Goal: Transaction & Acquisition: Download file/media

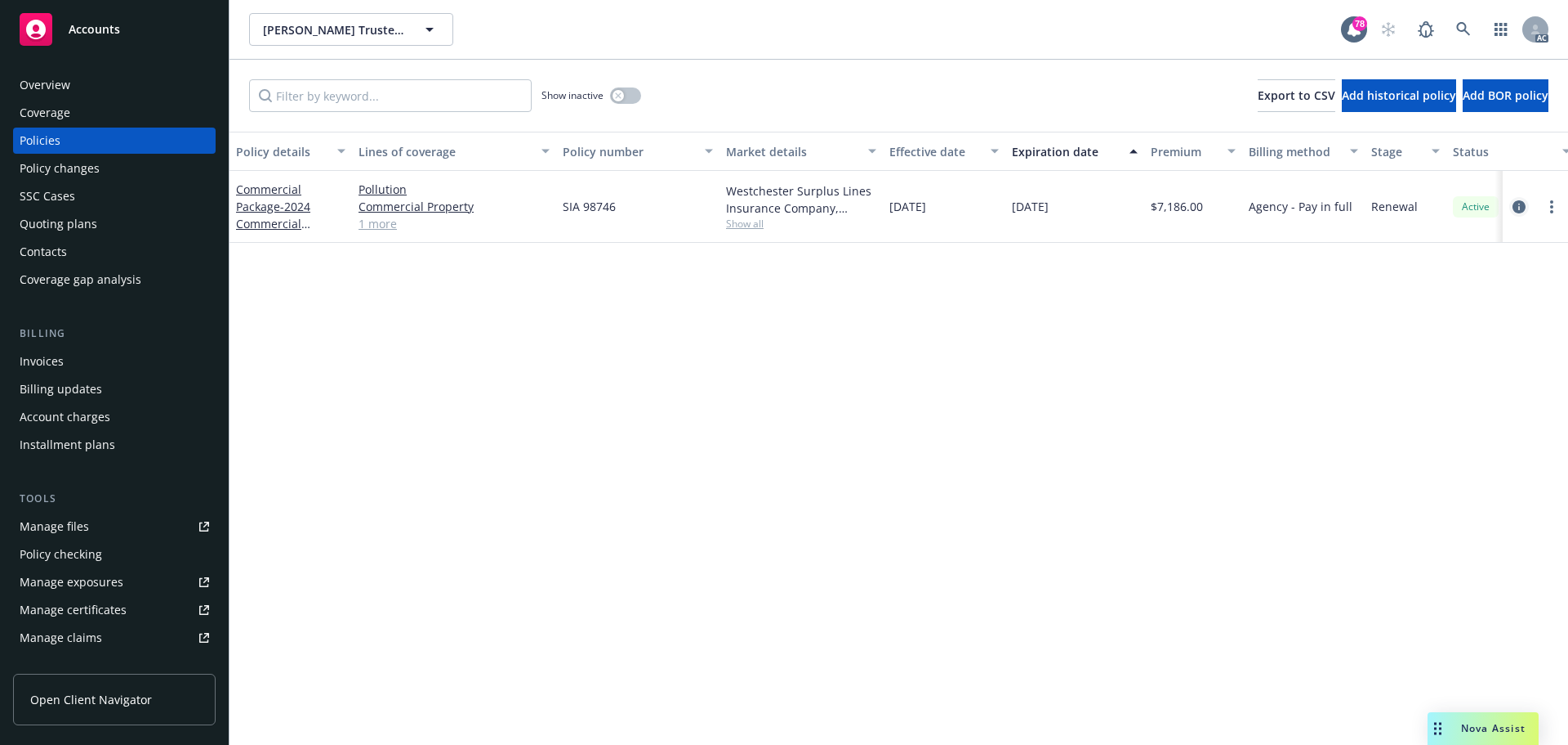
click at [1519, 201] on icon "circleInformation" at bounding box center [1519, 207] width 13 height 13
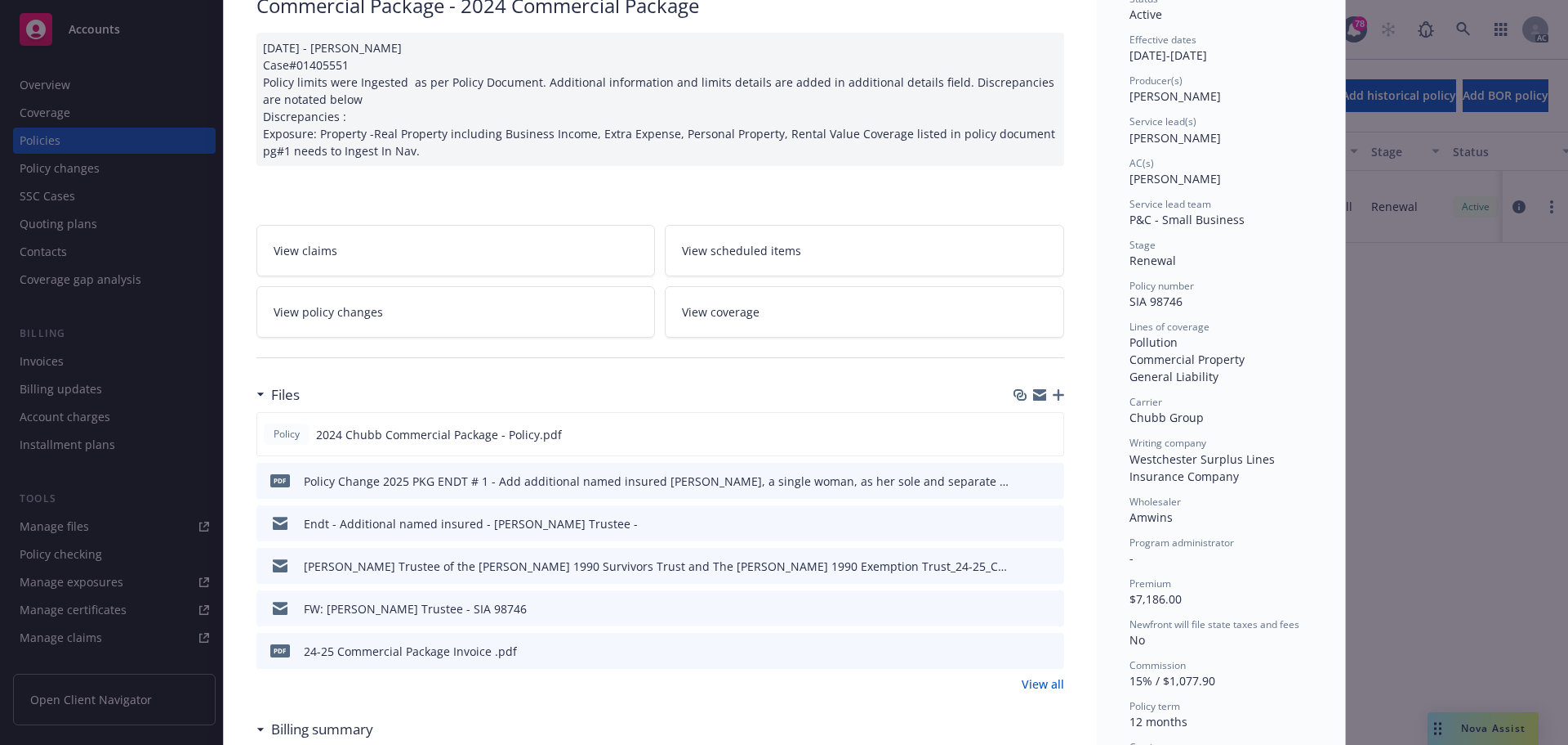
scroll to position [163, 0]
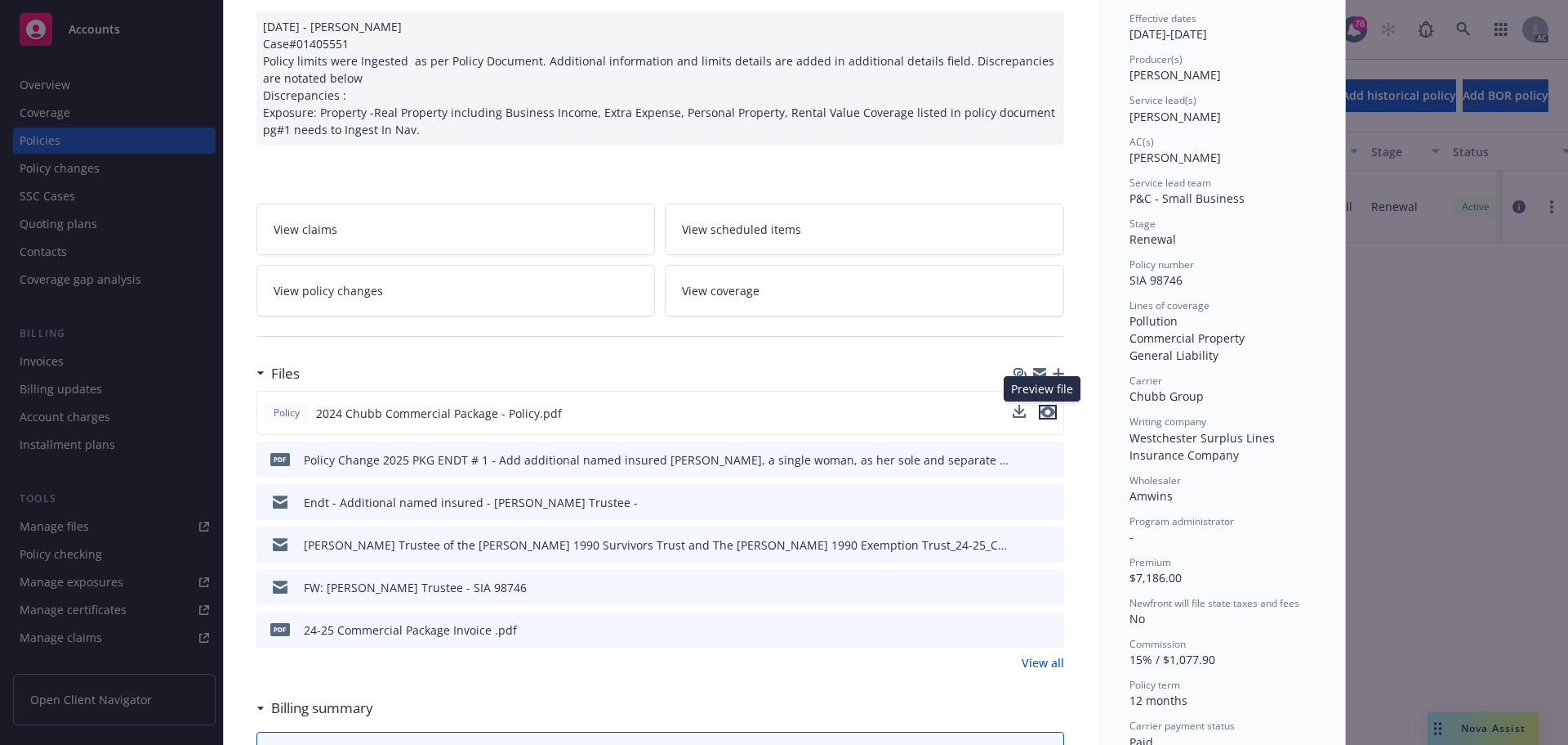
click at [1044, 411] on icon "preview file" at bounding box center [1047, 412] width 15 height 11
click at [1044, 461] on icon "preview file" at bounding box center [1048, 458] width 15 height 11
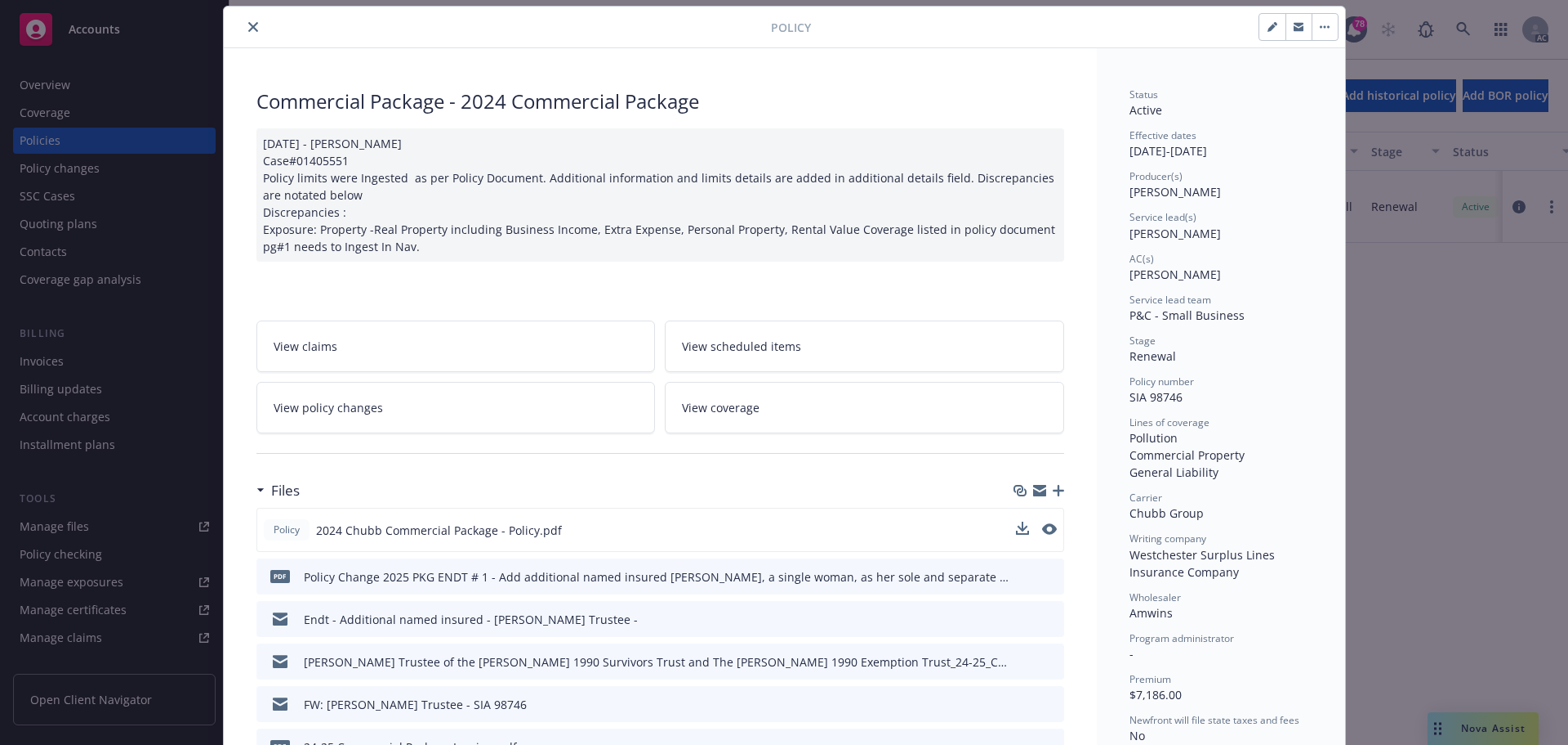
scroll to position [0, 0]
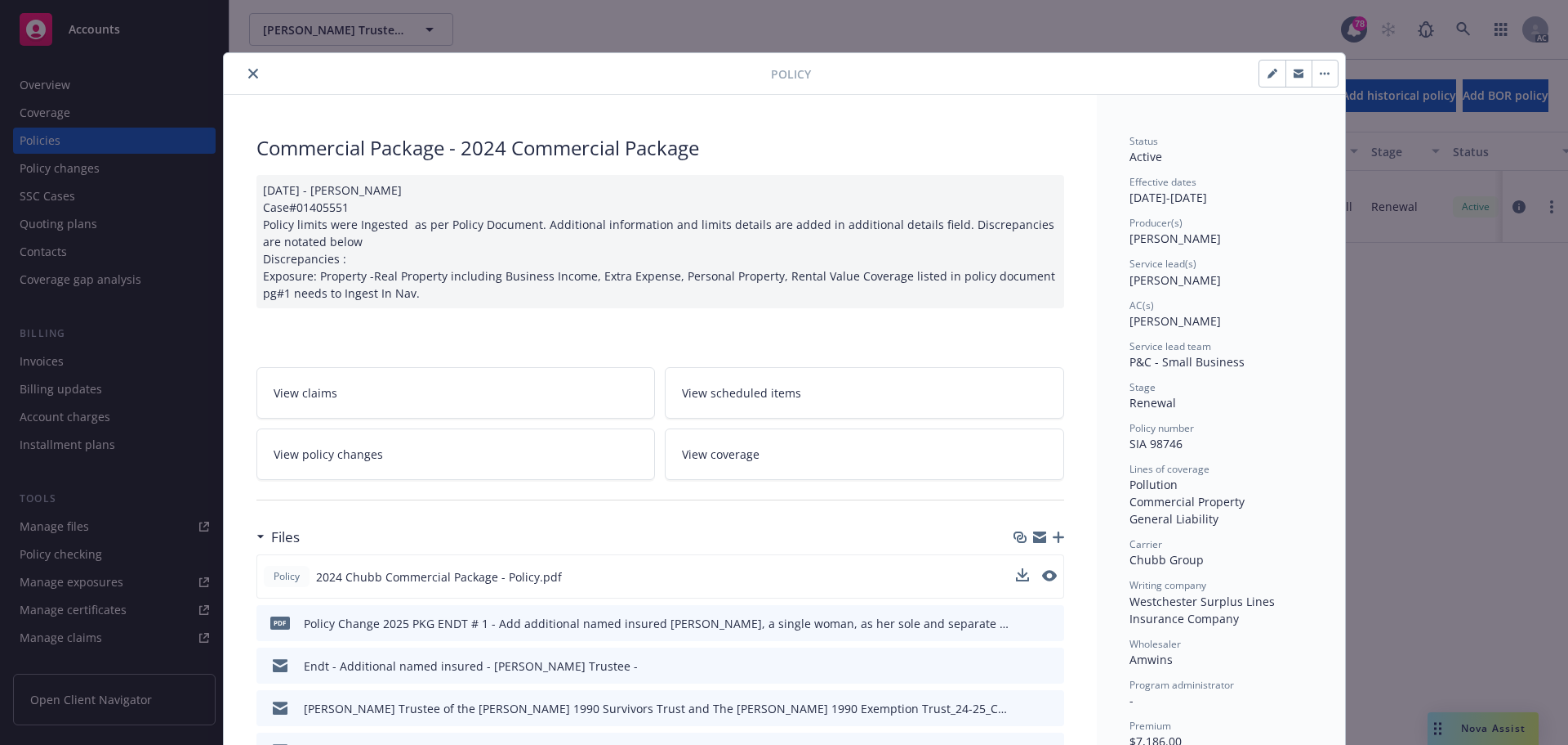
drag, startPoint x: 243, startPoint y: 72, endPoint x: 239, endPoint y: 81, distance: 9.8
click at [248, 72] on icon "close" at bounding box center [253, 73] width 10 height 10
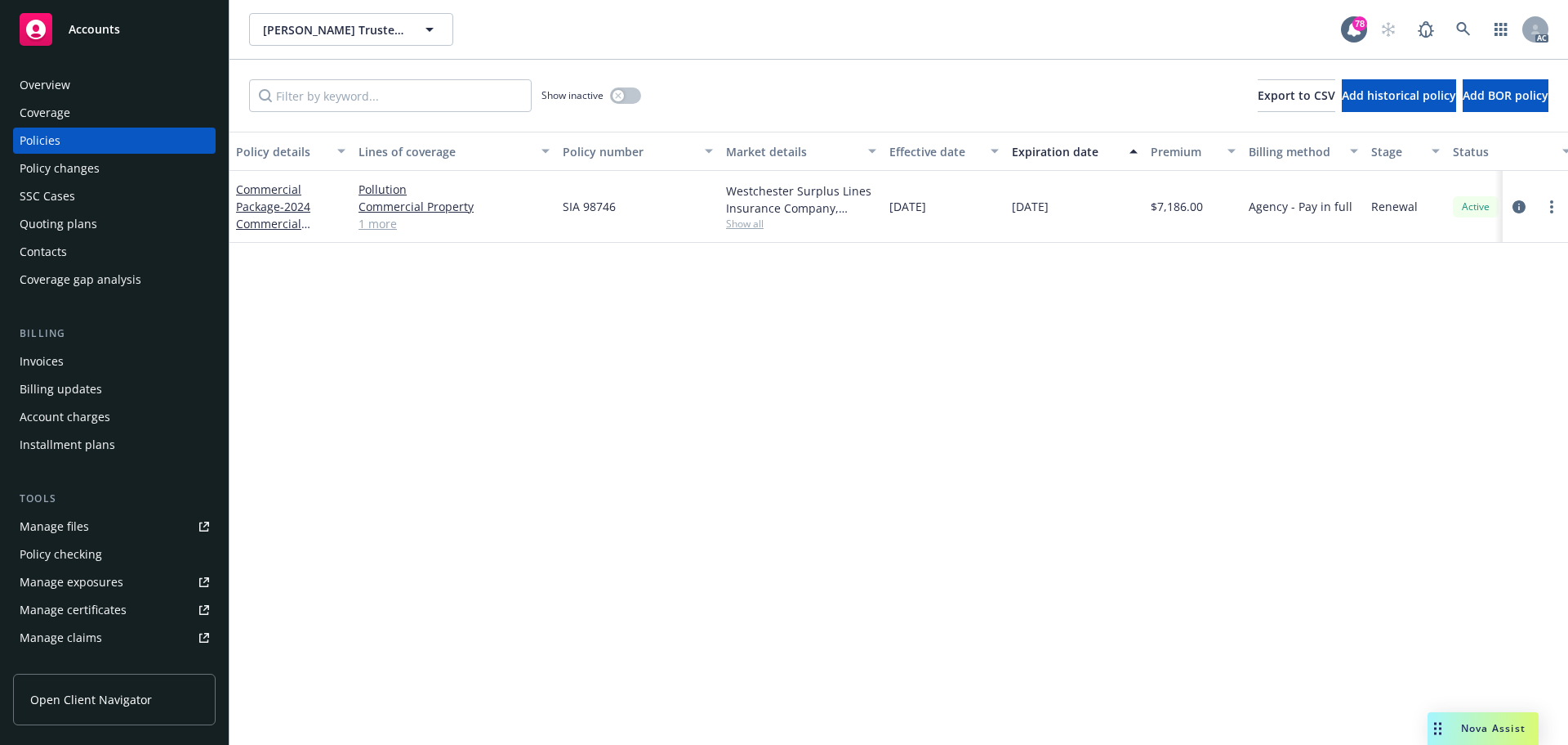
click at [69, 167] on div "Policy changes" at bounding box center [60, 168] width 80 height 26
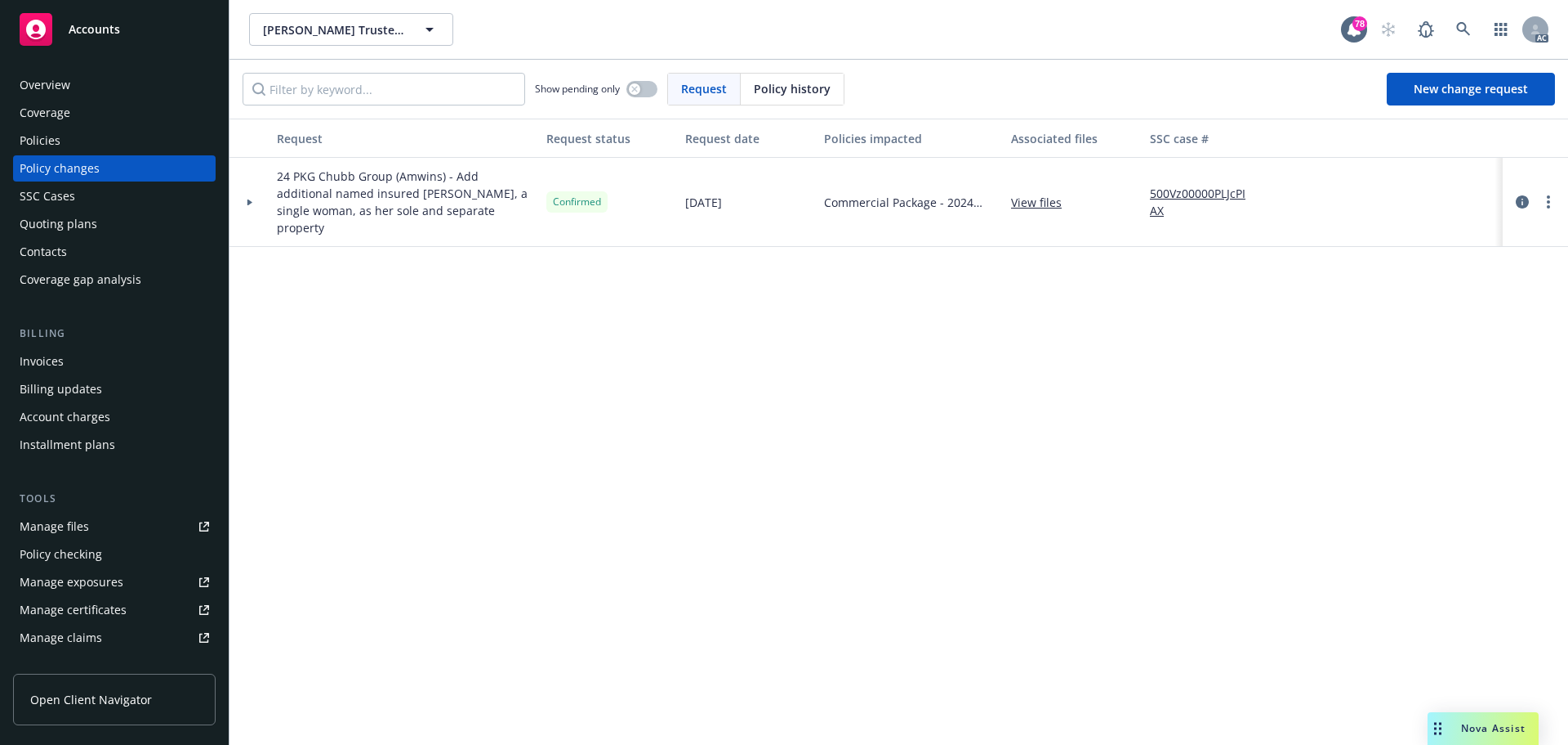
click at [733, 284] on div "Request Request status Request date Policies impacted Associated files SSC case…" at bounding box center [898, 431] width 1339 height 626
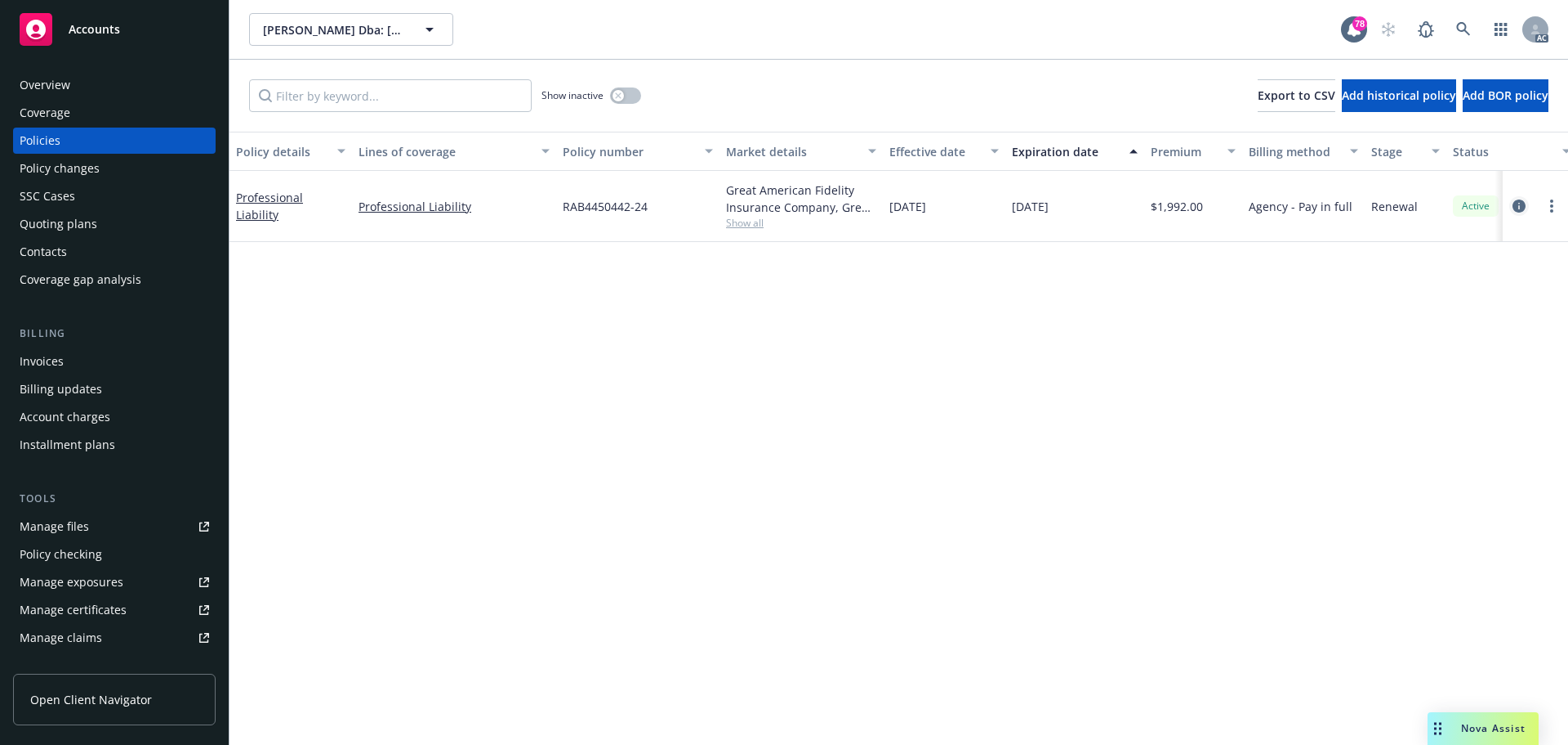
click at [1512, 206] on icon "circleInformation" at bounding box center [1519, 206] width 13 height 13
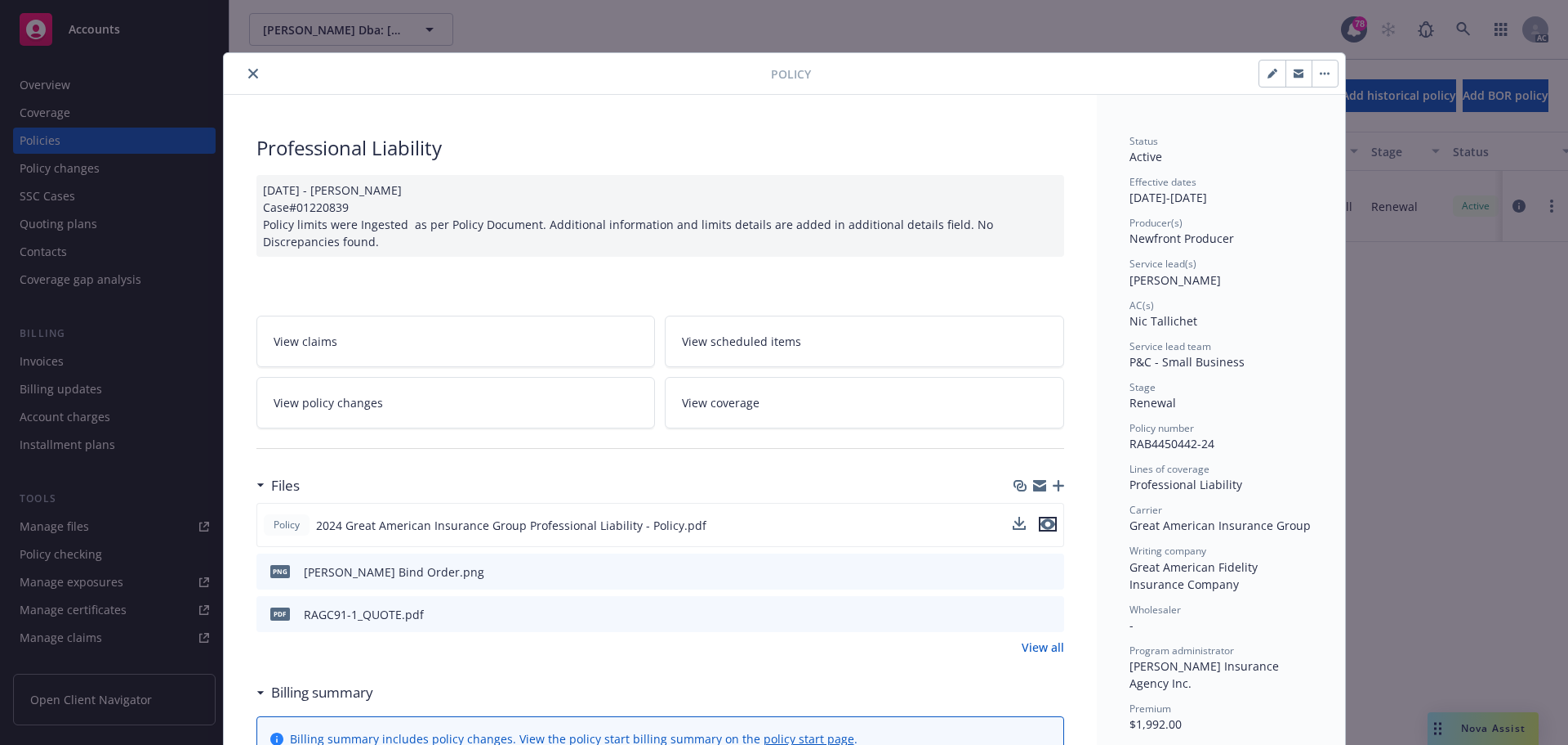
click at [1046, 525] on icon "preview file" at bounding box center [1047, 524] width 15 height 11
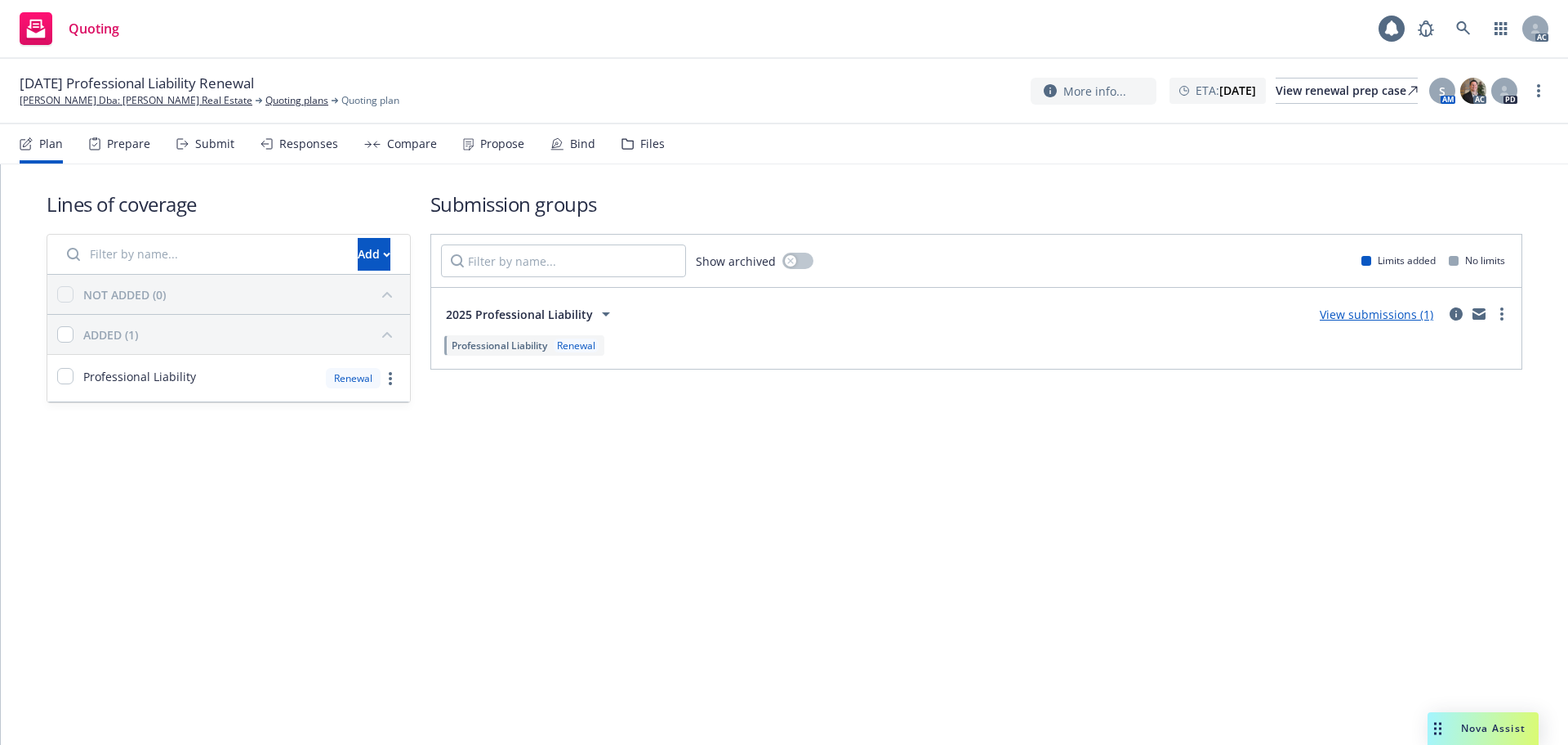
click at [1538, 89] on icon "more" at bounding box center [1538, 90] width 3 height 13
click at [1398, 122] on link "Copy logging email" at bounding box center [1457, 124] width 182 height 33
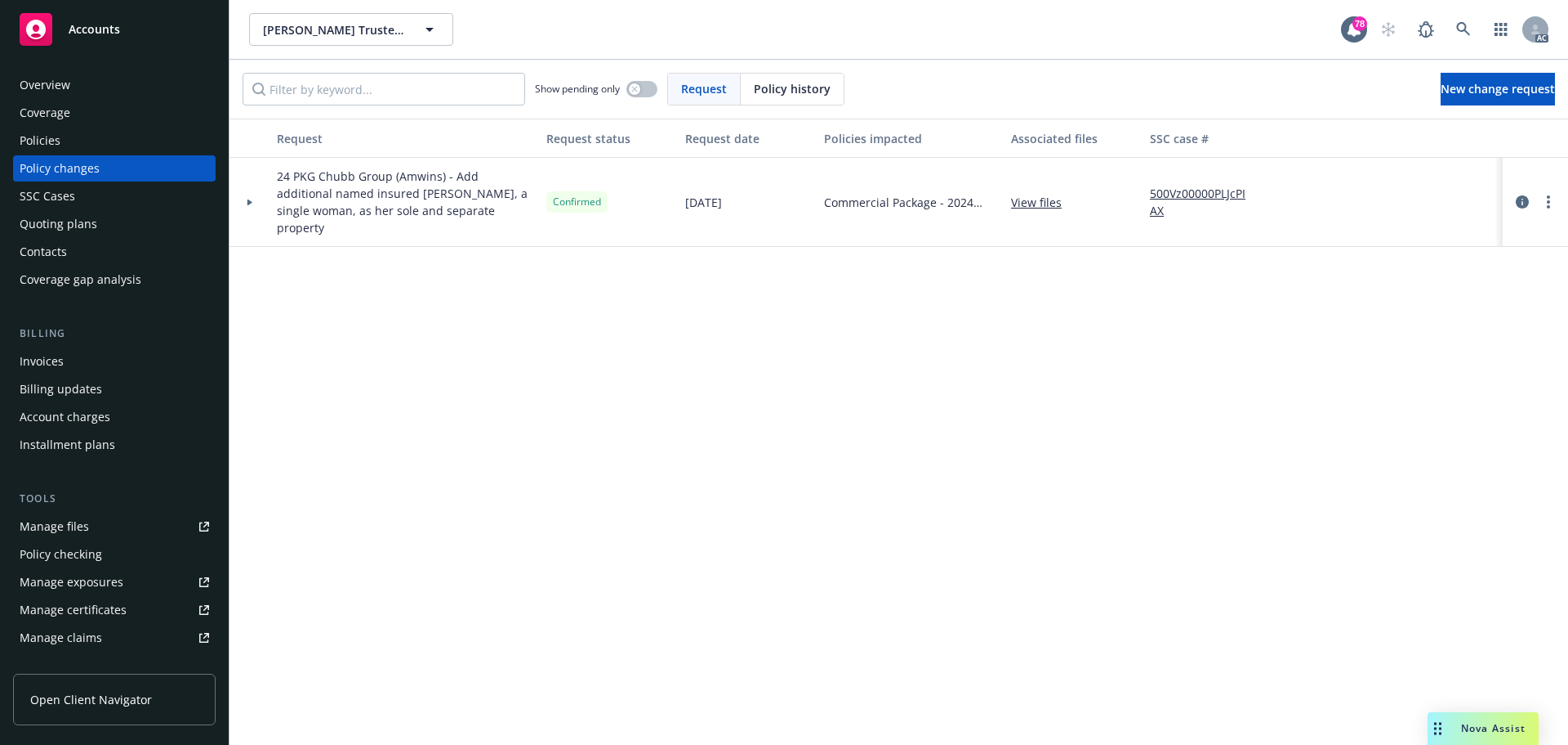
click at [72, 138] on div "Policies" at bounding box center [115, 141] width 189 height 26
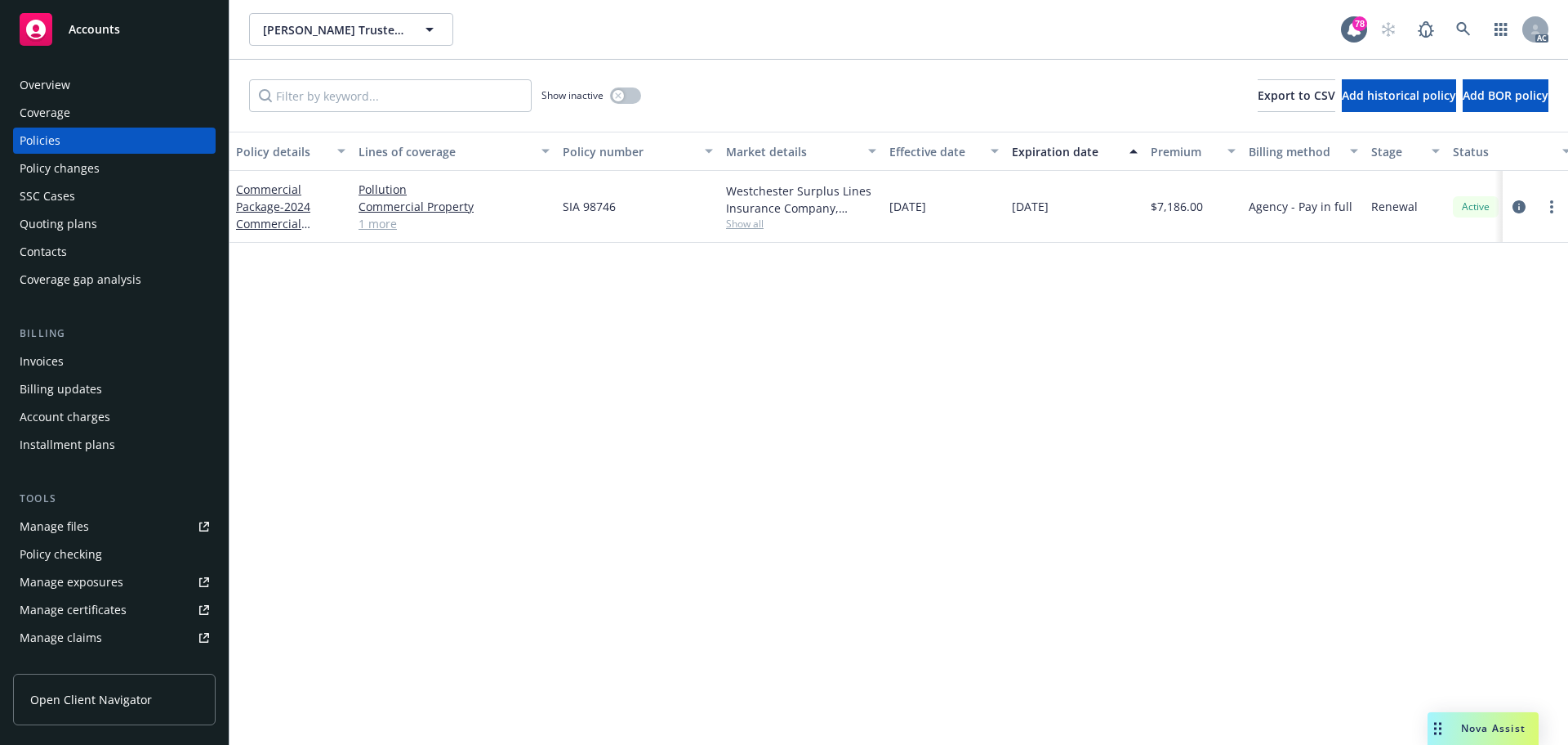
click at [93, 169] on div "Policy changes" at bounding box center [60, 168] width 80 height 26
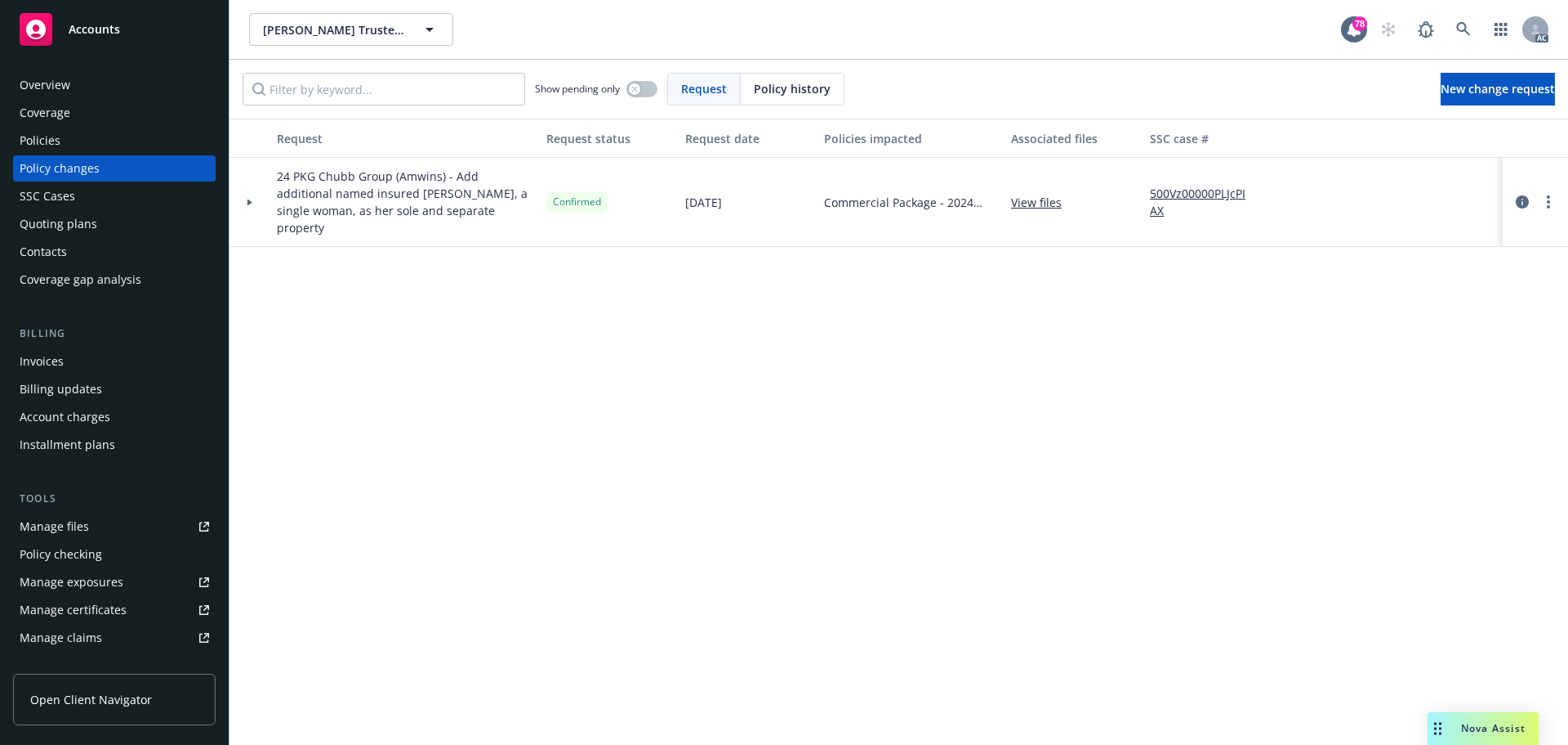
click at [252, 189] on div at bounding box center [249, 202] width 41 height 89
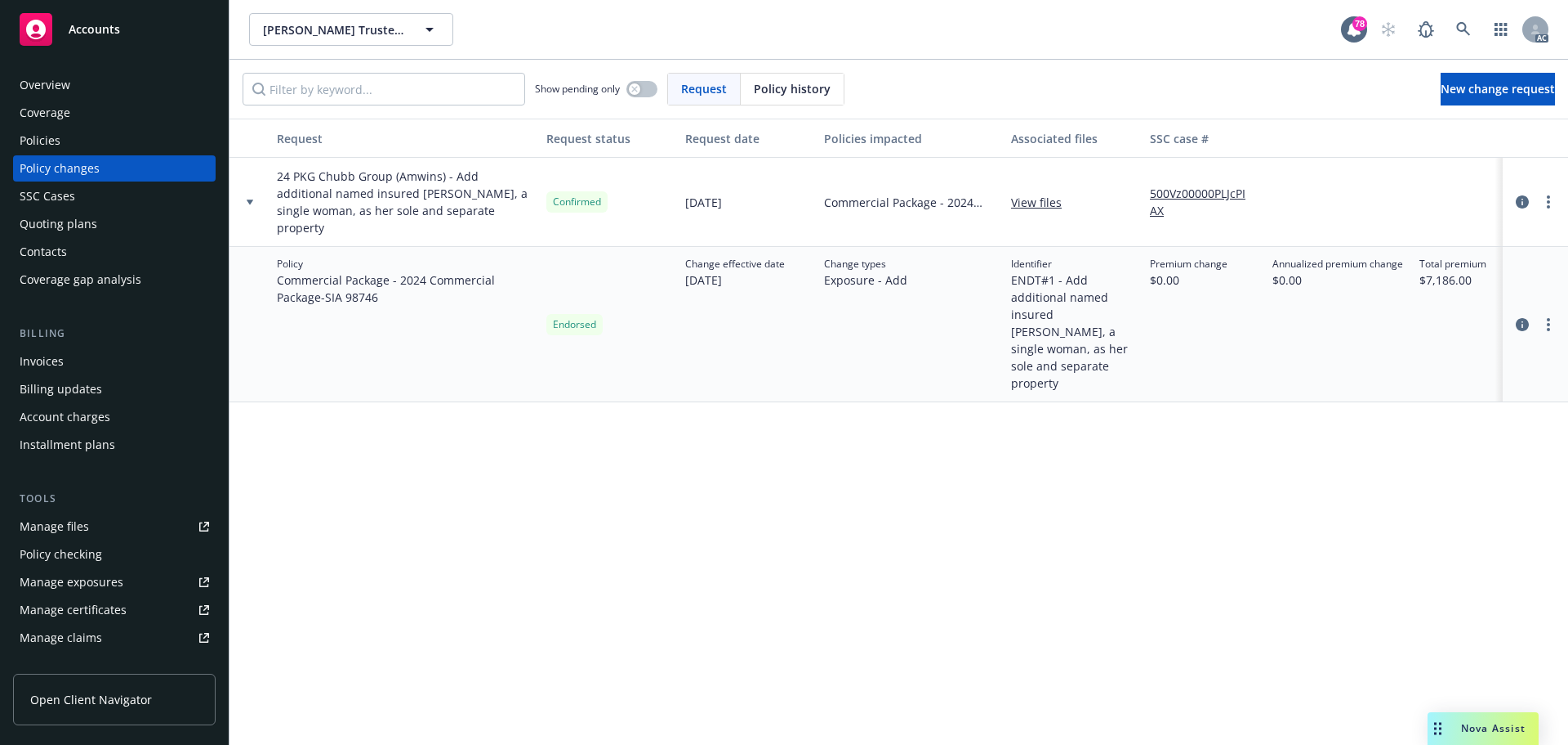
click at [1078, 320] on span "ENDT#1 - Add additional named insured Ann Marie De Lara, a single woman, as her…" at bounding box center [1073, 332] width 126 height 120
click at [1520, 318] on icon "circleInformation" at bounding box center [1522, 324] width 13 height 13
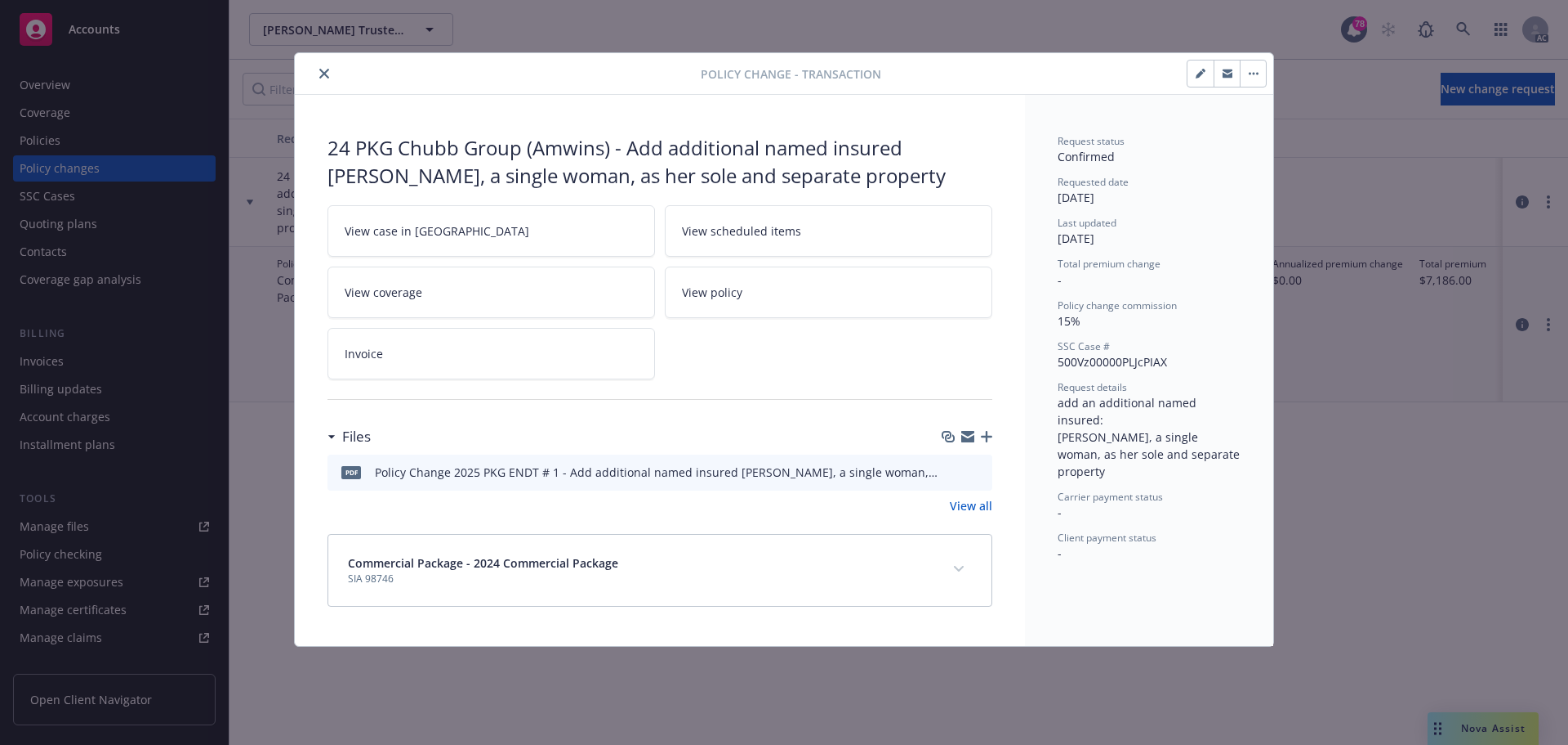
click at [321, 78] on button "close" at bounding box center [324, 73] width 20 height 20
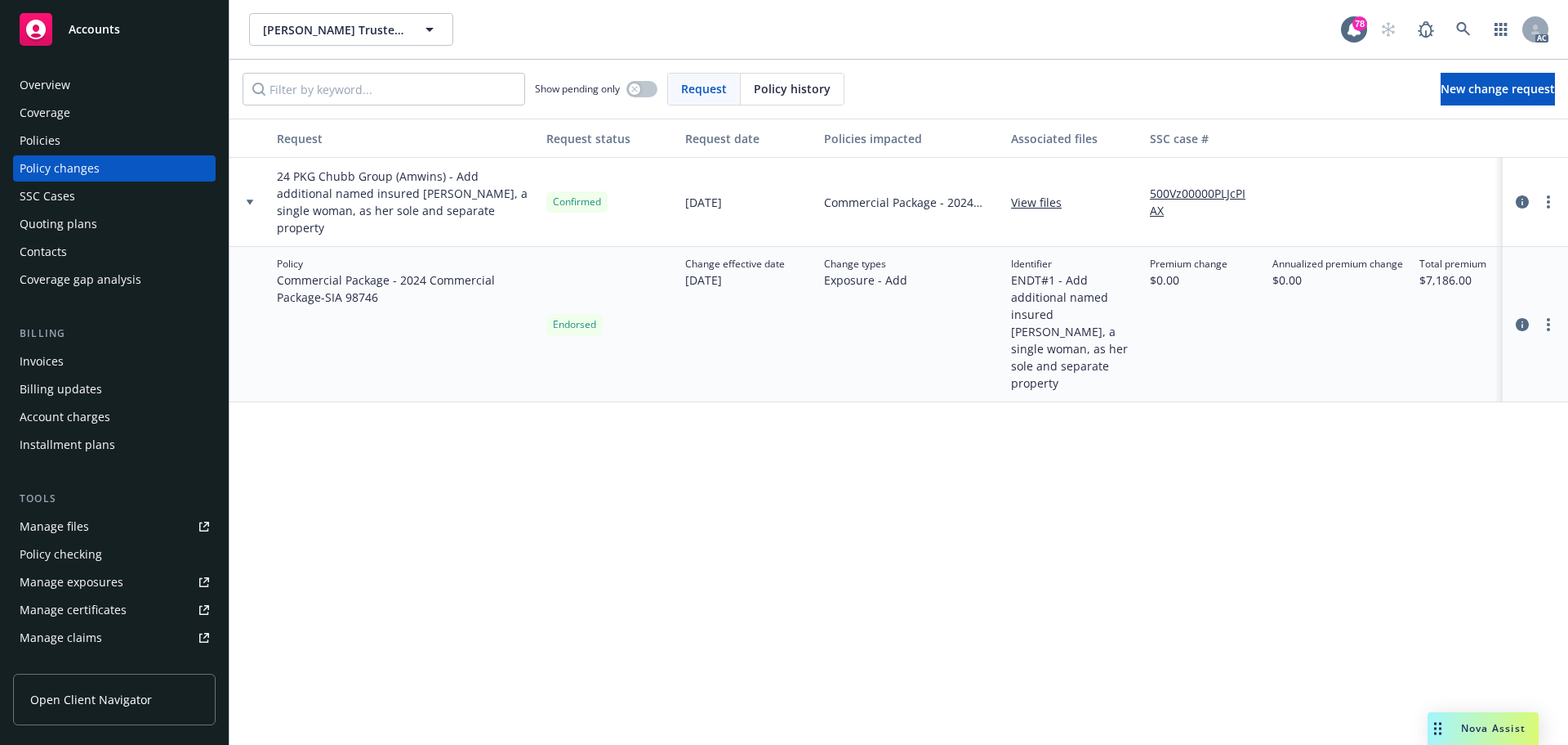
click at [688, 515] on div "Request Request status Request date Policies impacted Associated files SSC case…" at bounding box center [898, 431] width 1339 height 626
click at [62, 82] on div "Overview" at bounding box center [45, 85] width 50 height 26
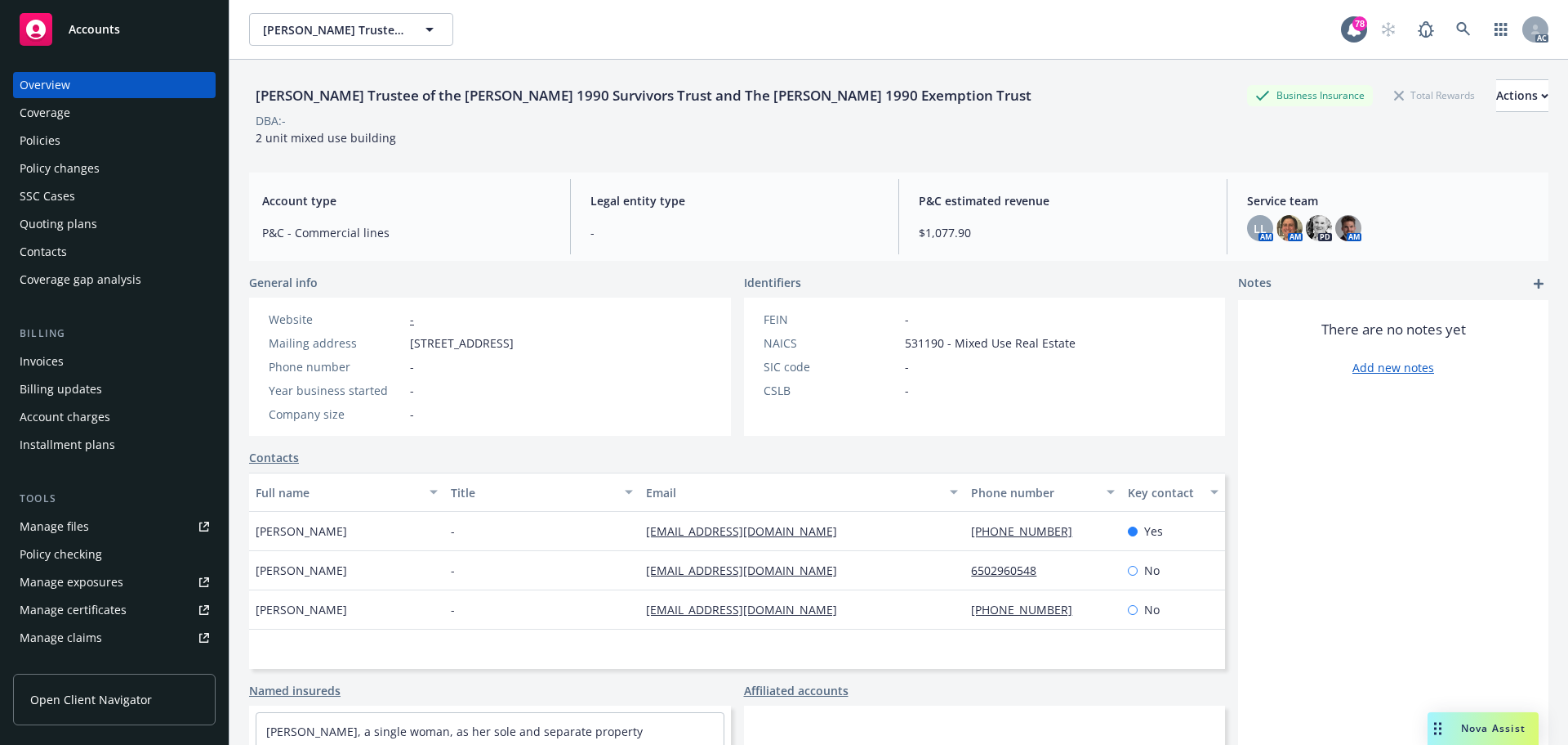
click at [71, 143] on div "Policies" at bounding box center [115, 141] width 189 height 26
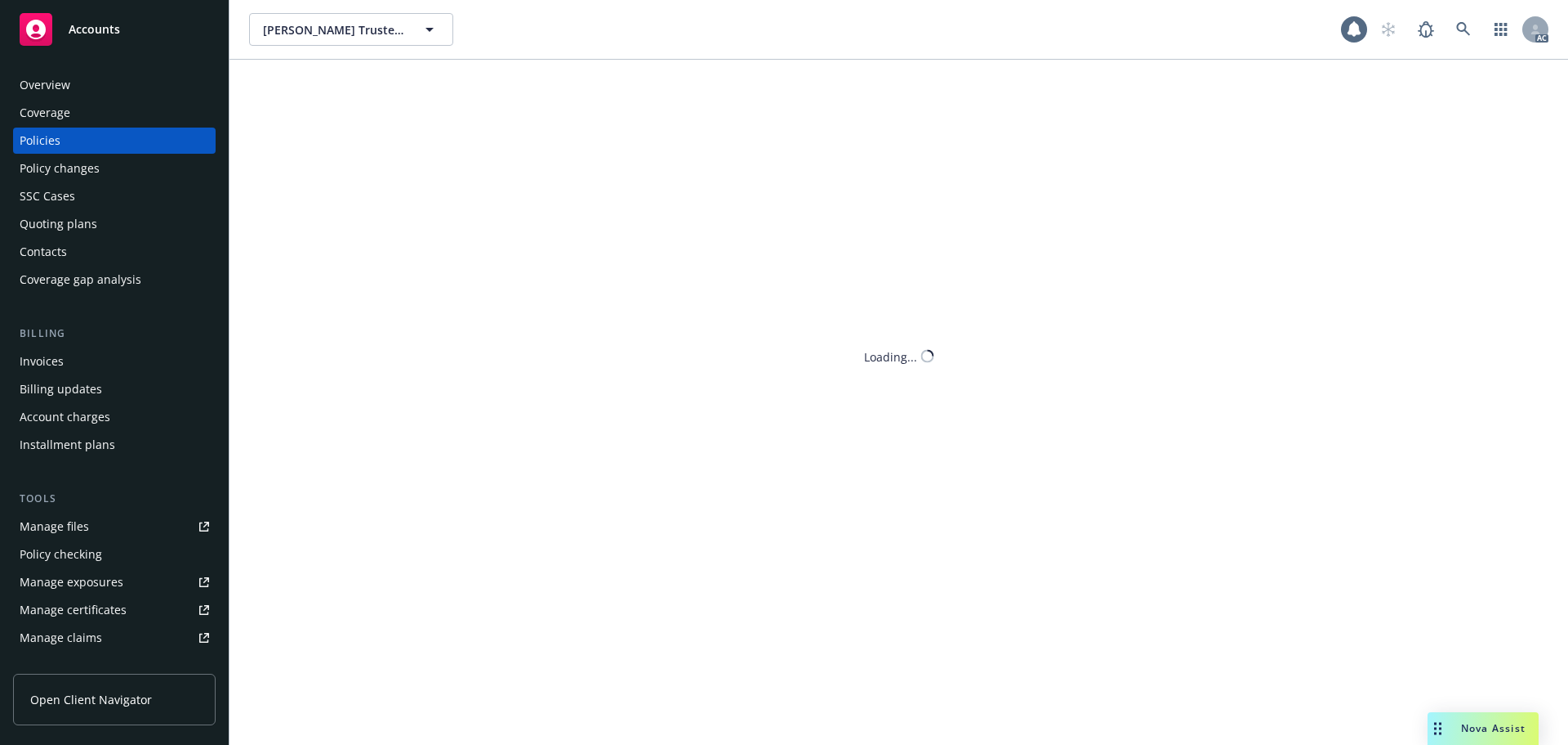
click at [66, 174] on div "Policy changes" at bounding box center [60, 168] width 80 height 26
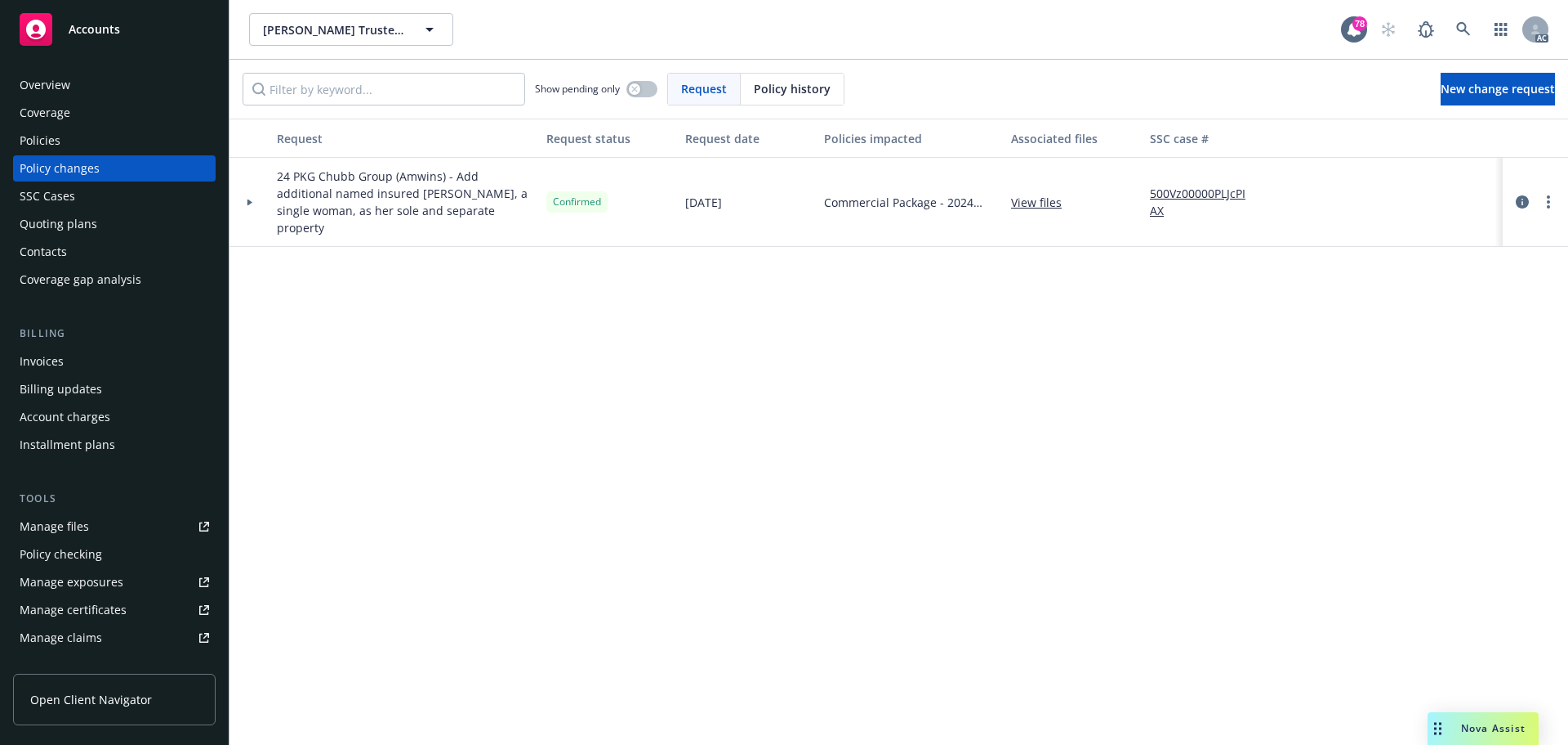
click at [249, 188] on div at bounding box center [249, 202] width 41 height 89
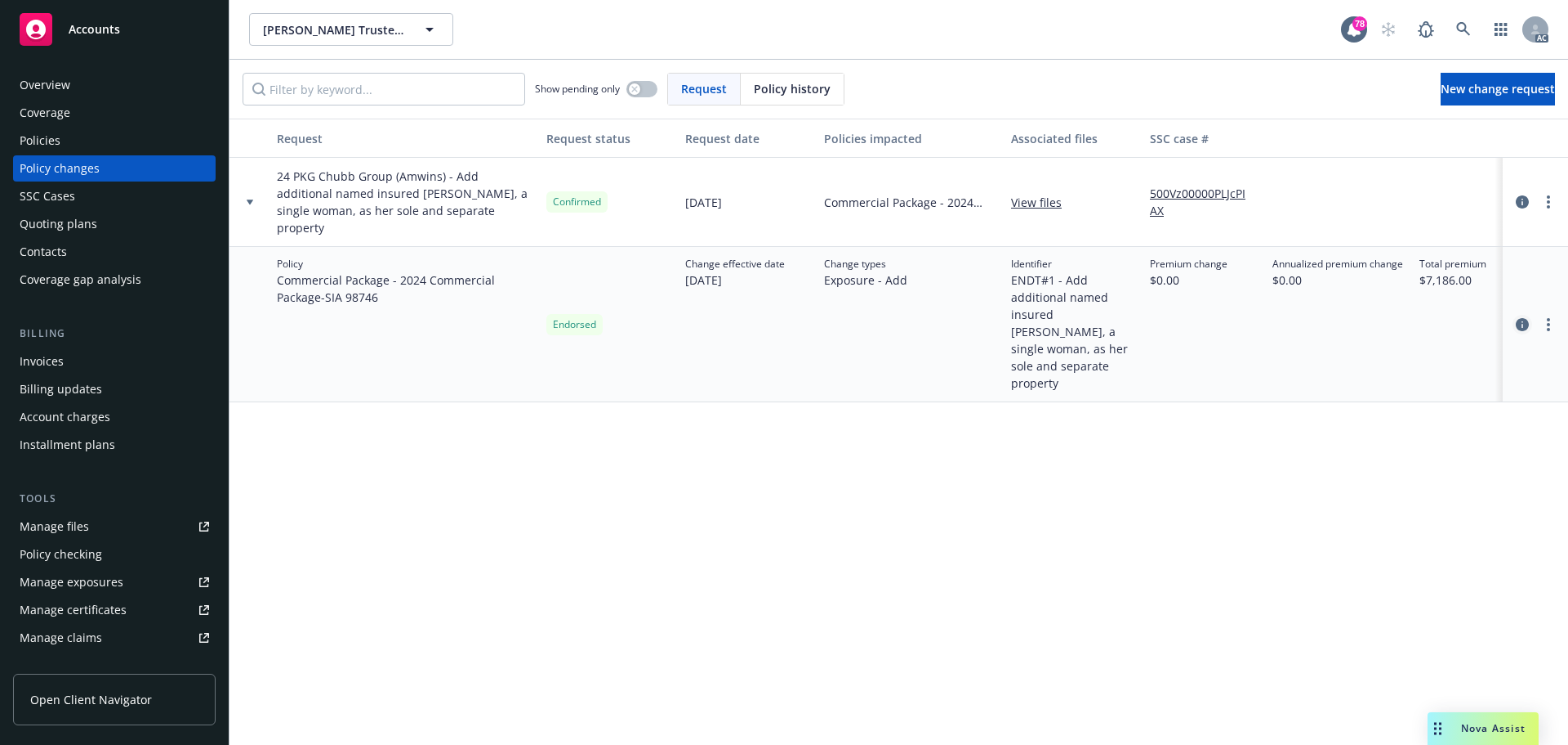
click at [1523, 318] on icon "circleInformation" at bounding box center [1522, 324] width 13 height 13
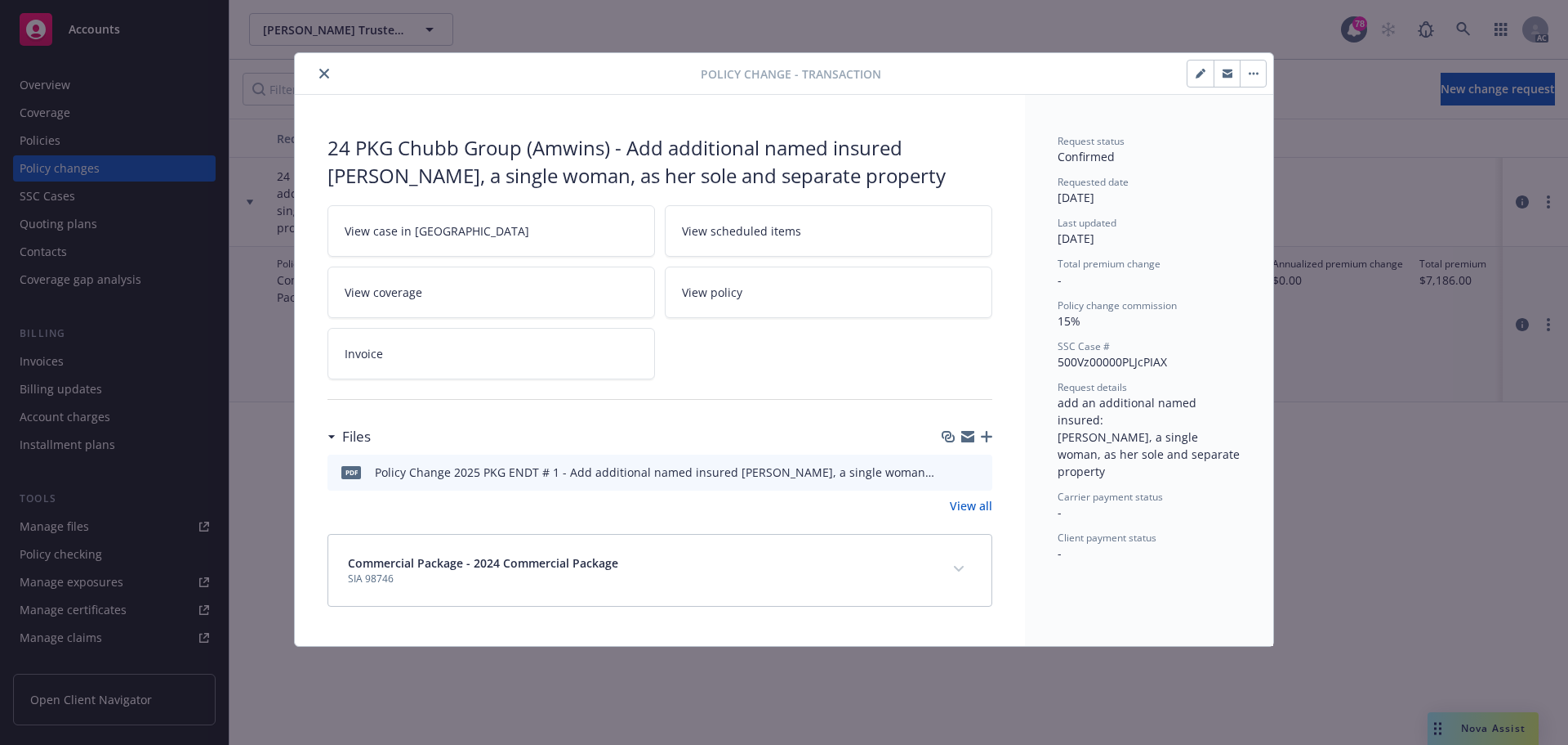
click at [948, 472] on icon "download file" at bounding box center [949, 471] width 13 height 13
click at [323, 78] on button "close" at bounding box center [324, 73] width 20 height 20
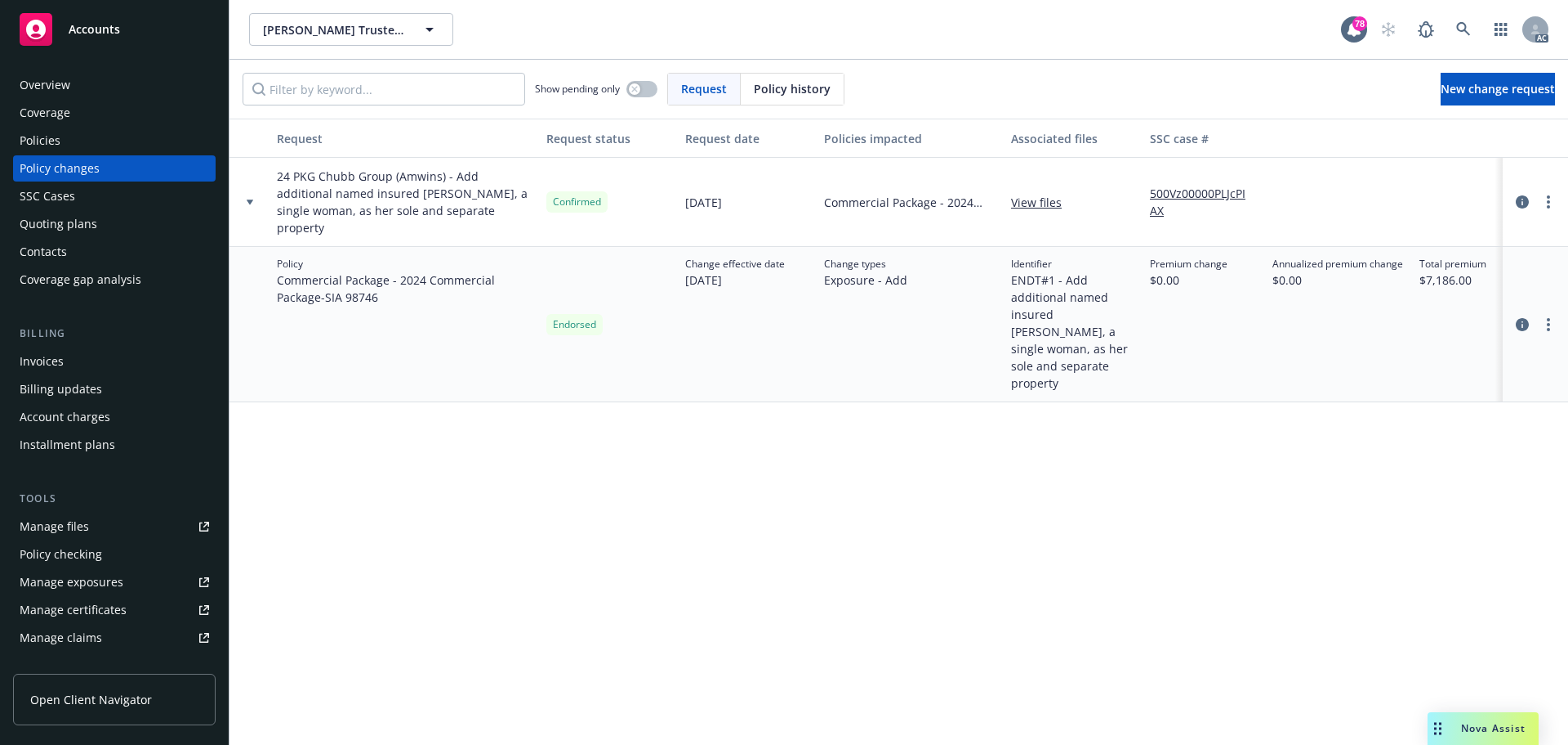
click at [59, 87] on div "Overview" at bounding box center [45, 85] width 50 height 26
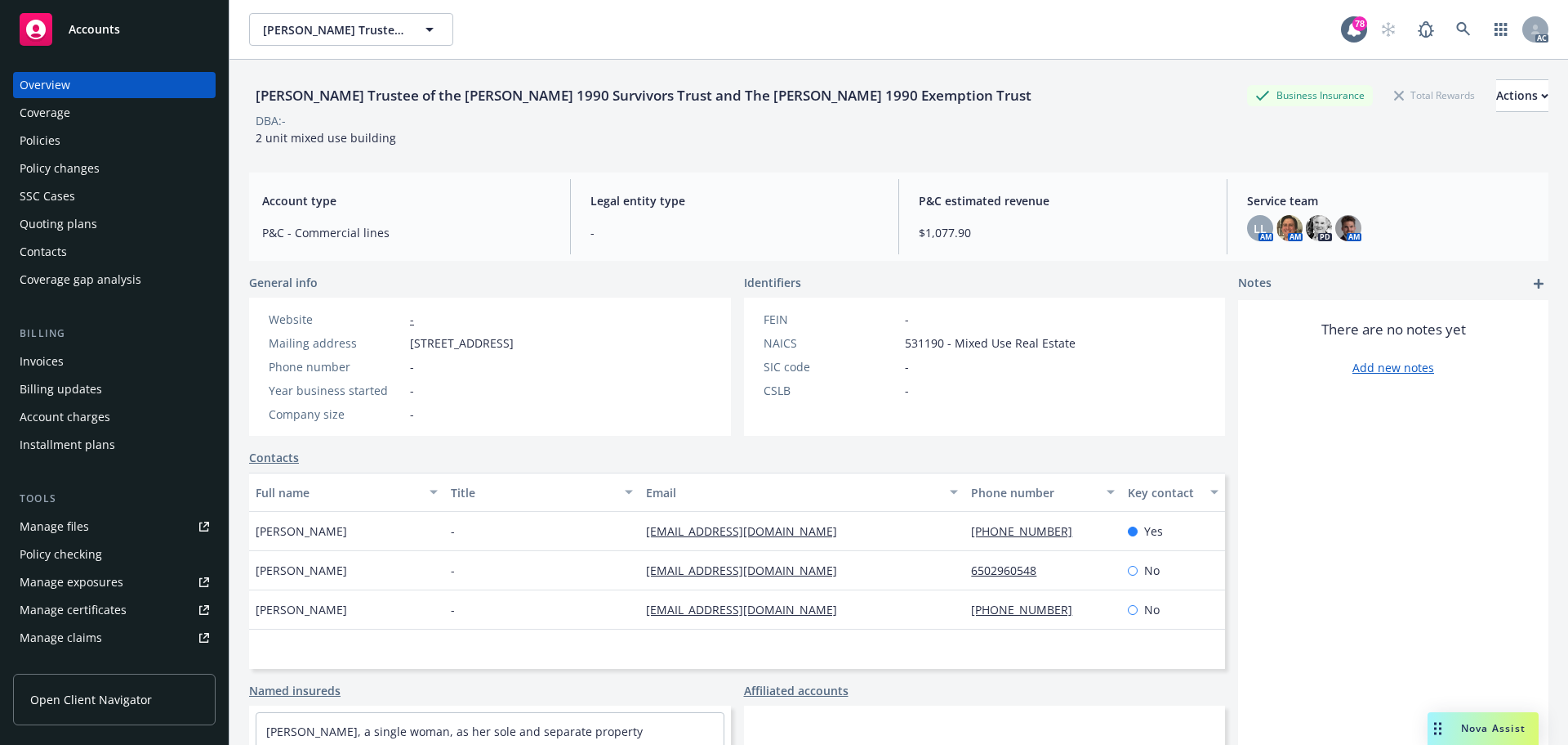
click at [56, 142] on div "Policies" at bounding box center [40, 141] width 41 height 26
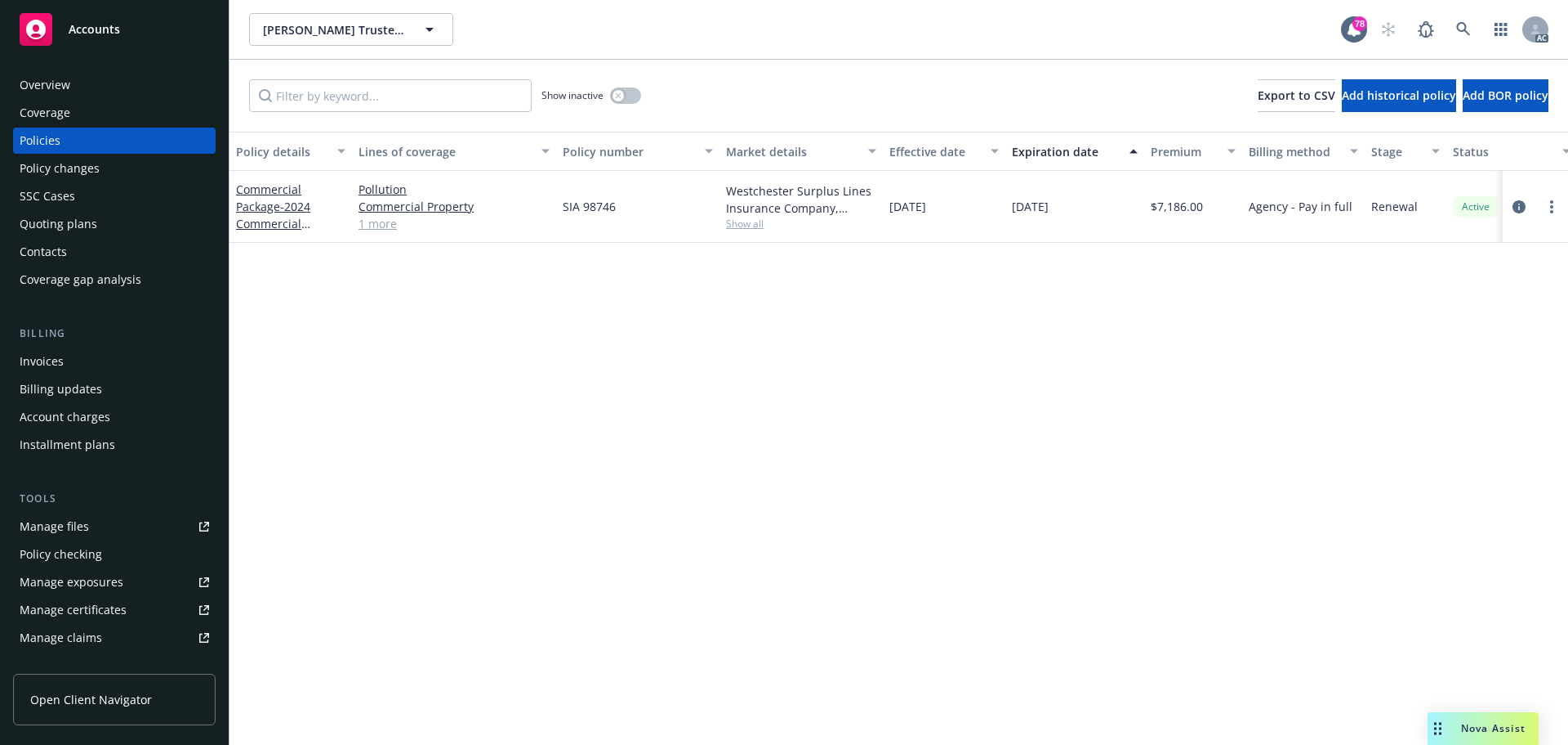
click at [724, 331] on div "Policy details Lines of coverage Policy number Market details Effective date Ex…" at bounding box center [898, 438] width 1339 height 613
click at [633, 98] on button "button" at bounding box center [626, 96] width 31 height 16
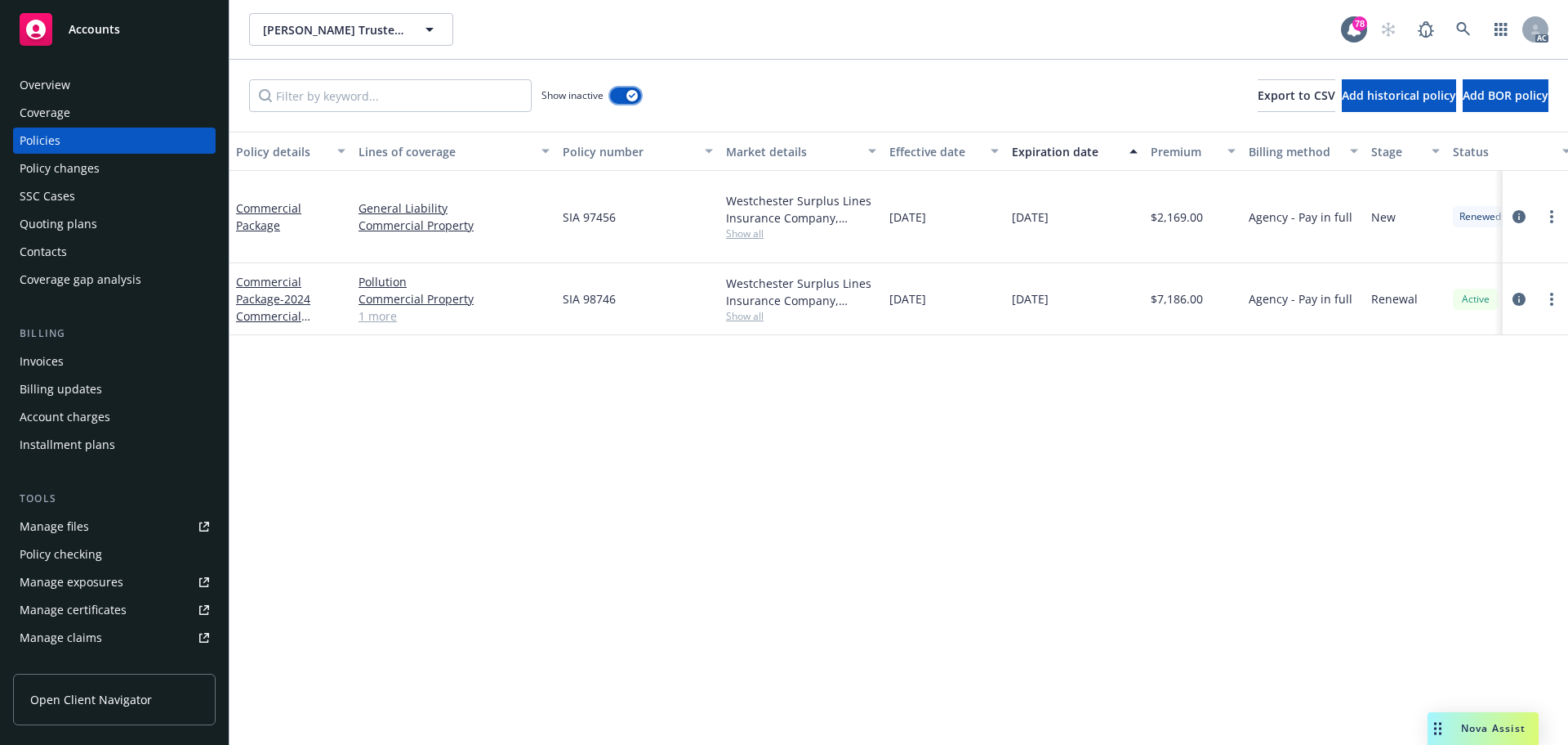
click at [633, 98] on div "button" at bounding box center [632, 96] width 11 height 11
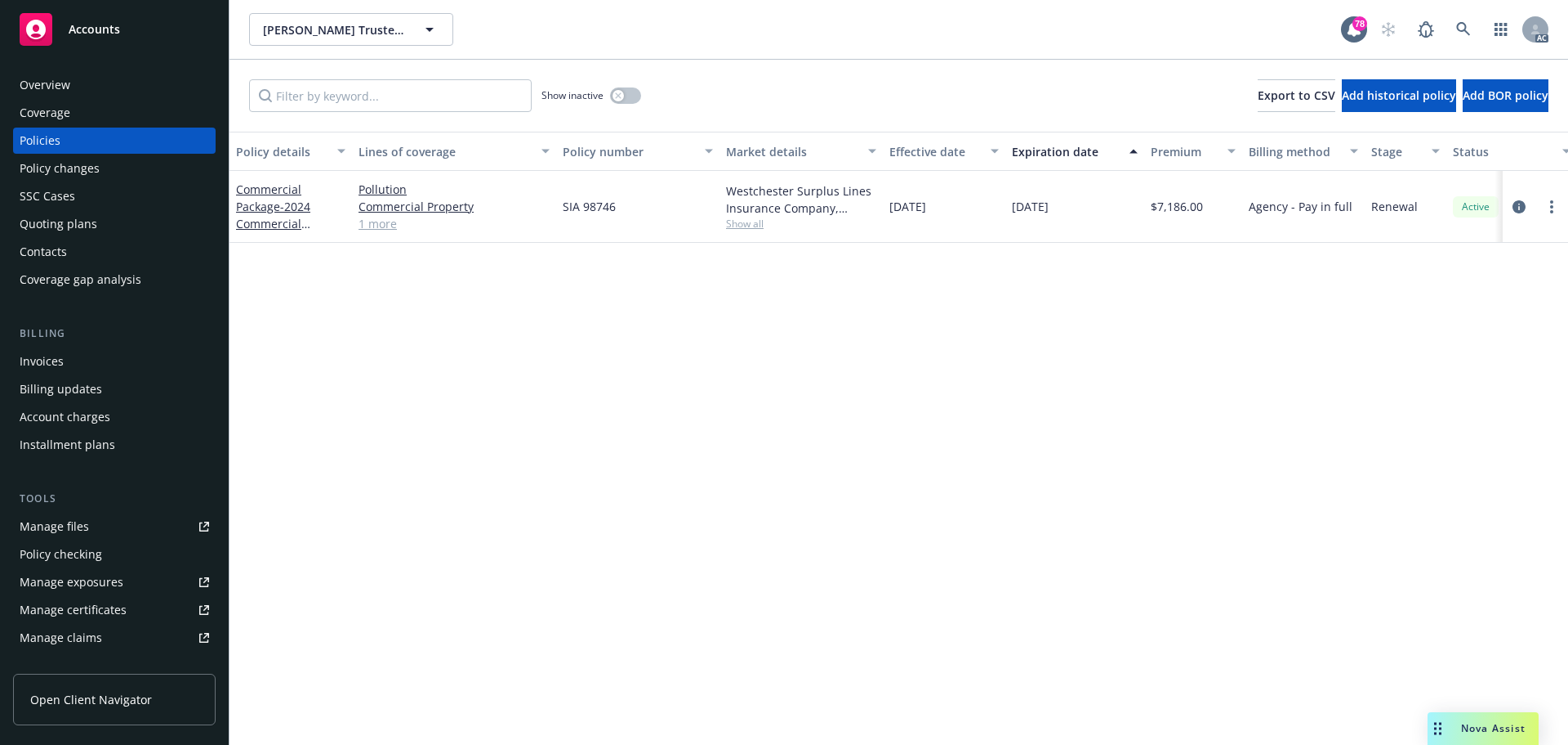
click at [29, 79] on div "Overview" at bounding box center [45, 85] width 50 height 26
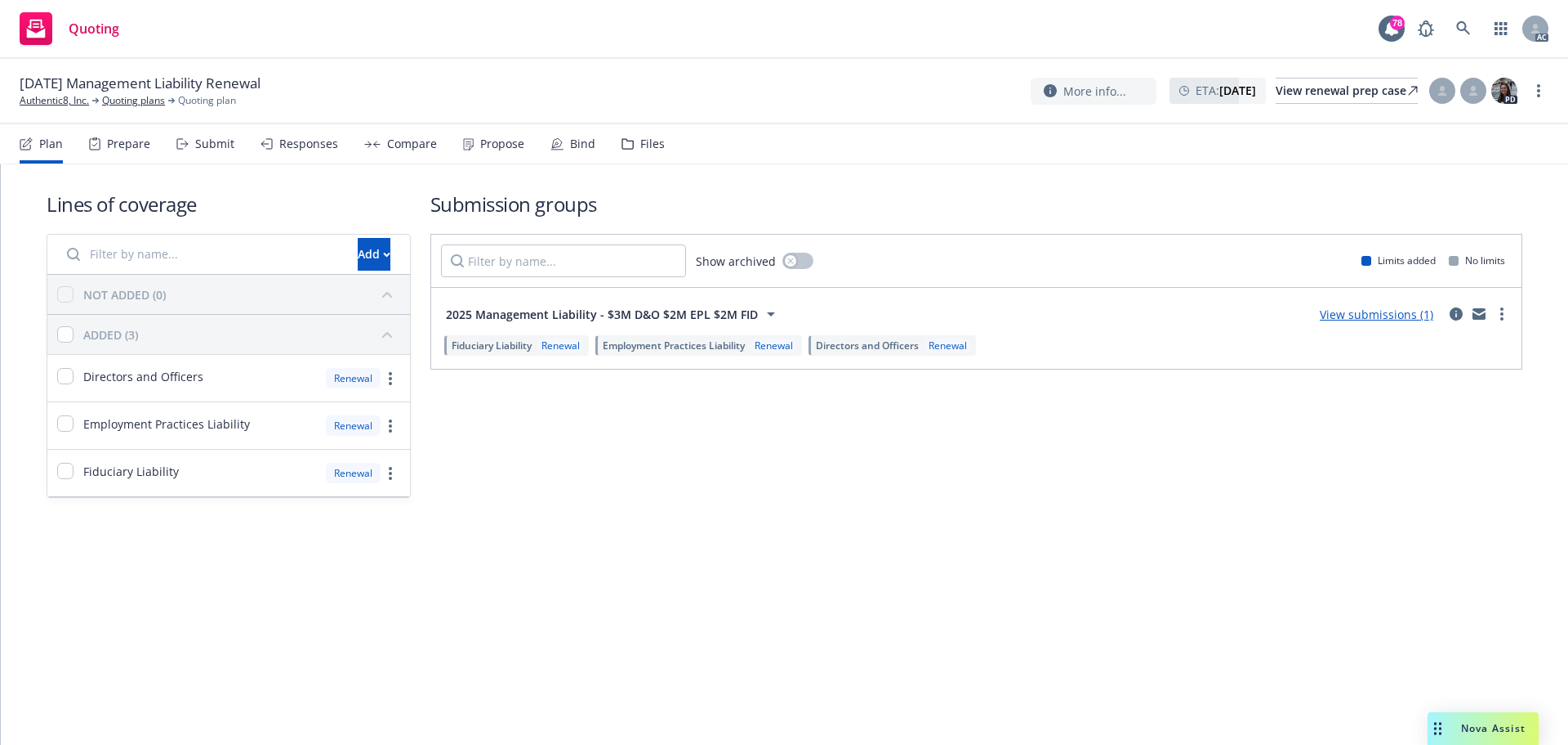
click at [199, 148] on div "Submit" at bounding box center [214, 143] width 39 height 13
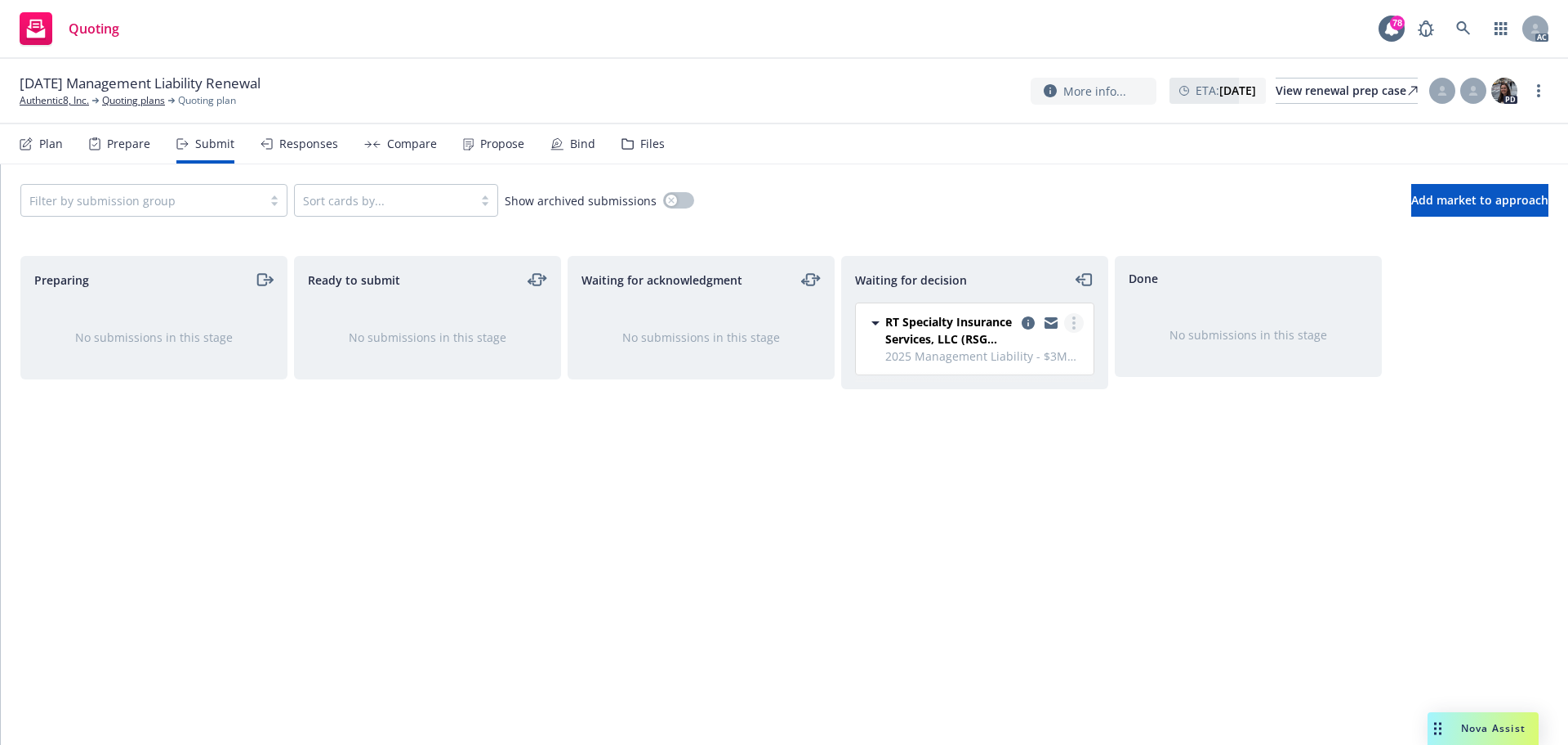
click at [1073, 320] on icon "more" at bounding box center [1074, 322] width 3 height 13
click at [999, 425] on span "Add accepted decision" at bounding box center [1001, 421] width 163 height 16
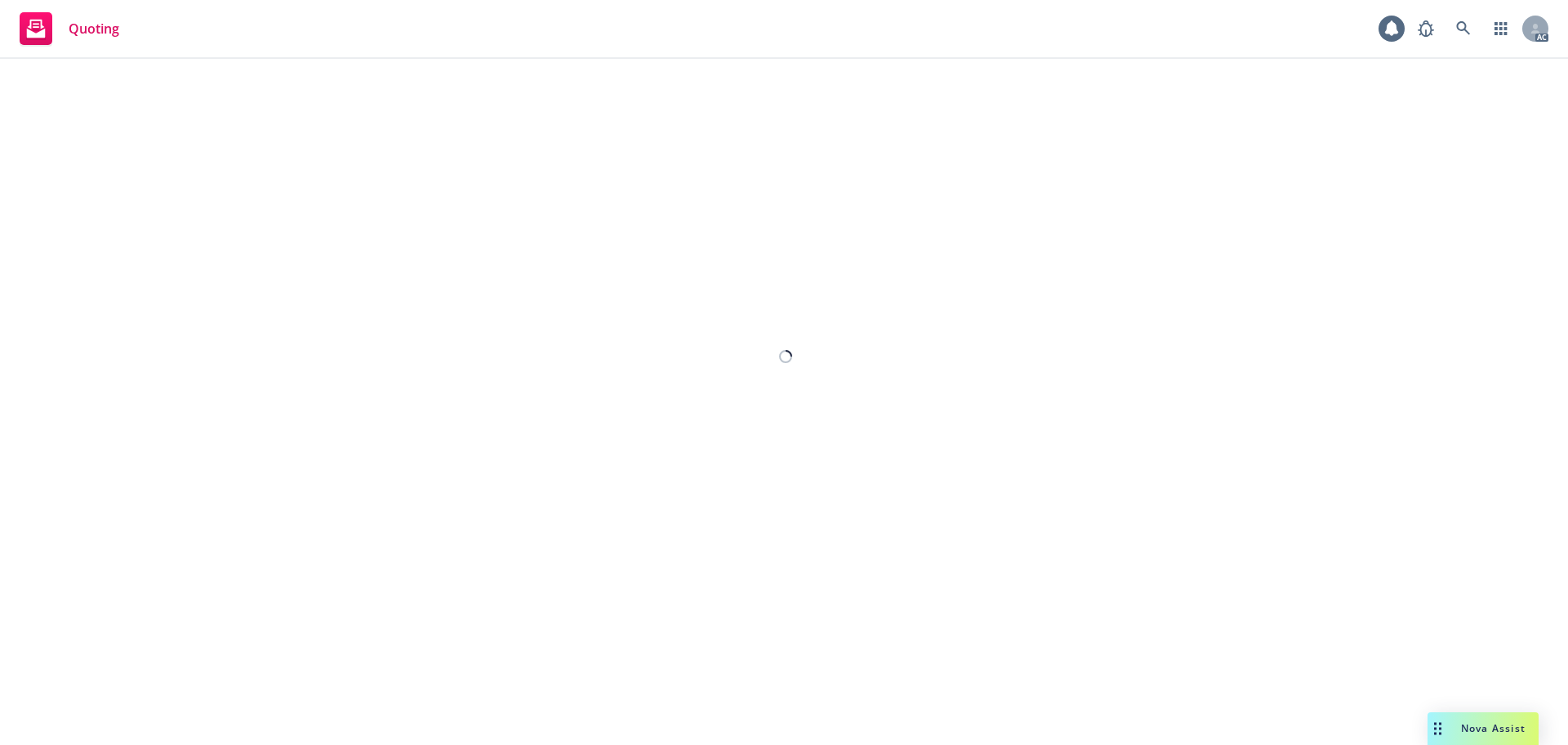
select select "12"
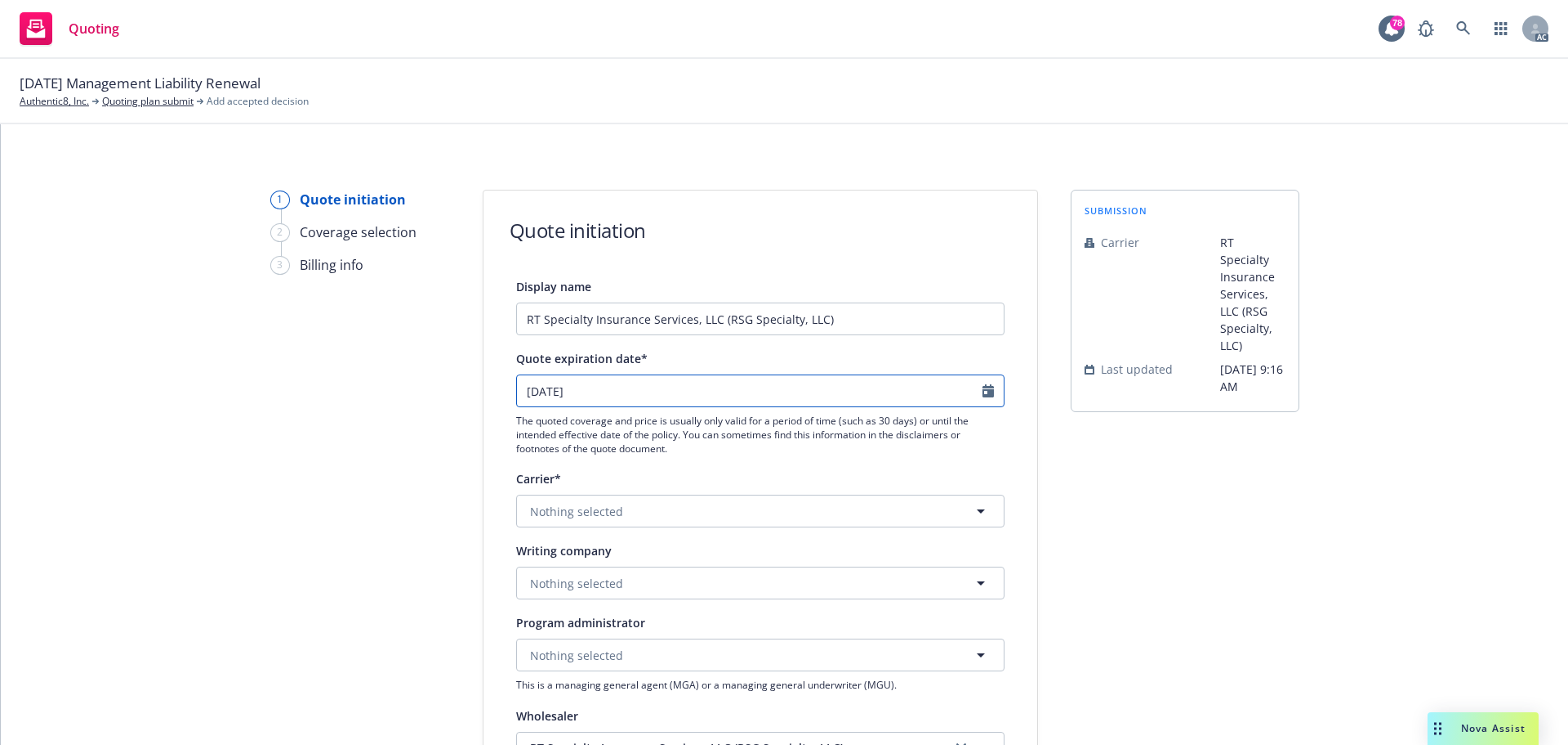
click at [984, 388] on icon "Calendar" at bounding box center [987, 390] width 11 height 13
select select "11"
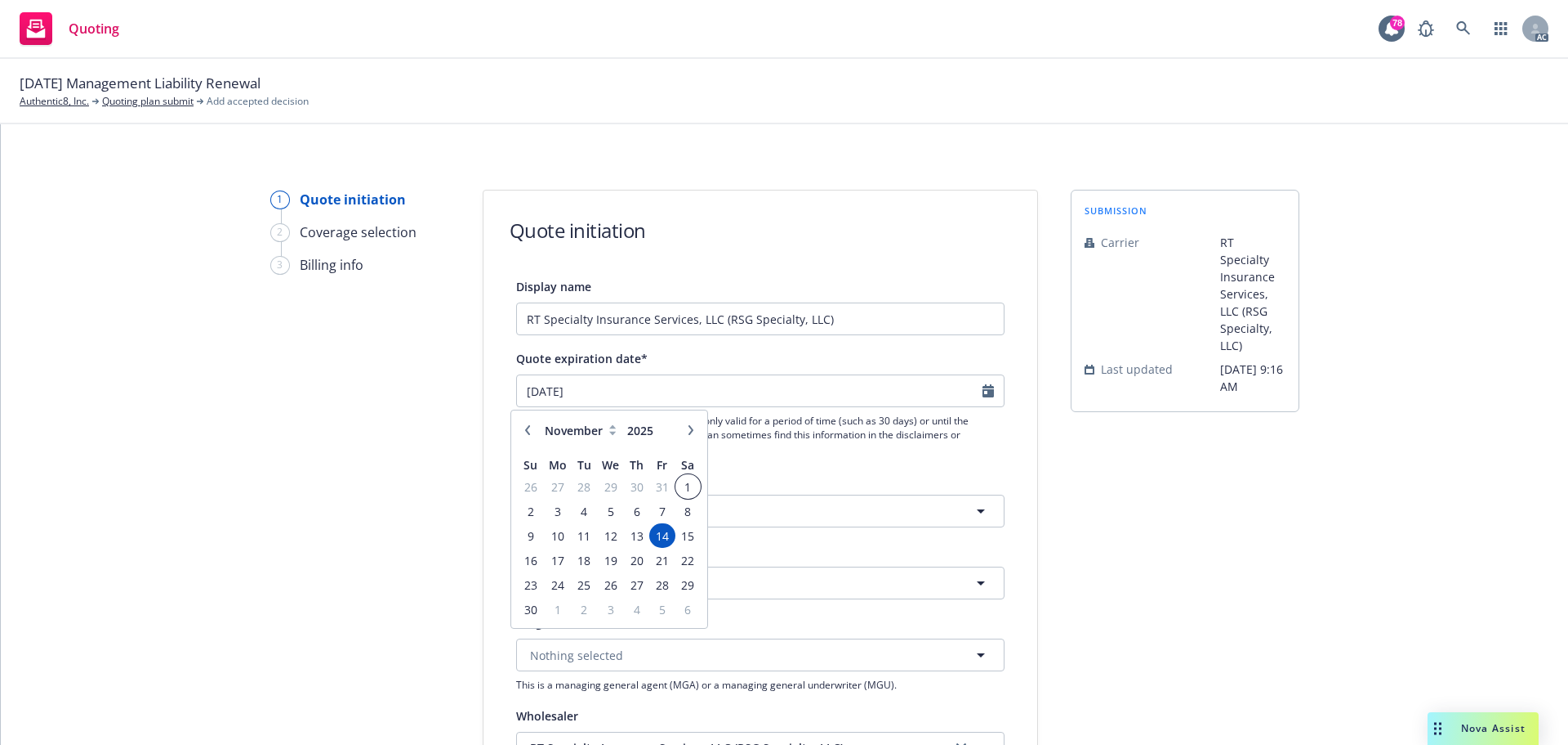
click at [684, 491] on span "1" at bounding box center [687, 487] width 22 height 21
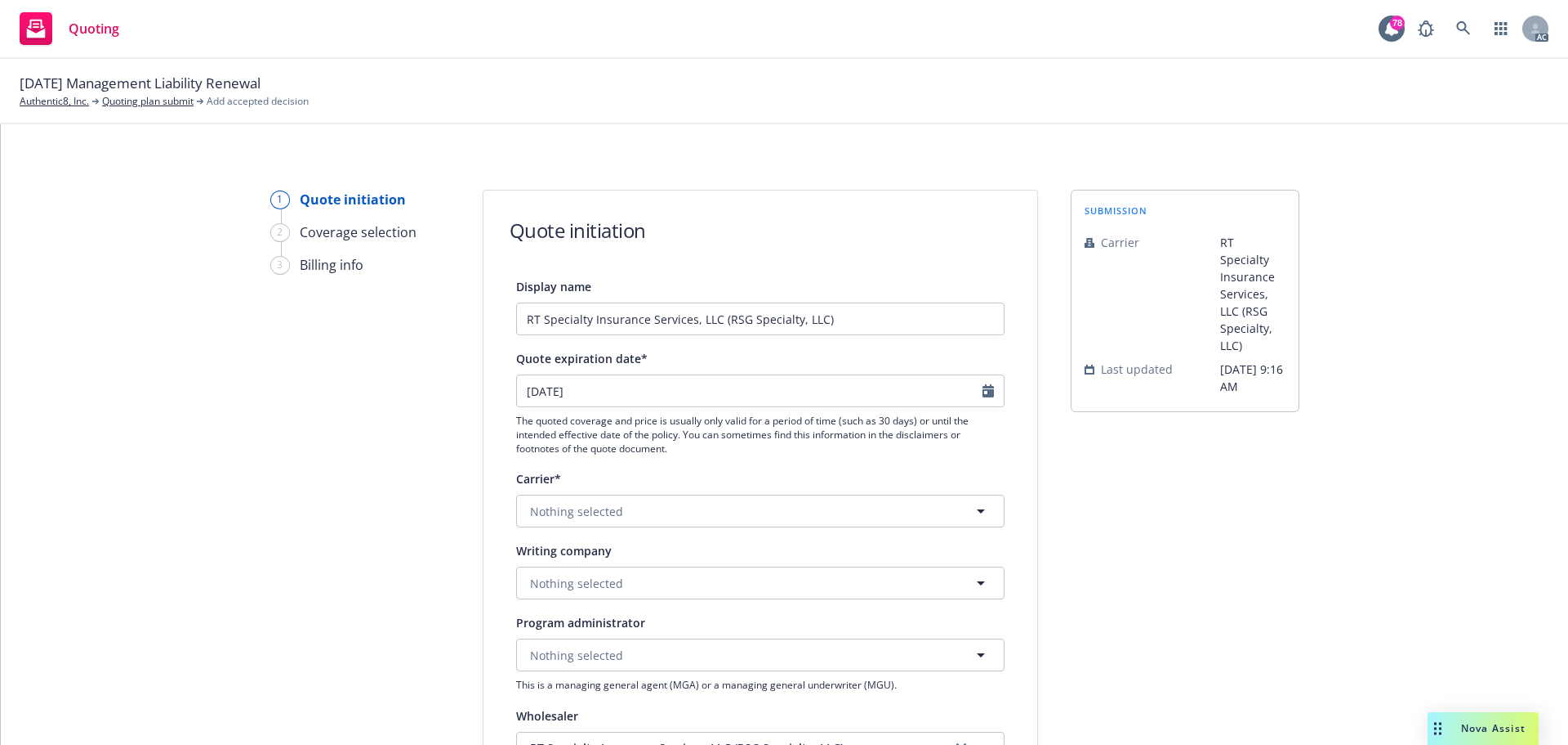
type input "[DATE]"
click at [1135, 495] on div "submission Carrier RT Specialty Insurance Services, LLC (RSG Specialty, LLC) La…" at bounding box center [1185, 737] width 229 height 1096
click at [637, 499] on button "Nothing selected" at bounding box center [760, 511] width 489 height 33
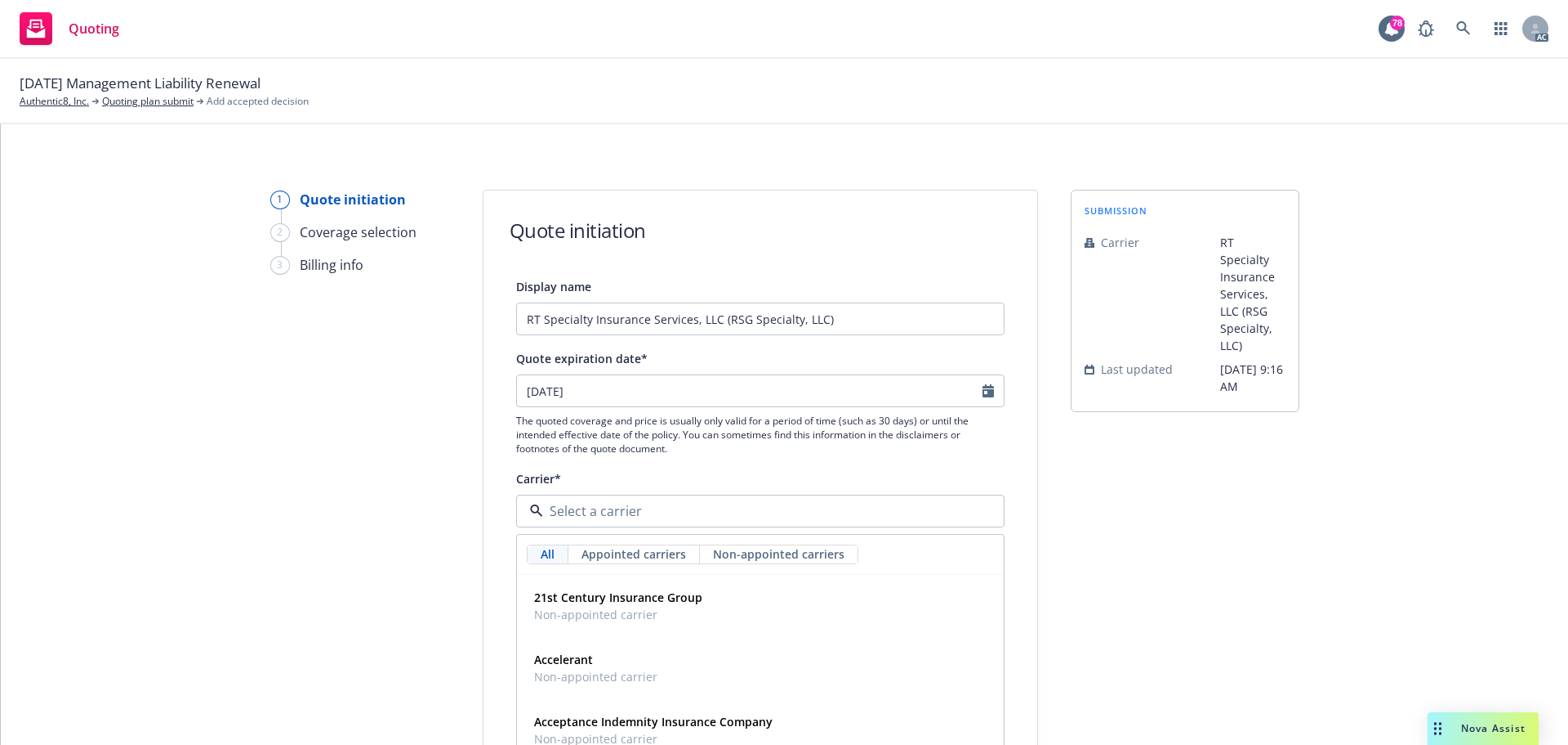
click at [336, 503] on div "1 Quote initiation 2 Coverage selection 3 Billing info" at bounding box center [360, 737] width 180 height 1096
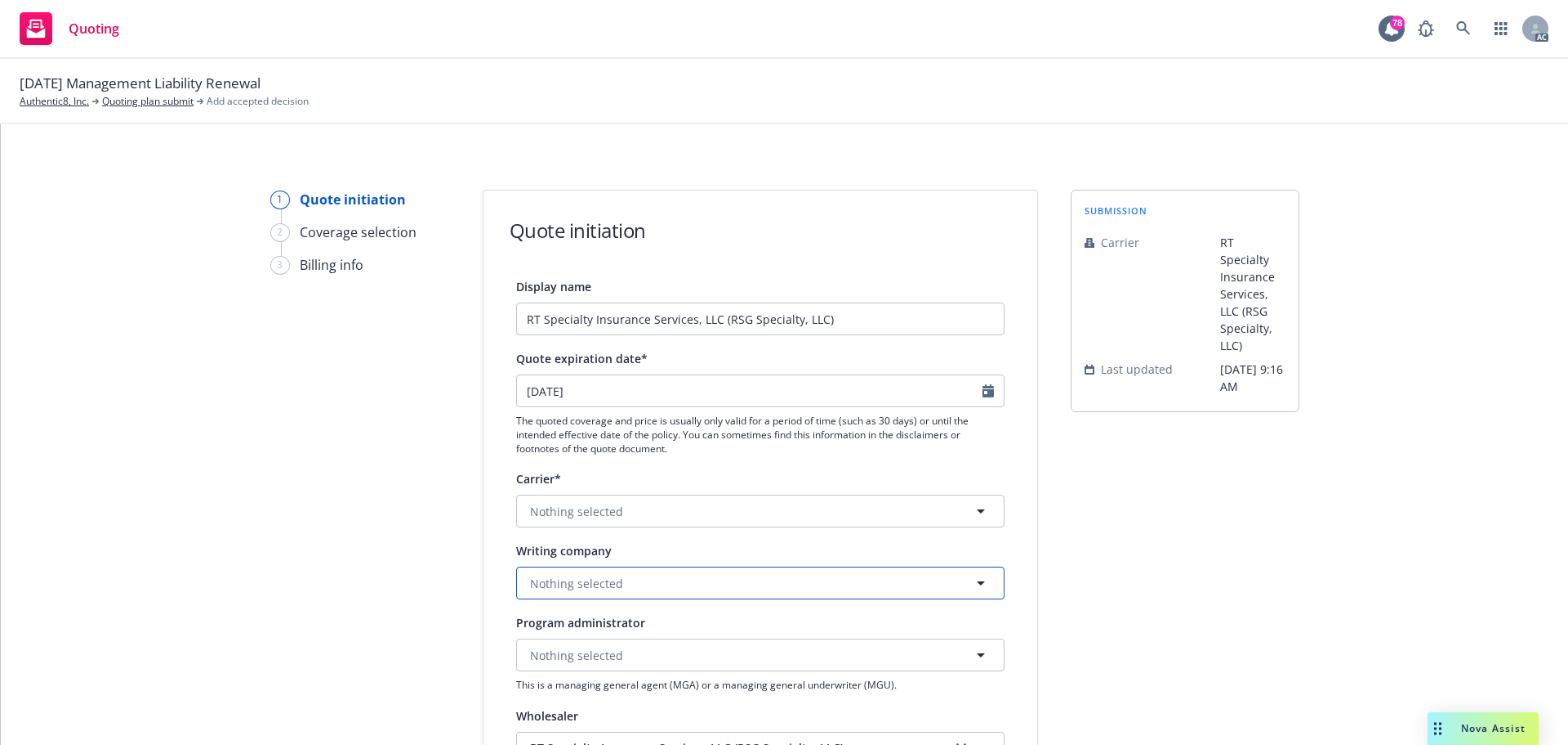
click at [616, 580] on button "Nothing selected" at bounding box center [760, 583] width 489 height 33
paste input "Allied World Assurance"
type input "Allied World Assurance"
click at [732, 588] on button "Nothing selected" at bounding box center [760, 583] width 489 height 33
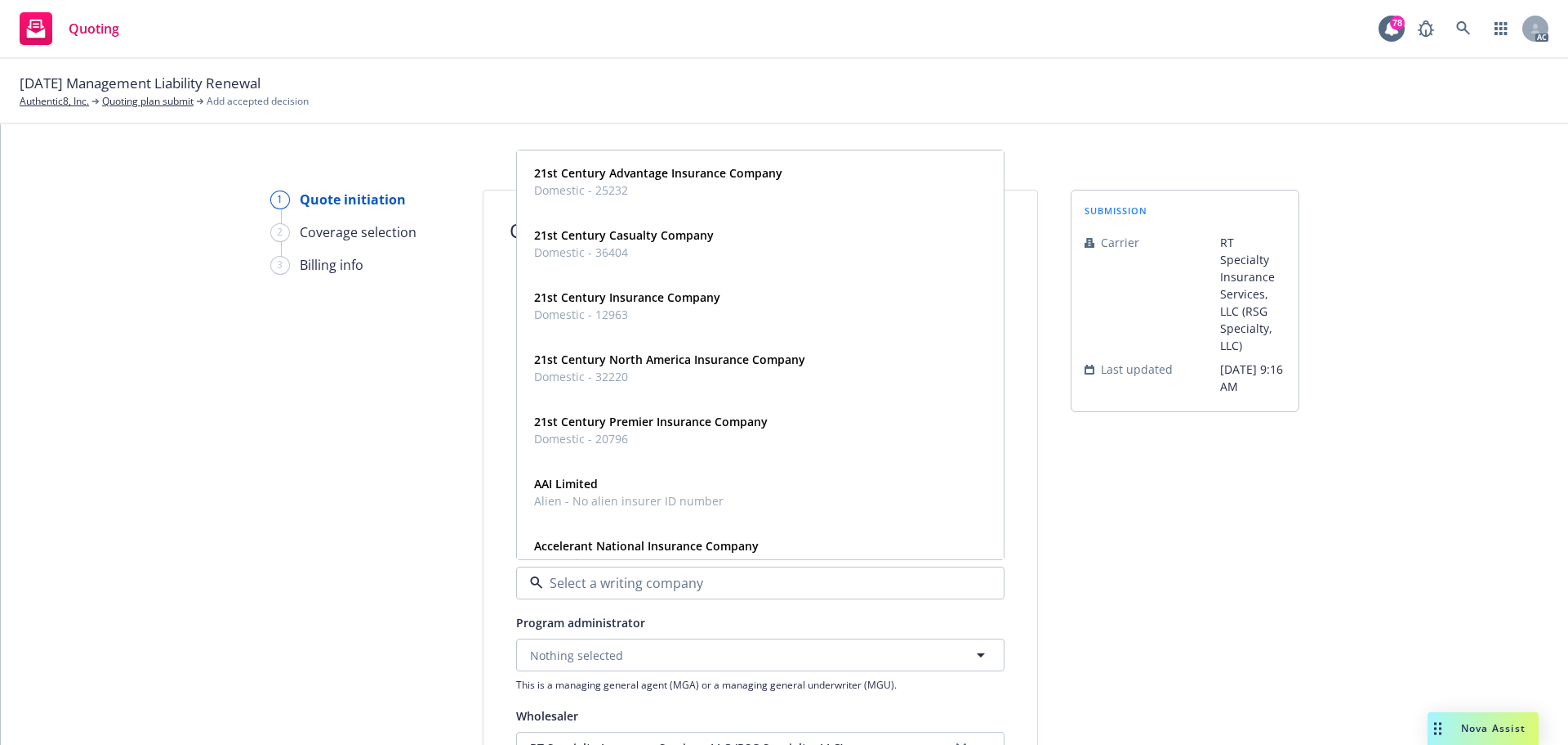
paste input "Allied World Assurance"
type input "Allied World Assurance"
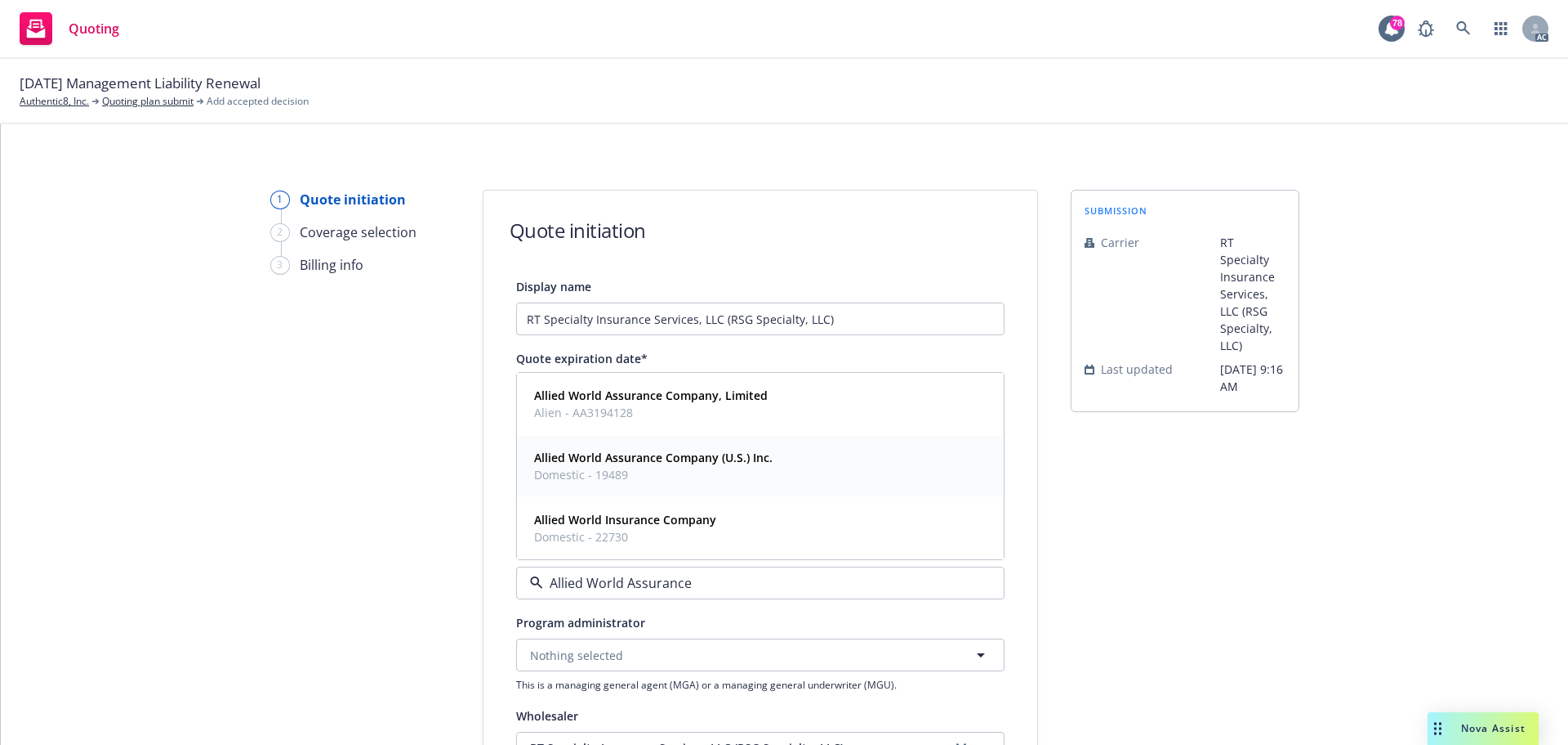
click at [672, 464] on strong "Allied World Assurance Company (U.S.) Inc." at bounding box center [653, 458] width 239 height 16
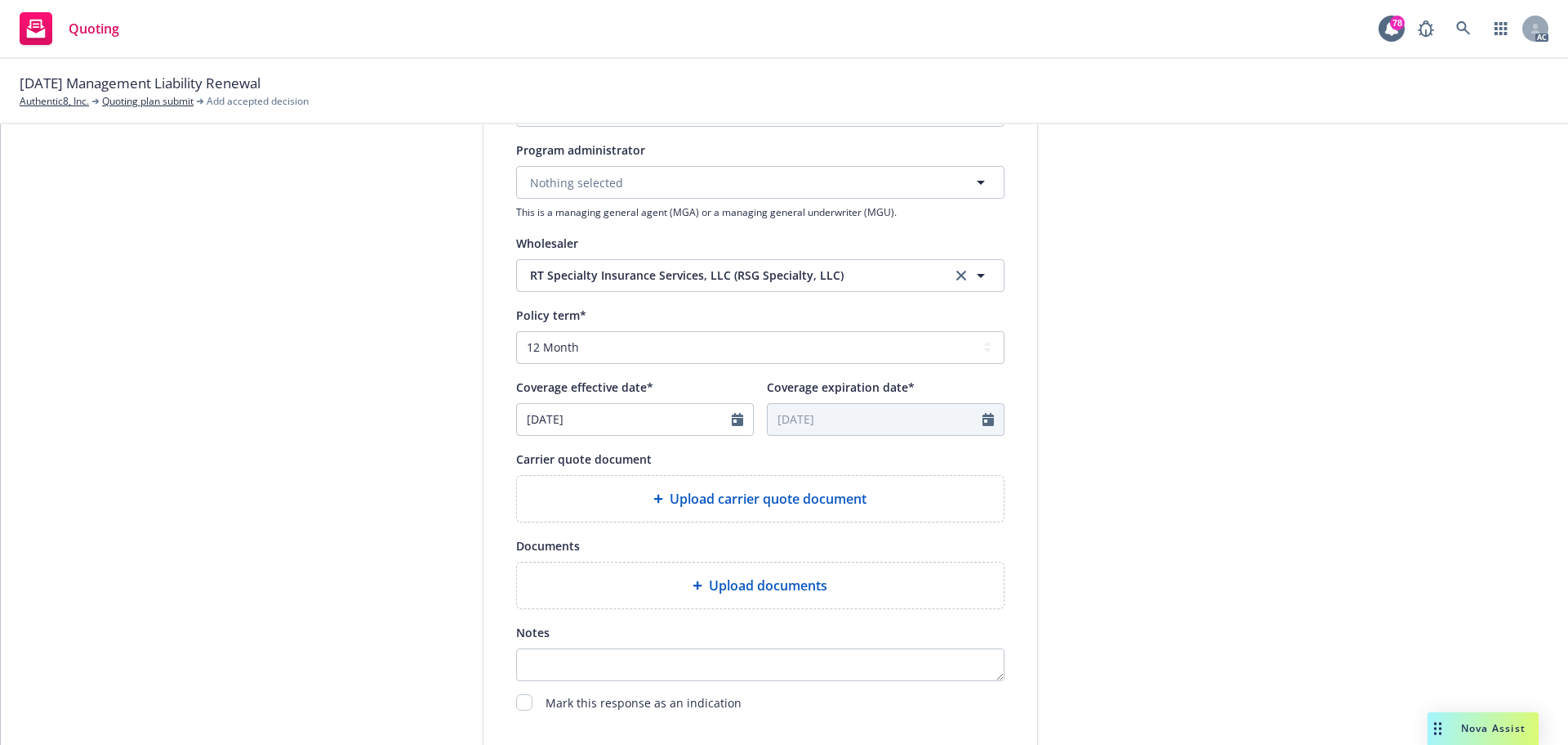
scroll to position [491, 0]
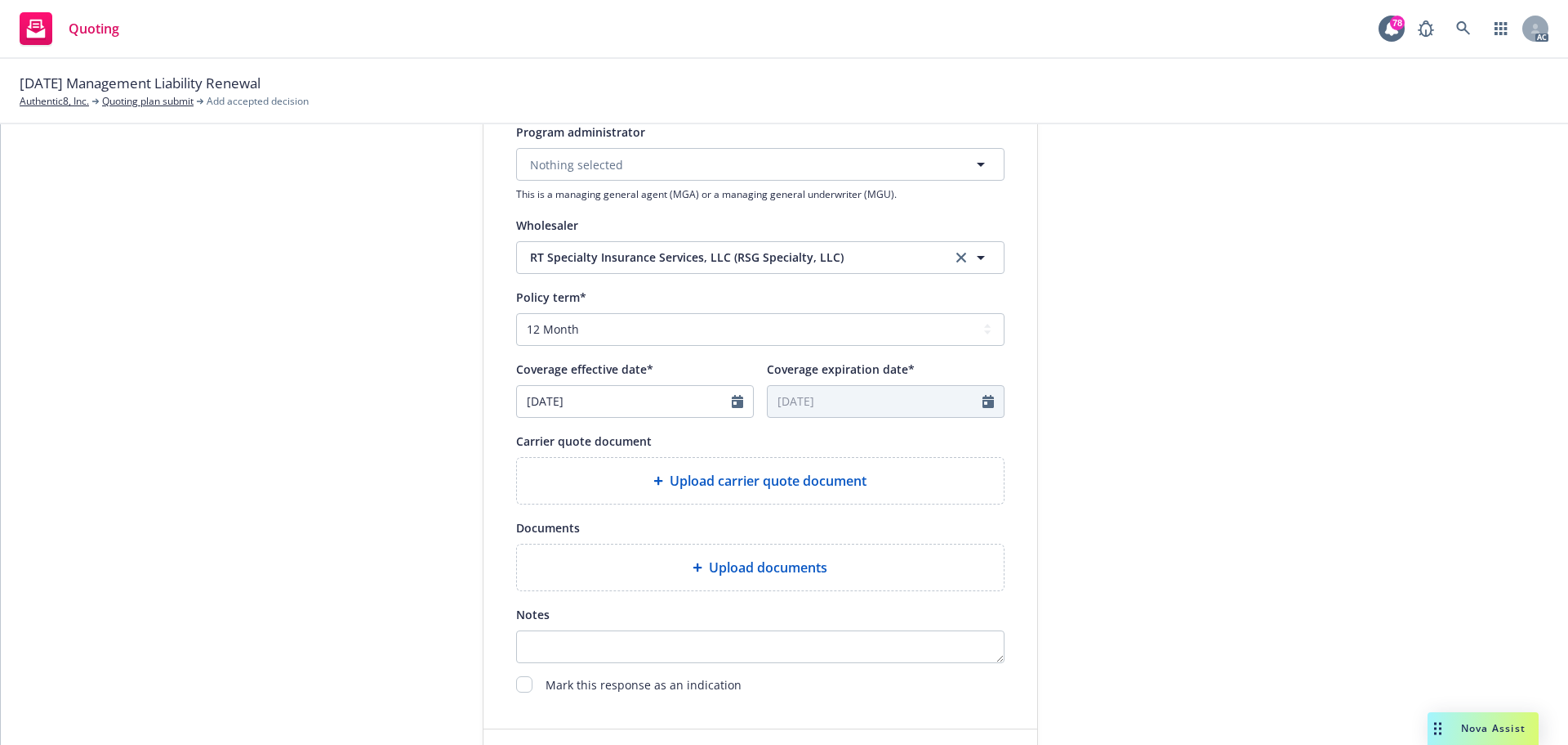
click at [681, 479] on span "Upload carrier quote document" at bounding box center [768, 480] width 197 height 20
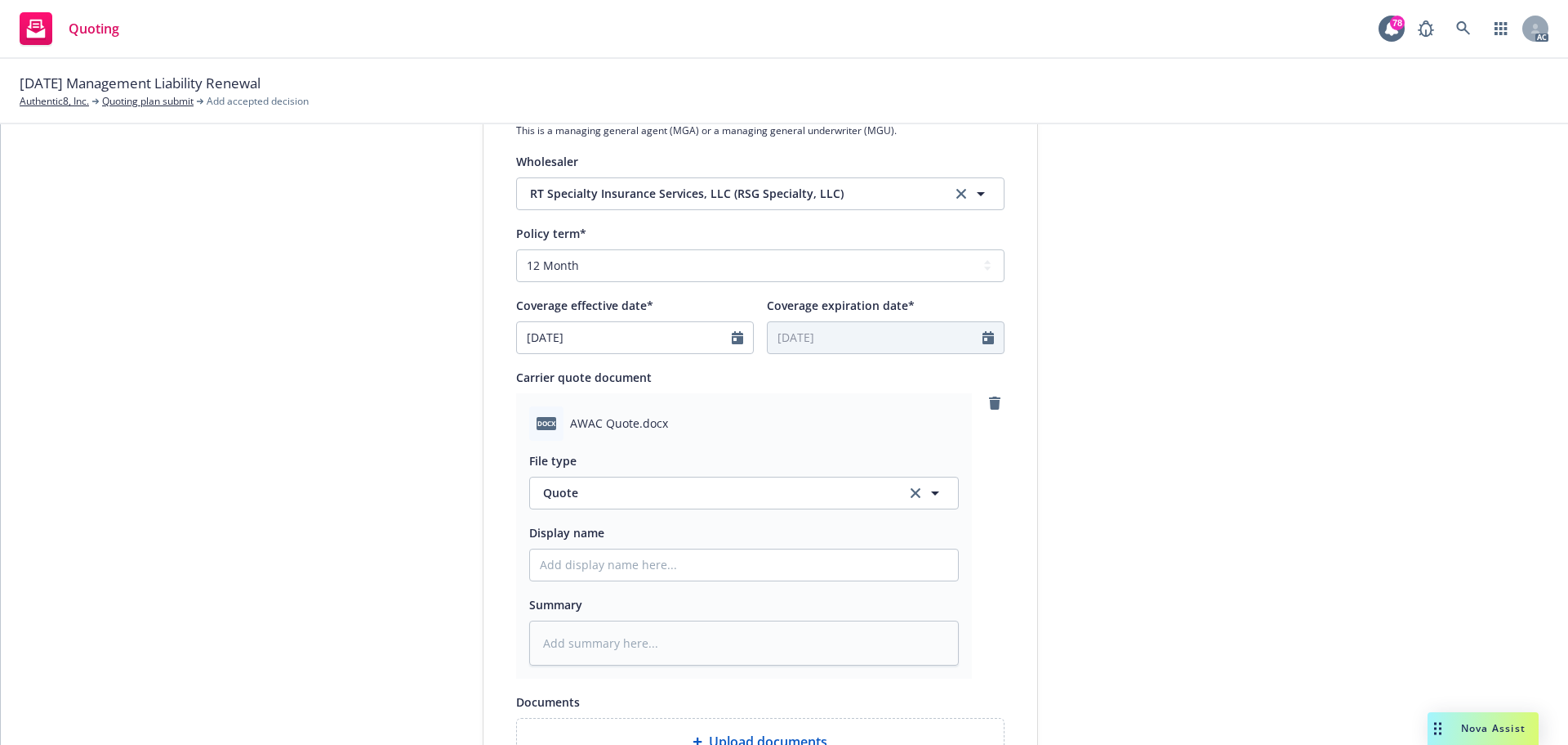
scroll to position [572, 0]
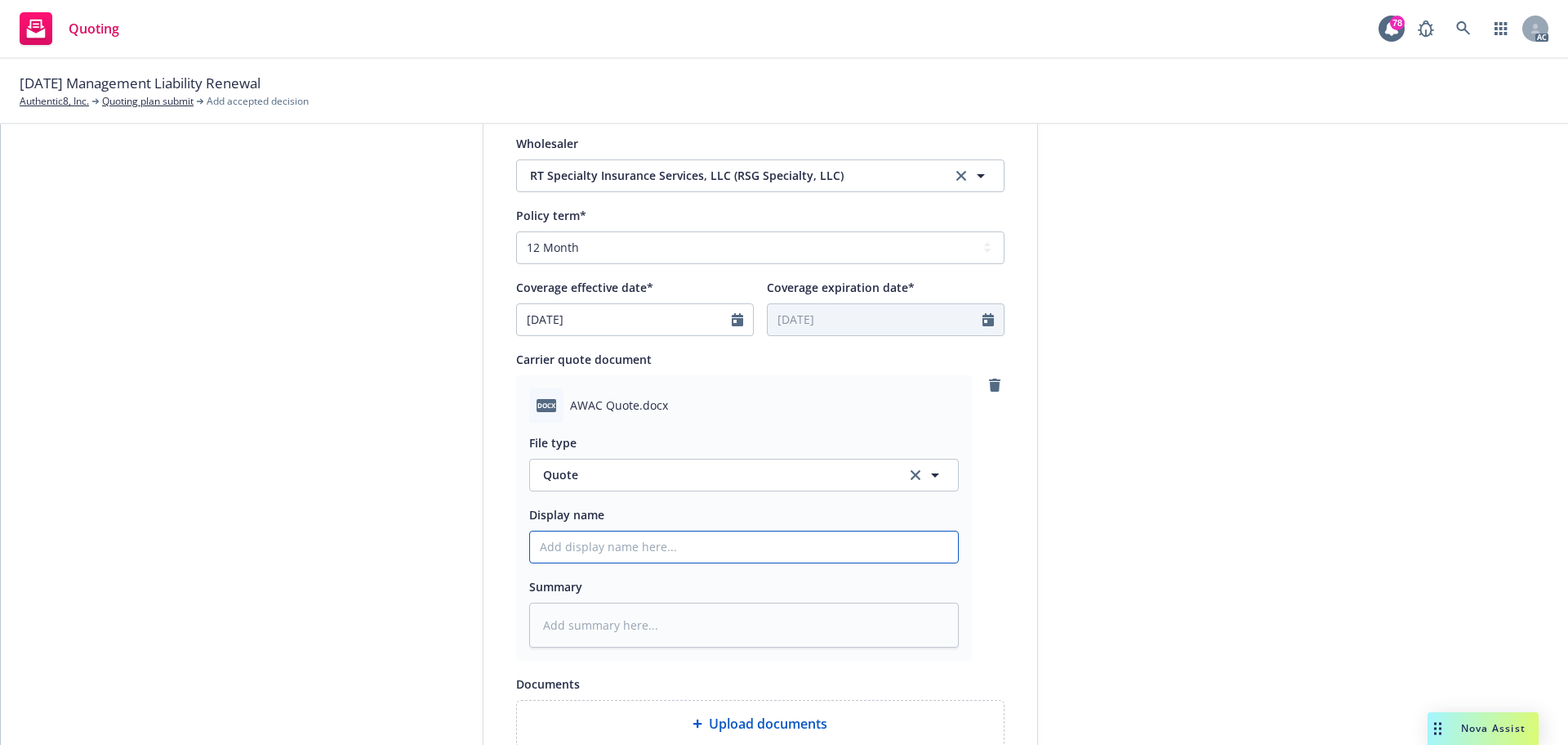
click at [682, 544] on input "Display name" at bounding box center [744, 547] width 428 height 31
type input "25-26 PKG Quote"
type textarea "x"
drag, startPoint x: 85, startPoint y: 82, endPoint x: 217, endPoint y: 82, distance: 132.0
click at [217, 82] on span "11/01/25 Management Liability Renewal" at bounding box center [141, 83] width 241 height 21
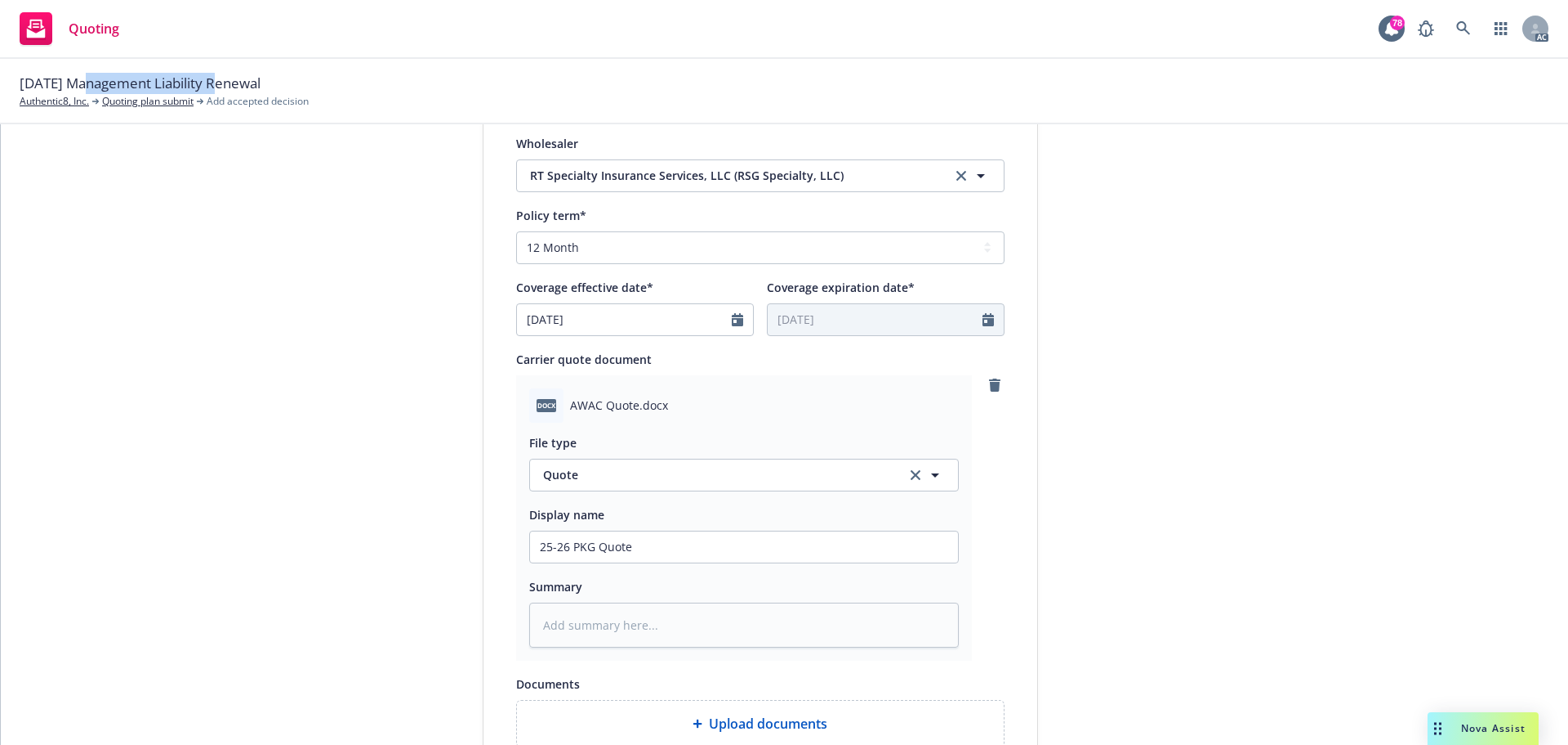
copy span "Management Liability"
click at [617, 549] on input "25-26 PKG Quote" at bounding box center [744, 547] width 428 height 31
click at [578, 548] on input "25-26 PKG Quote" at bounding box center [744, 547] width 428 height 31
click at [576, 548] on input "25-26 PKG Quote" at bounding box center [744, 547] width 428 height 31
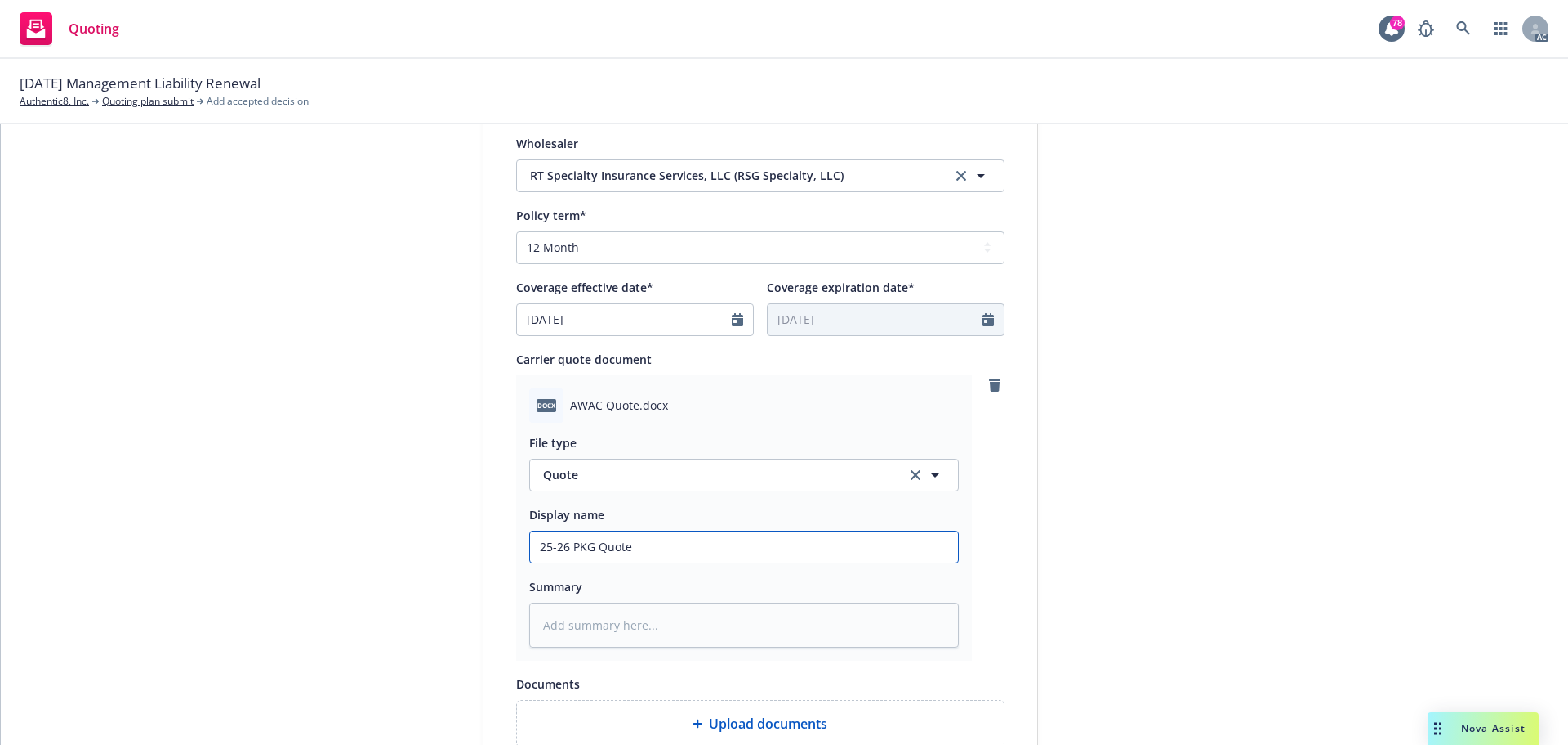
paste input "Management Liability"
type input "25-26 Management LiabilityQuote"
type textarea "x"
click at [767, 551] on input "25-26 Management Liability Quote" at bounding box center [744, 547] width 428 height 31
click at [763, 548] on input "25-26 Management Liability Quote" at bounding box center [744, 547] width 428 height 31
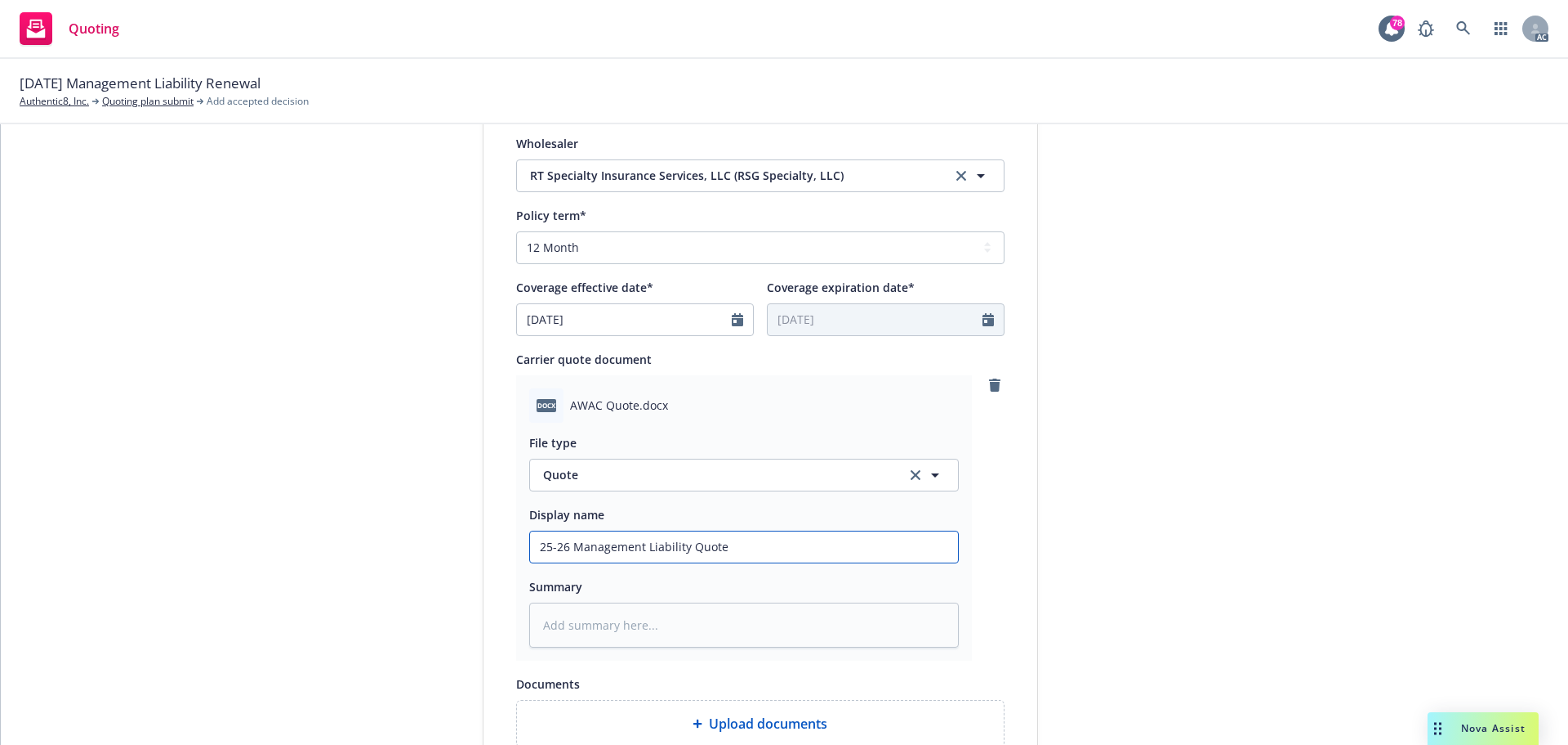
type input "25-26 Management Liability Quote"
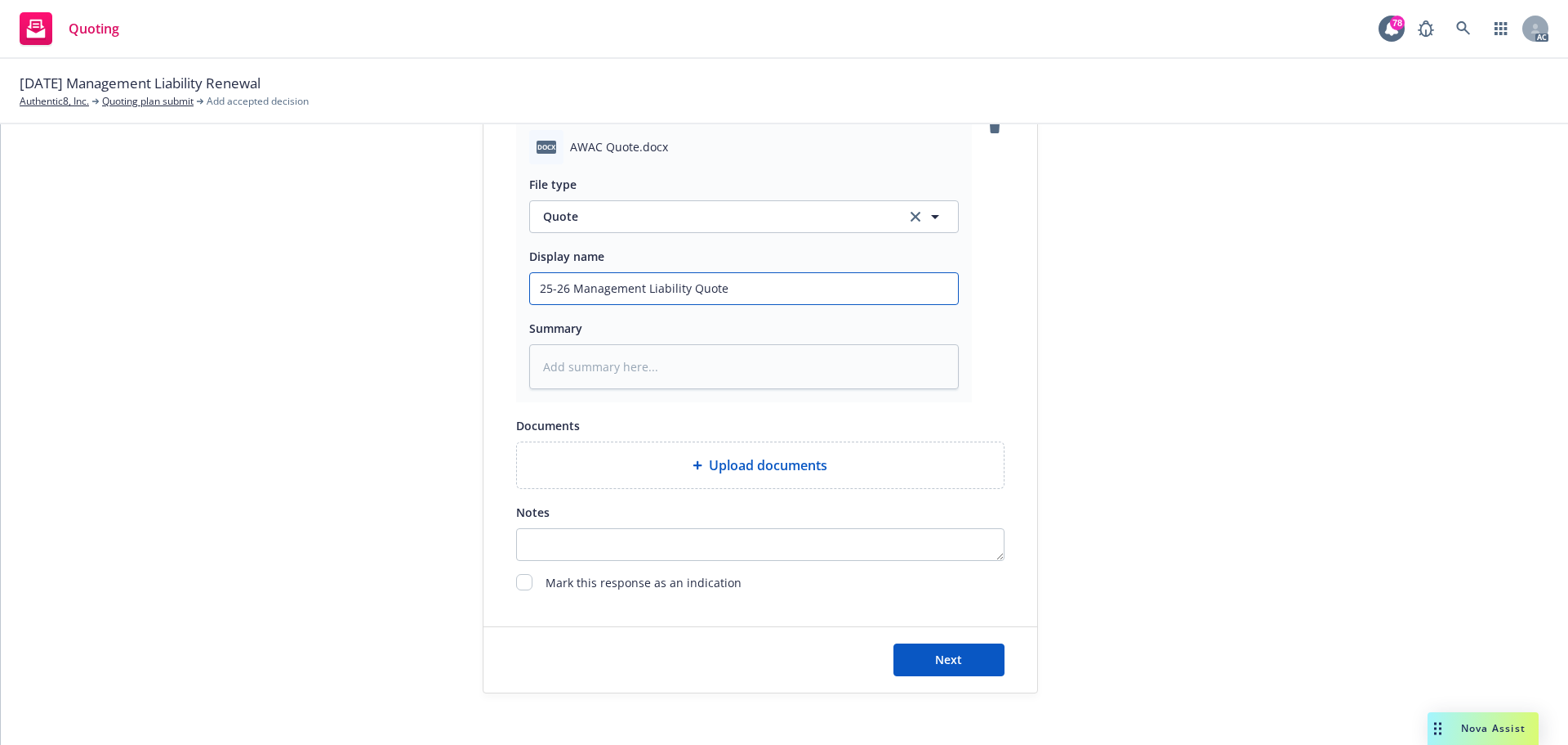
scroll to position [844, 0]
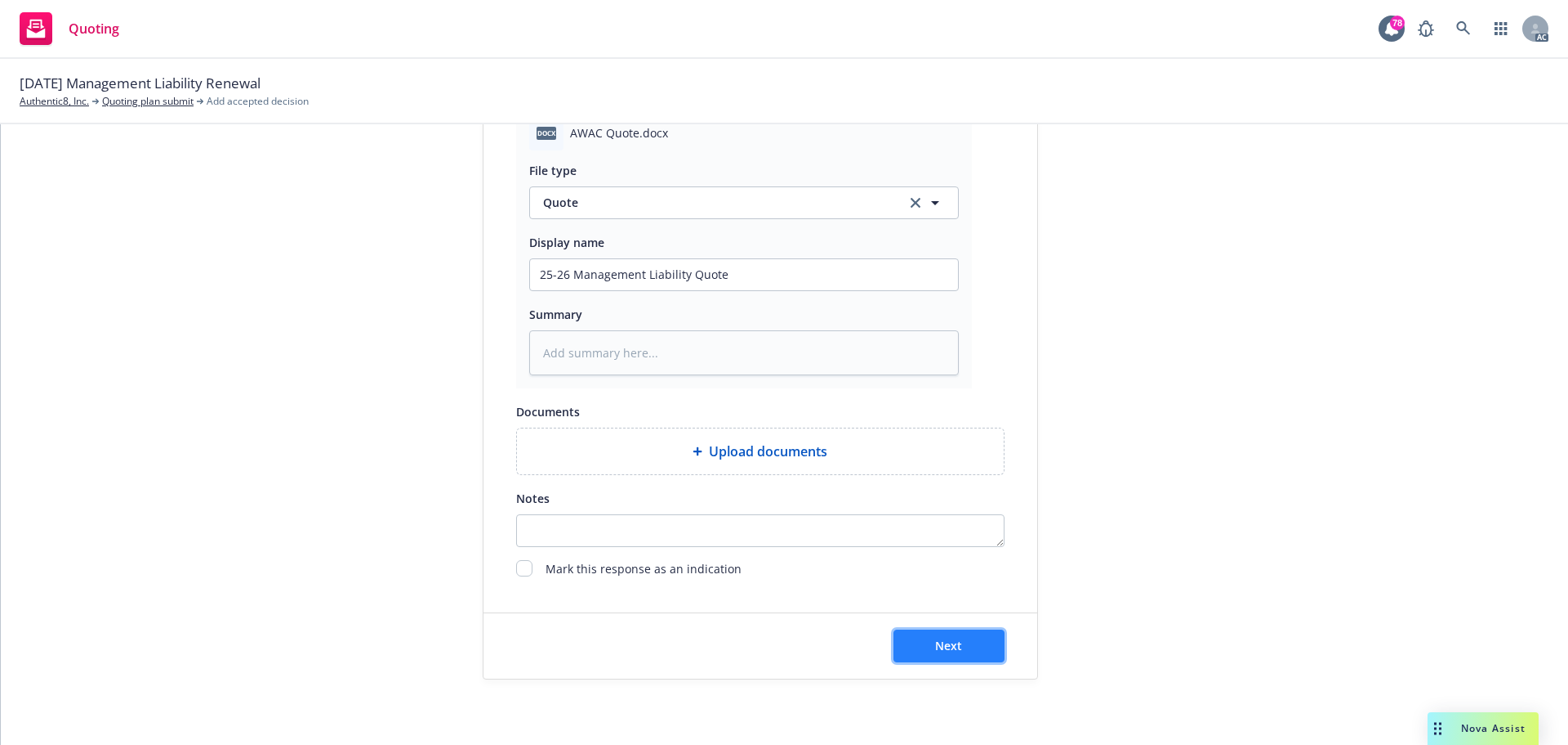
click at [968, 653] on button "Next" at bounding box center [949, 646] width 111 height 33
type textarea "x"
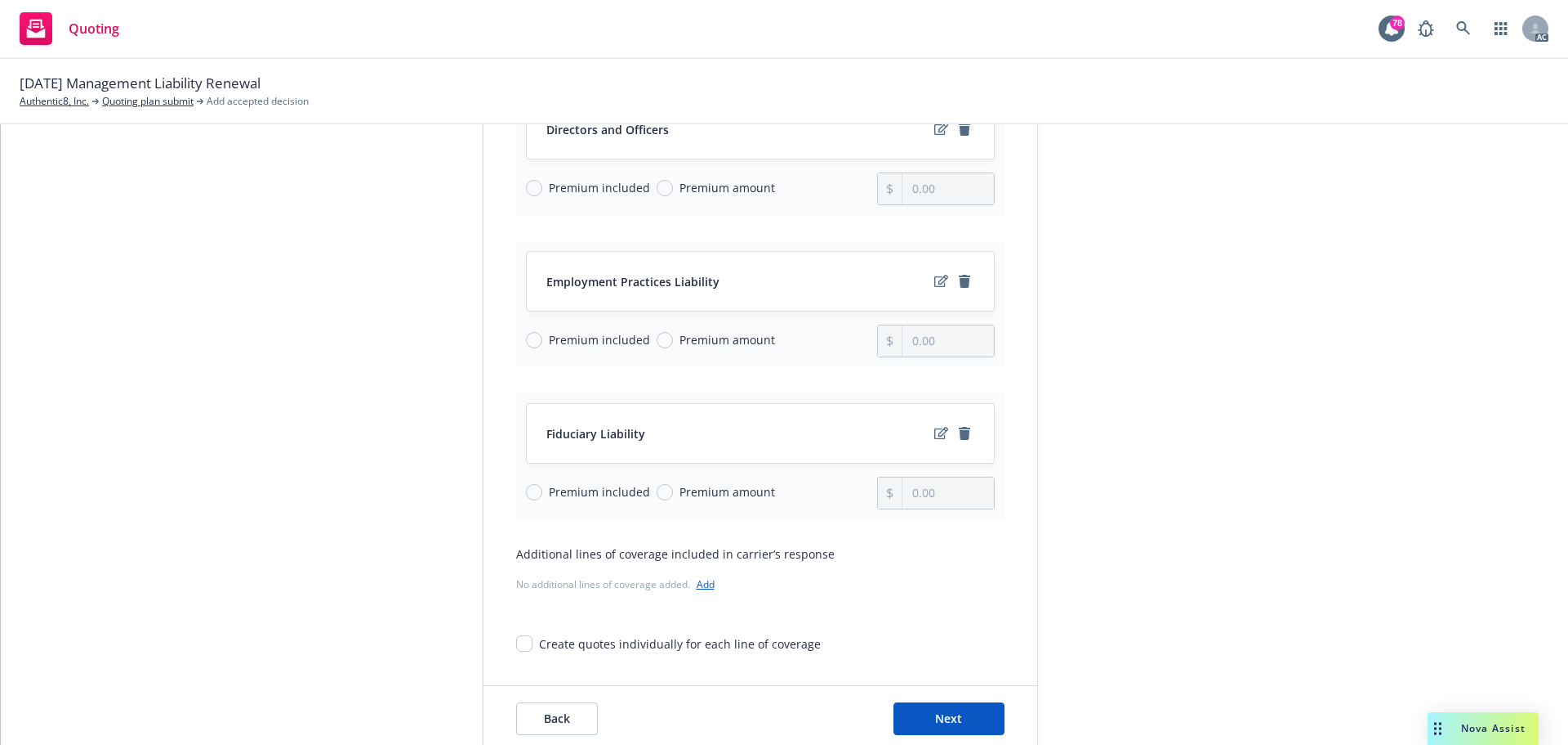
scroll to position [364, 0]
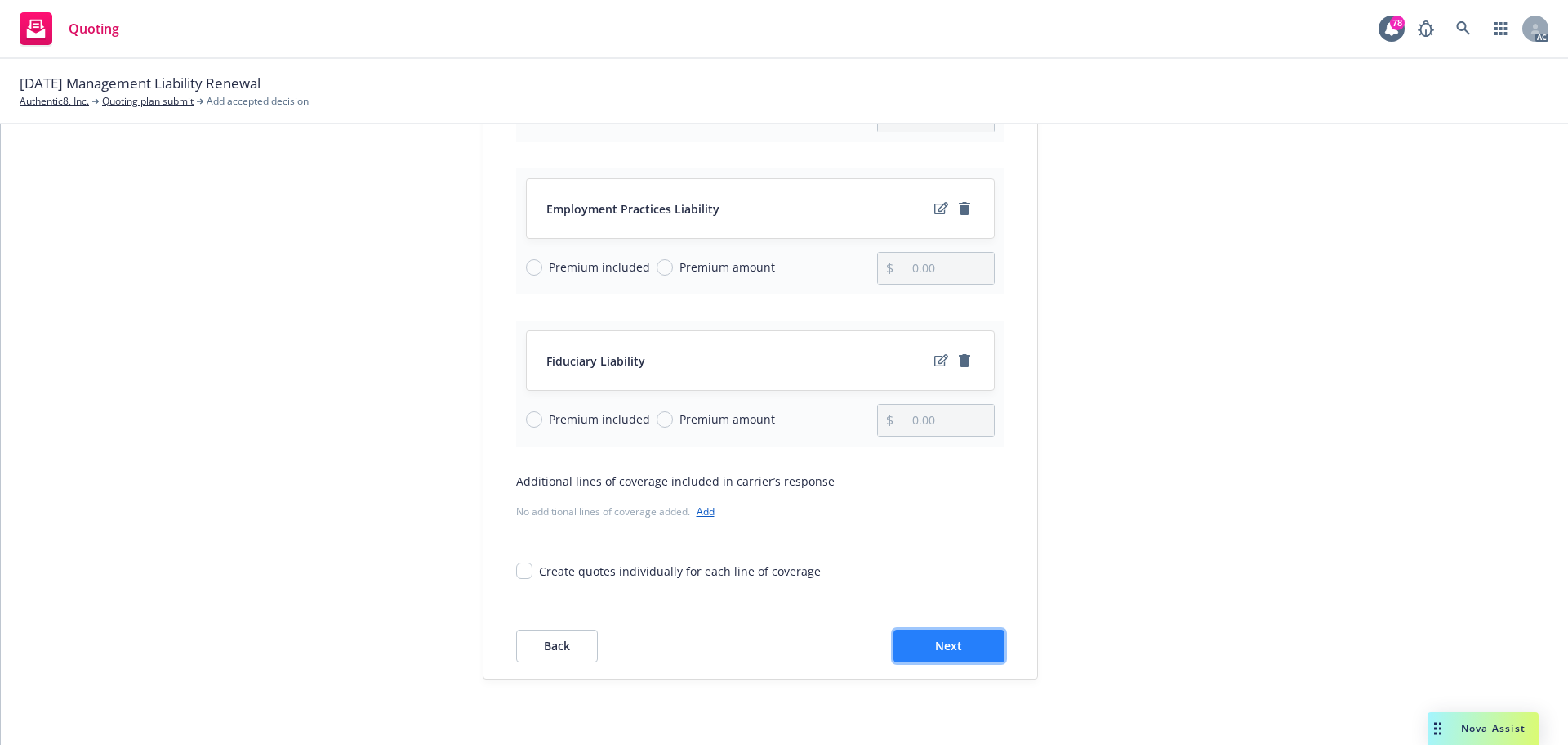
click at [946, 649] on span "Next" at bounding box center [948, 645] width 27 height 16
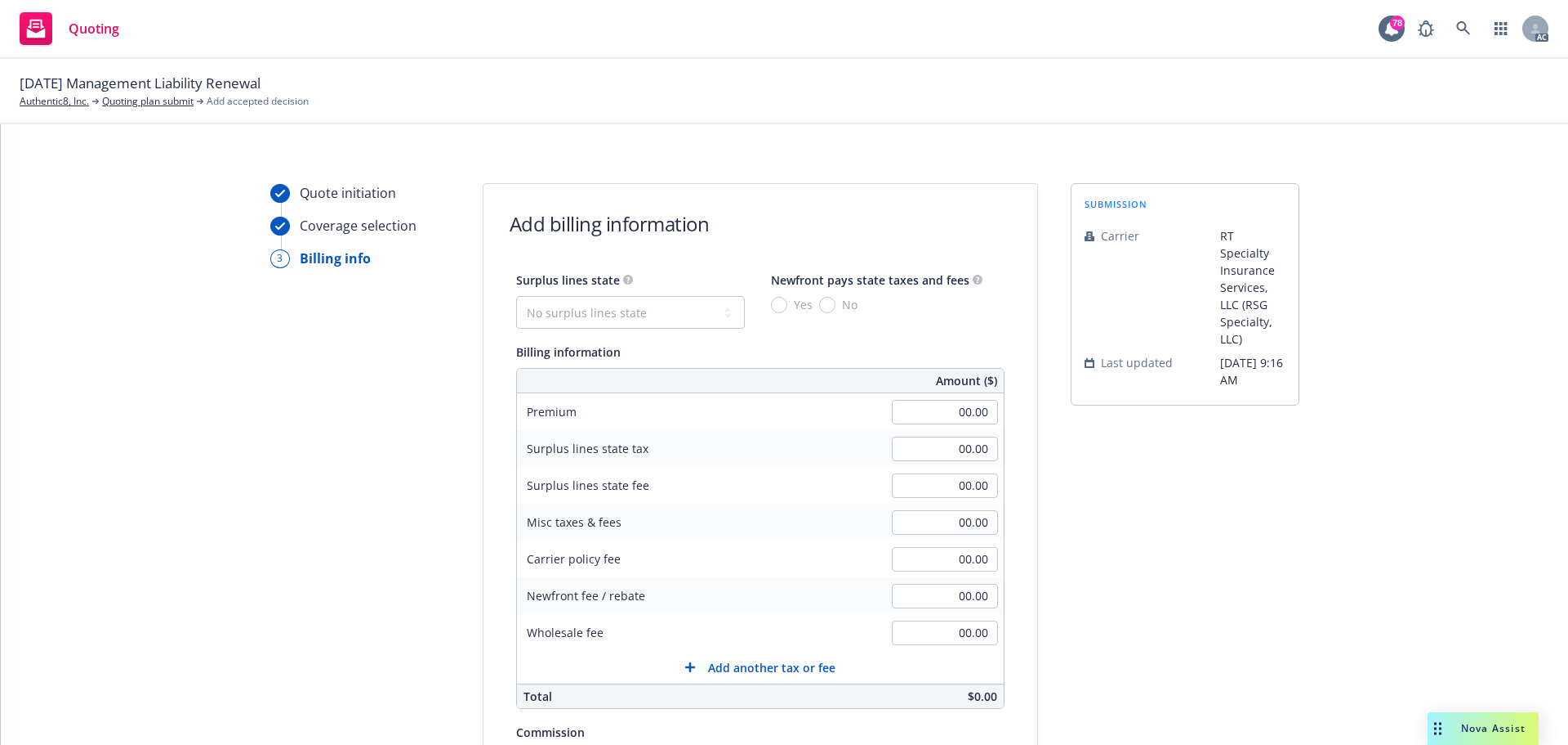
scroll to position [0, 0]
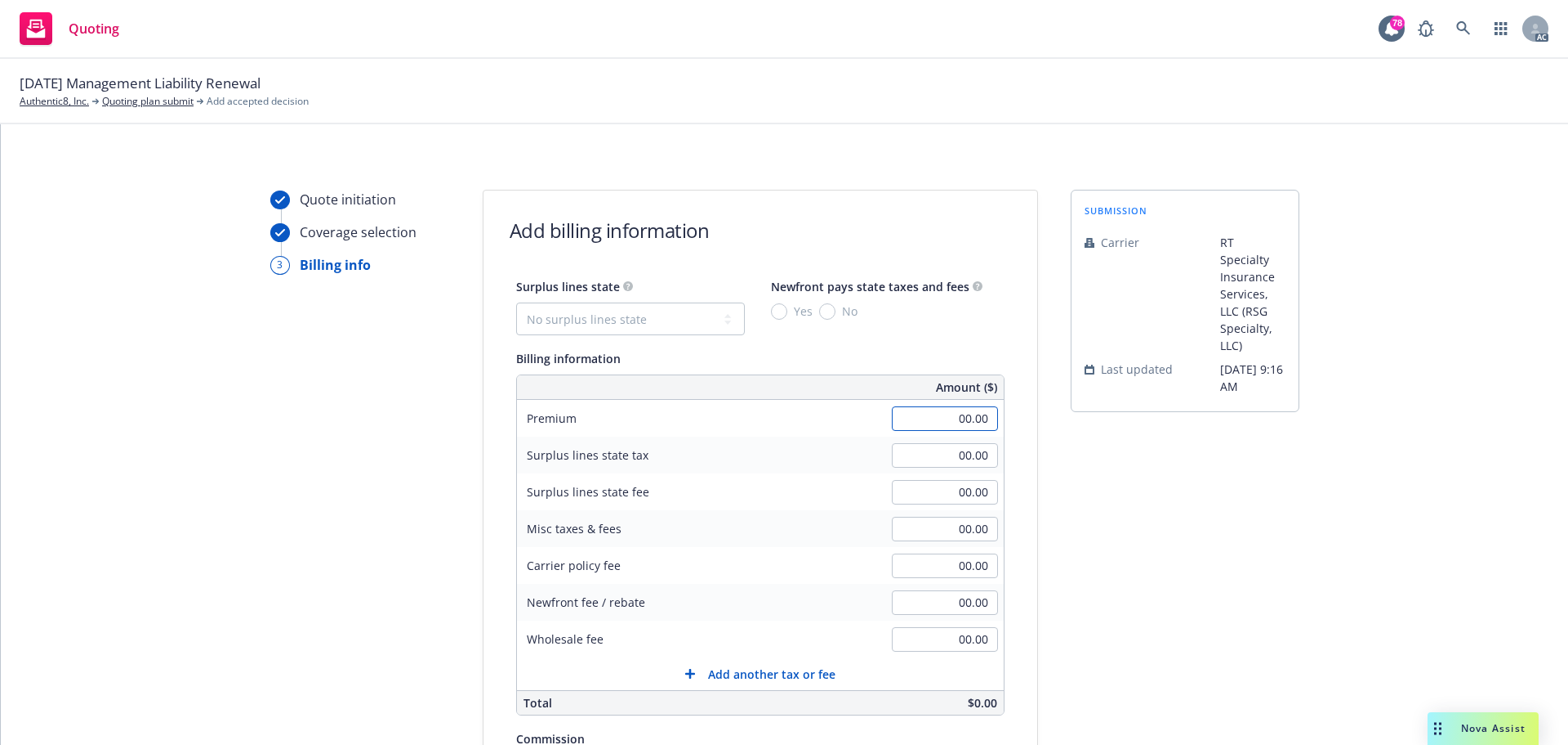
click at [967, 417] on input "00.00" at bounding box center [945, 419] width 106 height 24
paste input "$34,514"
click at [1111, 463] on div "submission Carrier RT Specialty Insurance Services, LLC (RSG Specialty, LLC) La…" at bounding box center [1185, 607] width 229 height 836
click at [956, 421] on input "00.00" at bounding box center [945, 419] width 106 height 24
paste input "34,514"
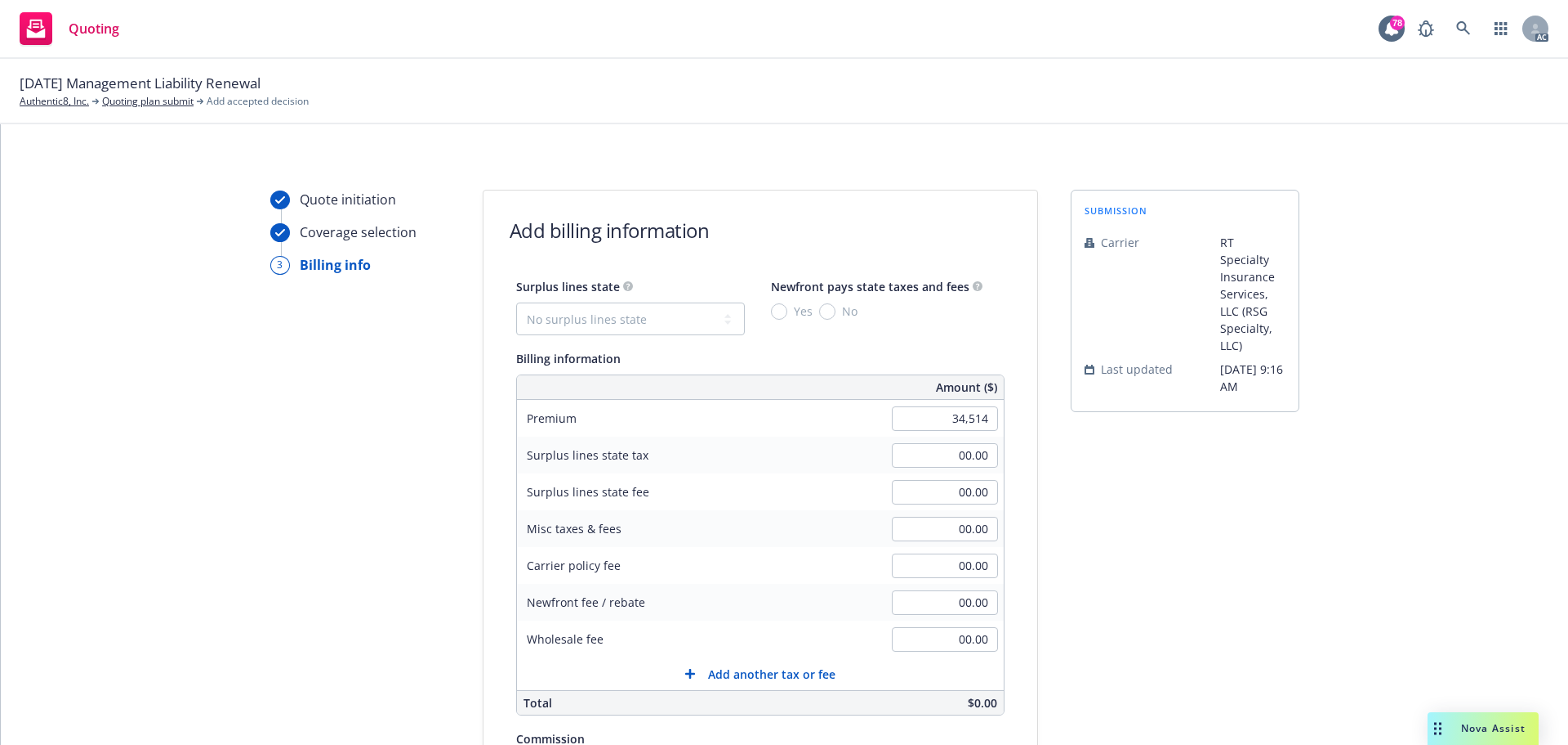
type input "34,514.00"
click at [1197, 491] on div "submission Carrier RT Specialty Insurance Services, LLC (RSG Specialty, LLC) La…" at bounding box center [1185, 607] width 229 height 836
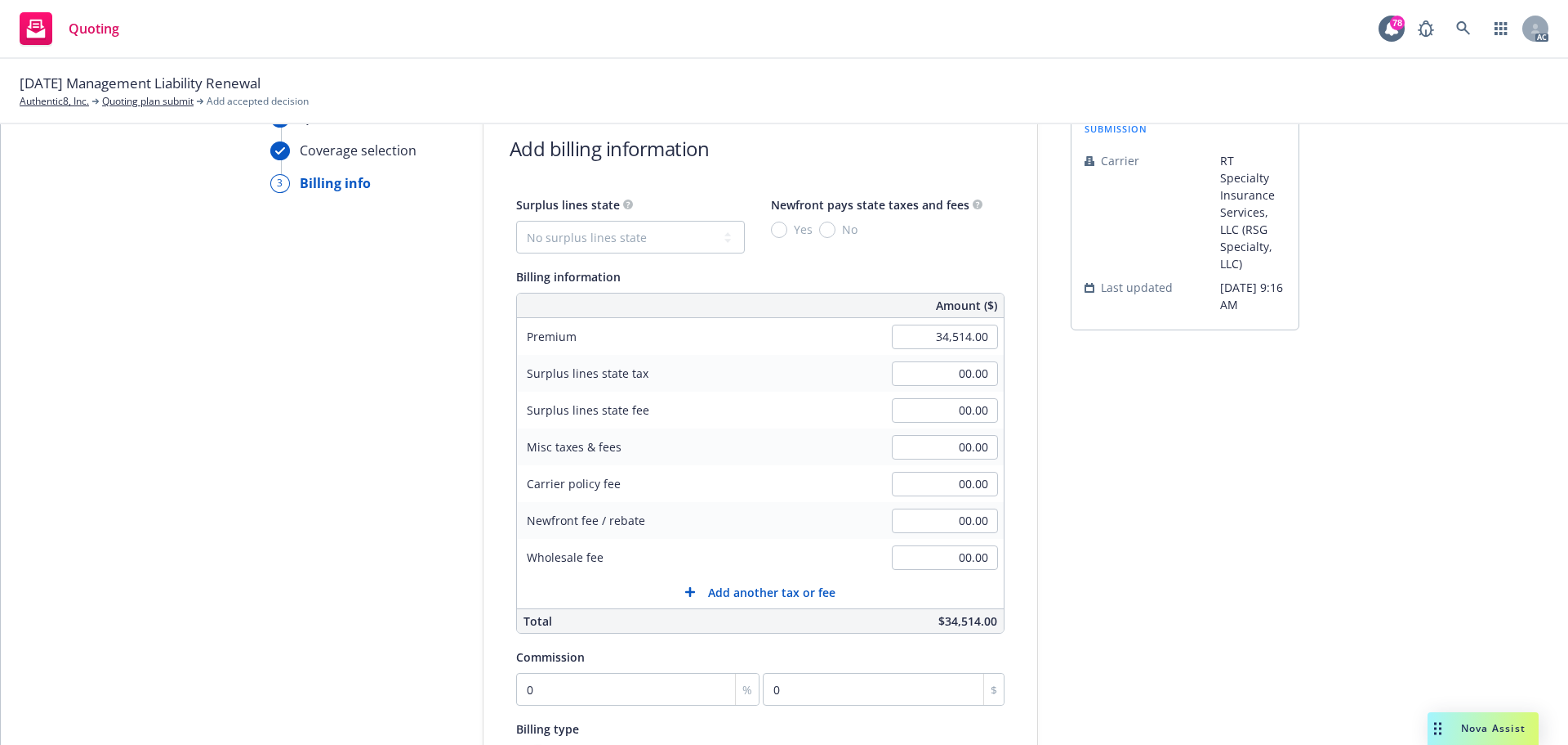
scroll to position [245, 0]
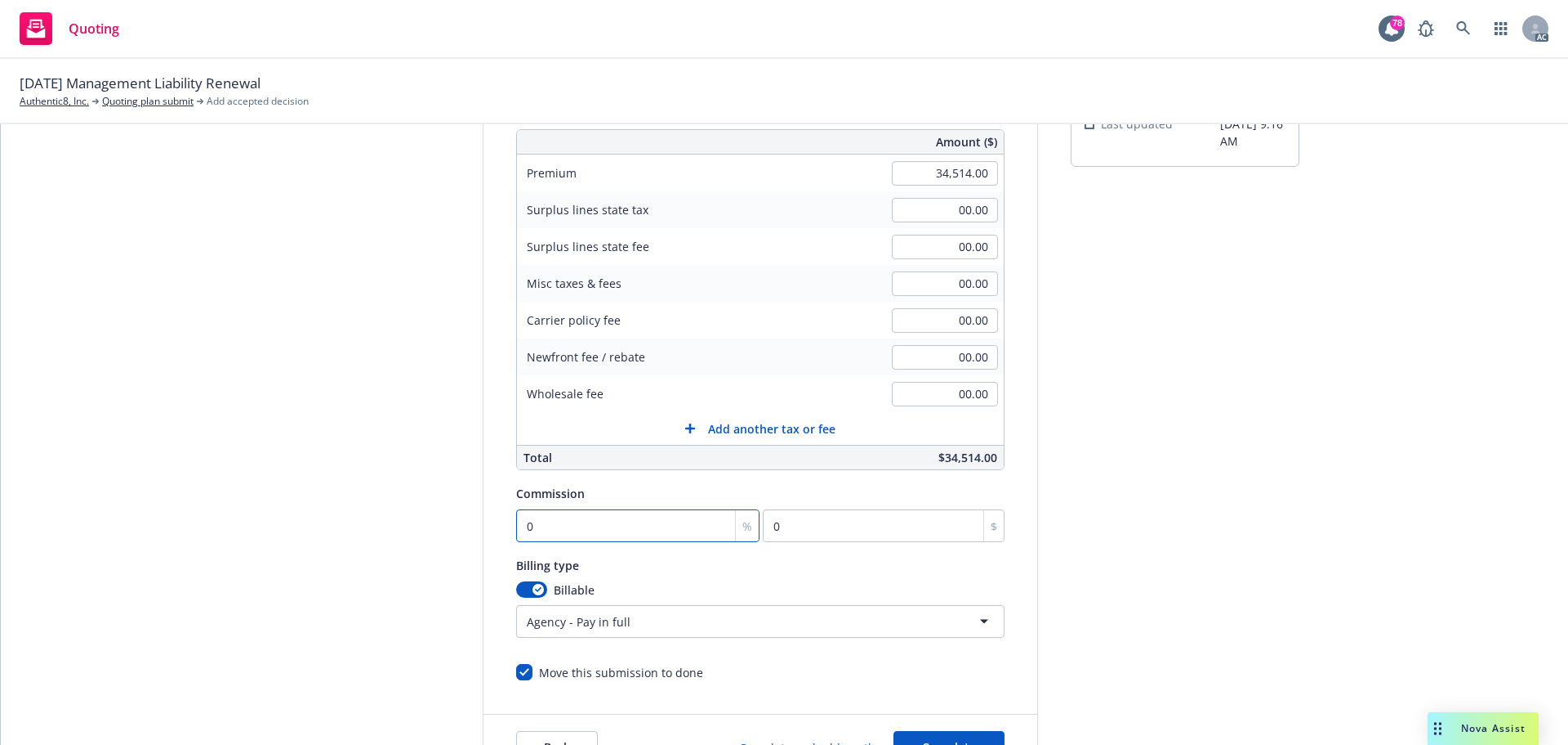
click at [531, 528] on input "0" at bounding box center [638, 525] width 244 height 33
type input "1"
type input "345.14"
type input "12"
type input "4141.68"
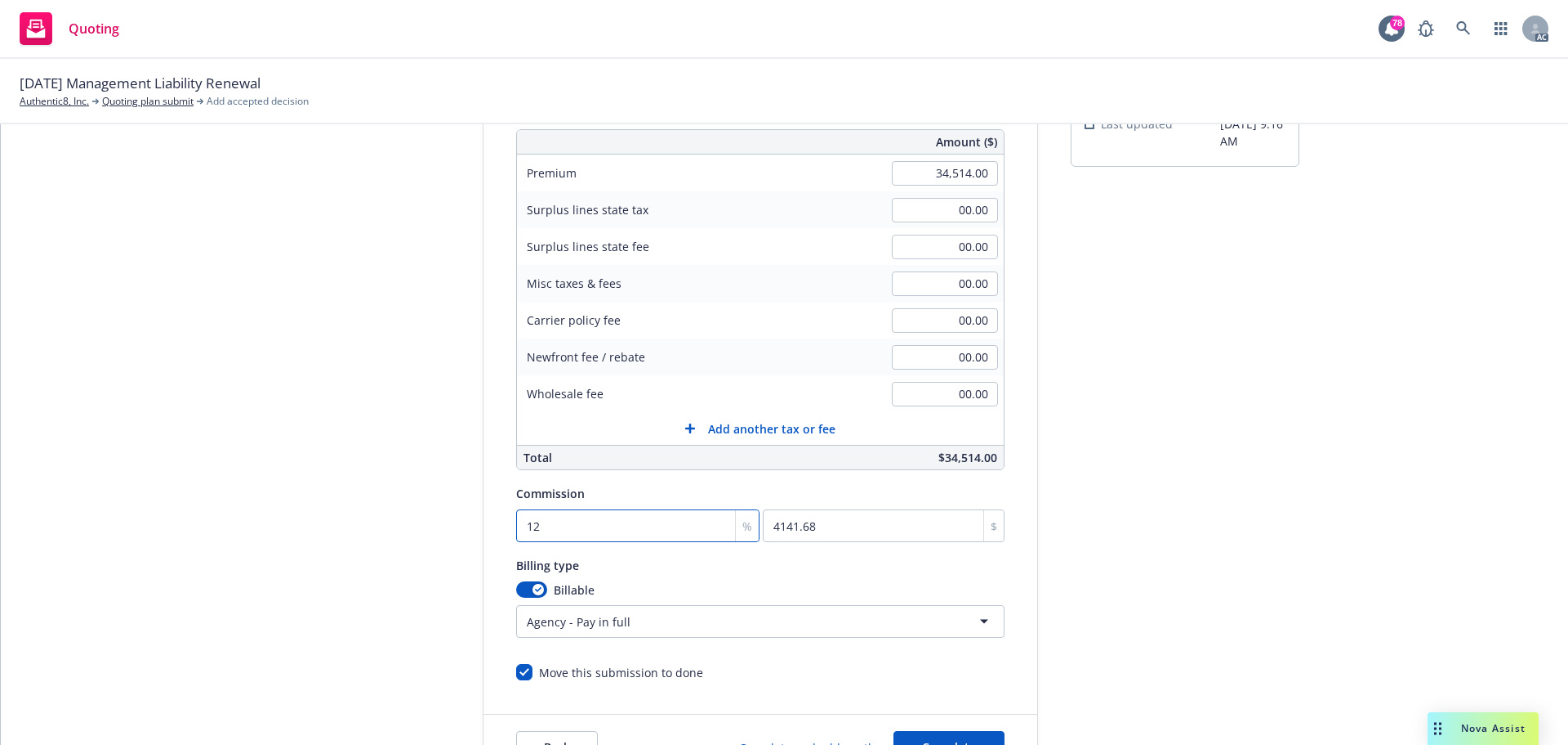
type input "12"
click at [1240, 513] on div "submission Carrier RT Specialty Insurance Services, LLC (RSG Specialty, LLC) La…" at bounding box center [1185, 362] width 229 height 836
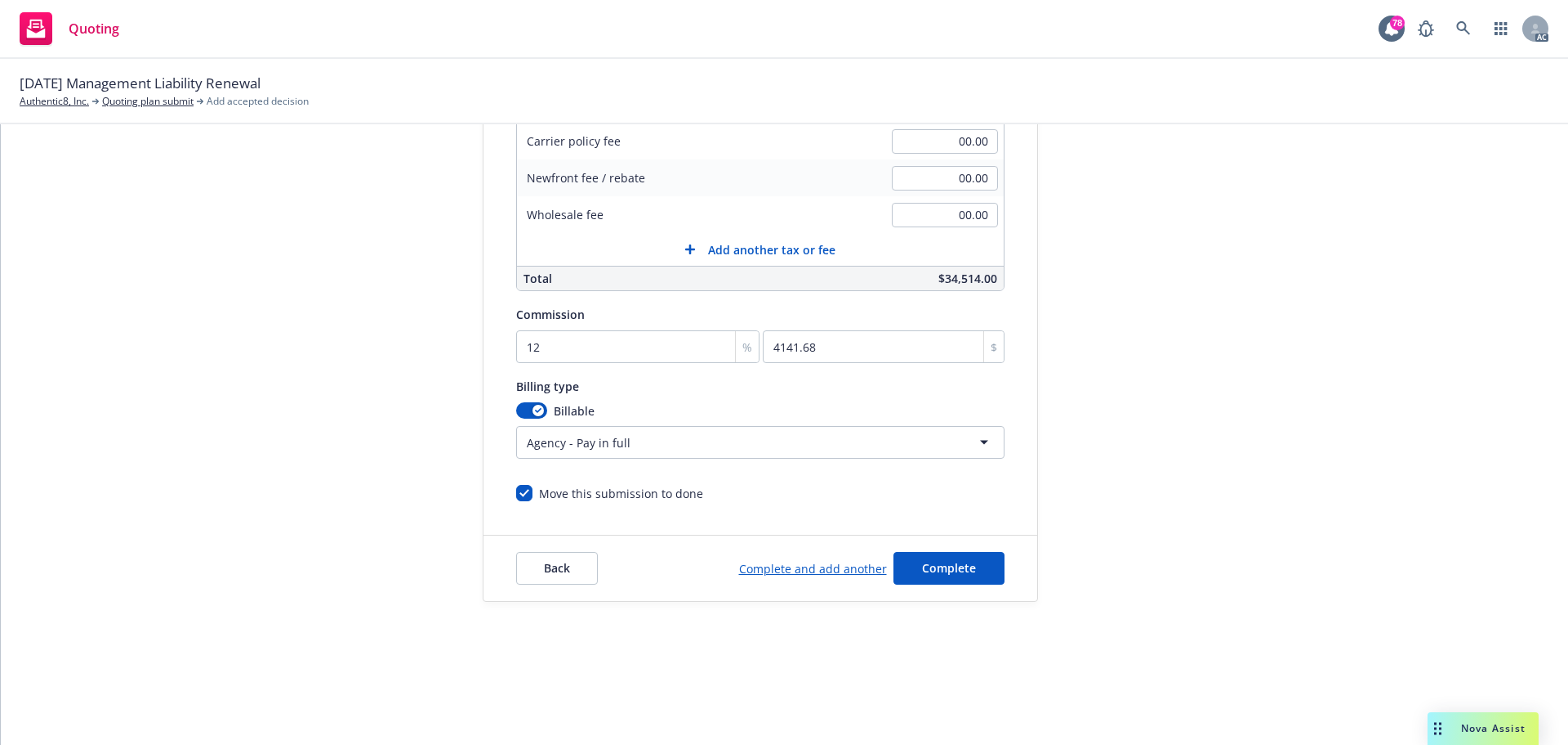
scroll to position [346, 0]
click at [973, 570] on button "Complete" at bounding box center [949, 564] width 111 height 33
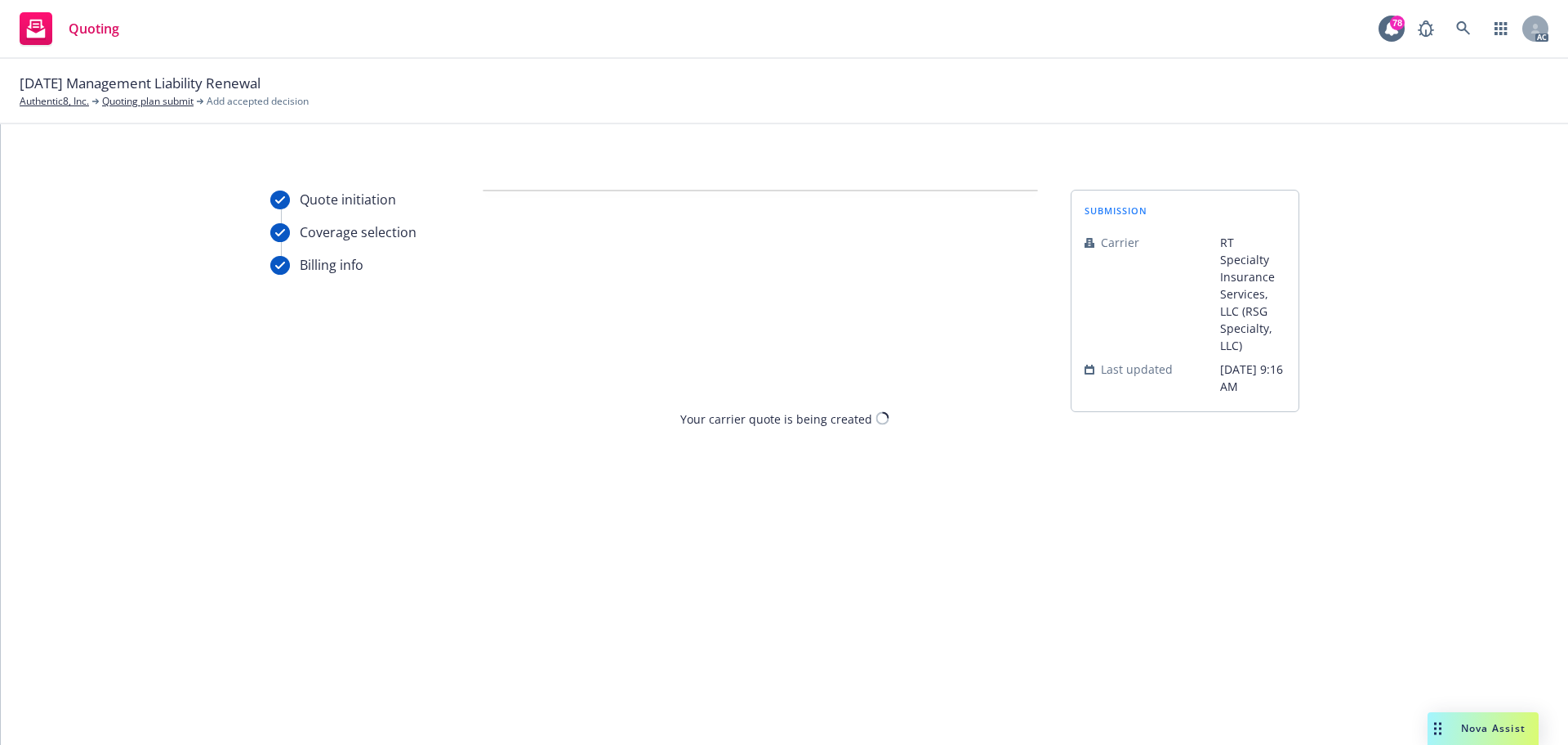
scroll to position [0, 0]
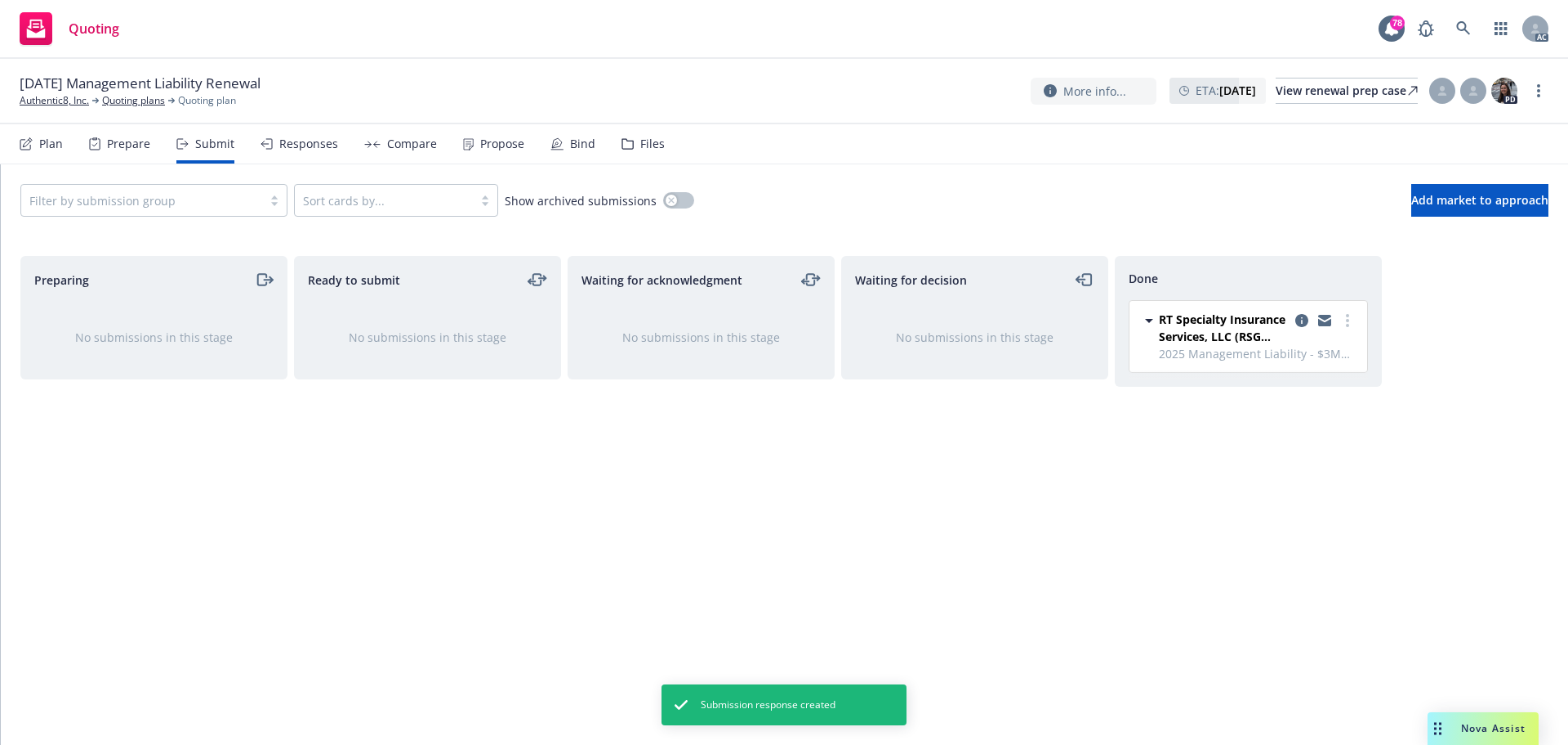
click at [291, 148] on div "Responses" at bounding box center [309, 143] width 59 height 13
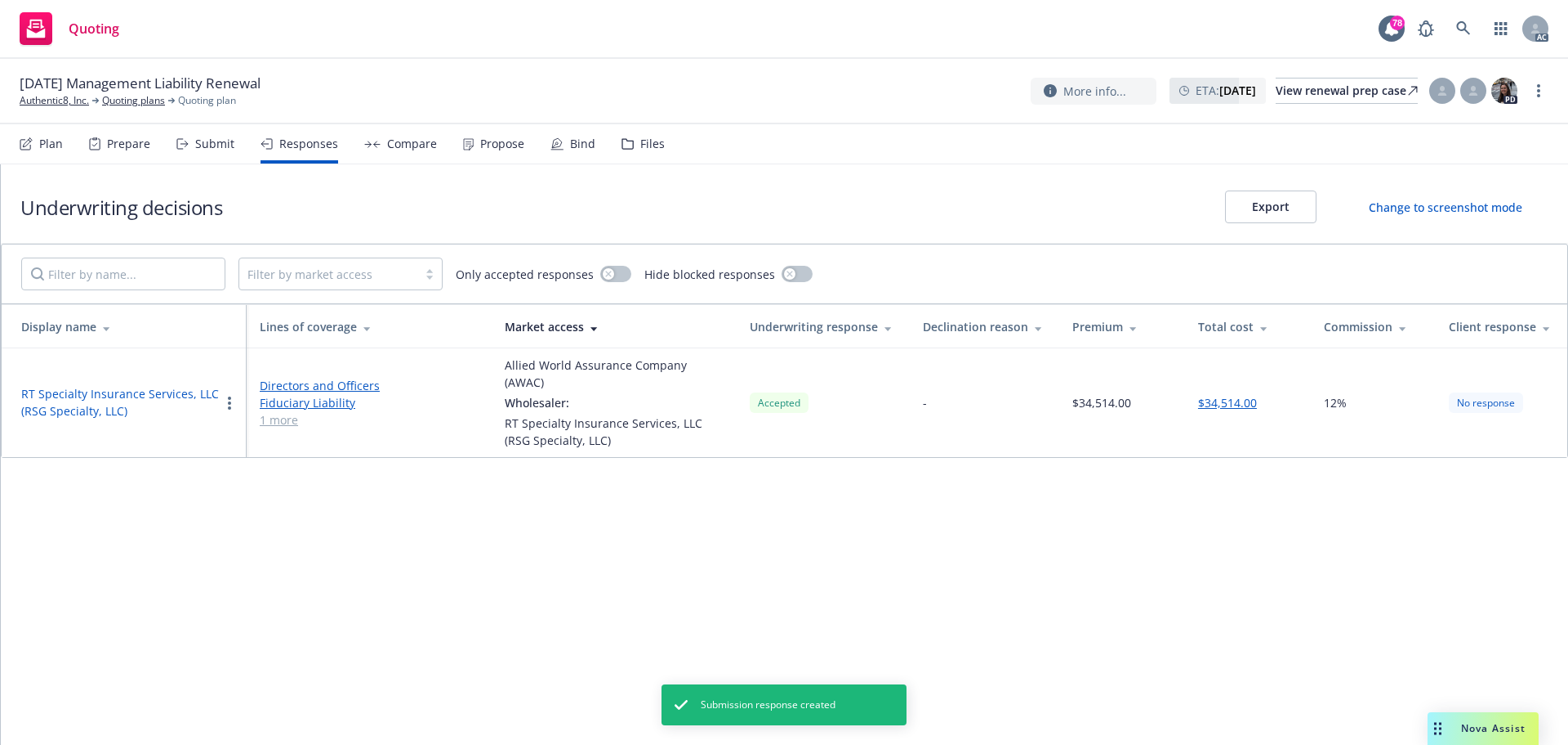
click at [496, 148] on div "Propose" at bounding box center [502, 143] width 44 height 13
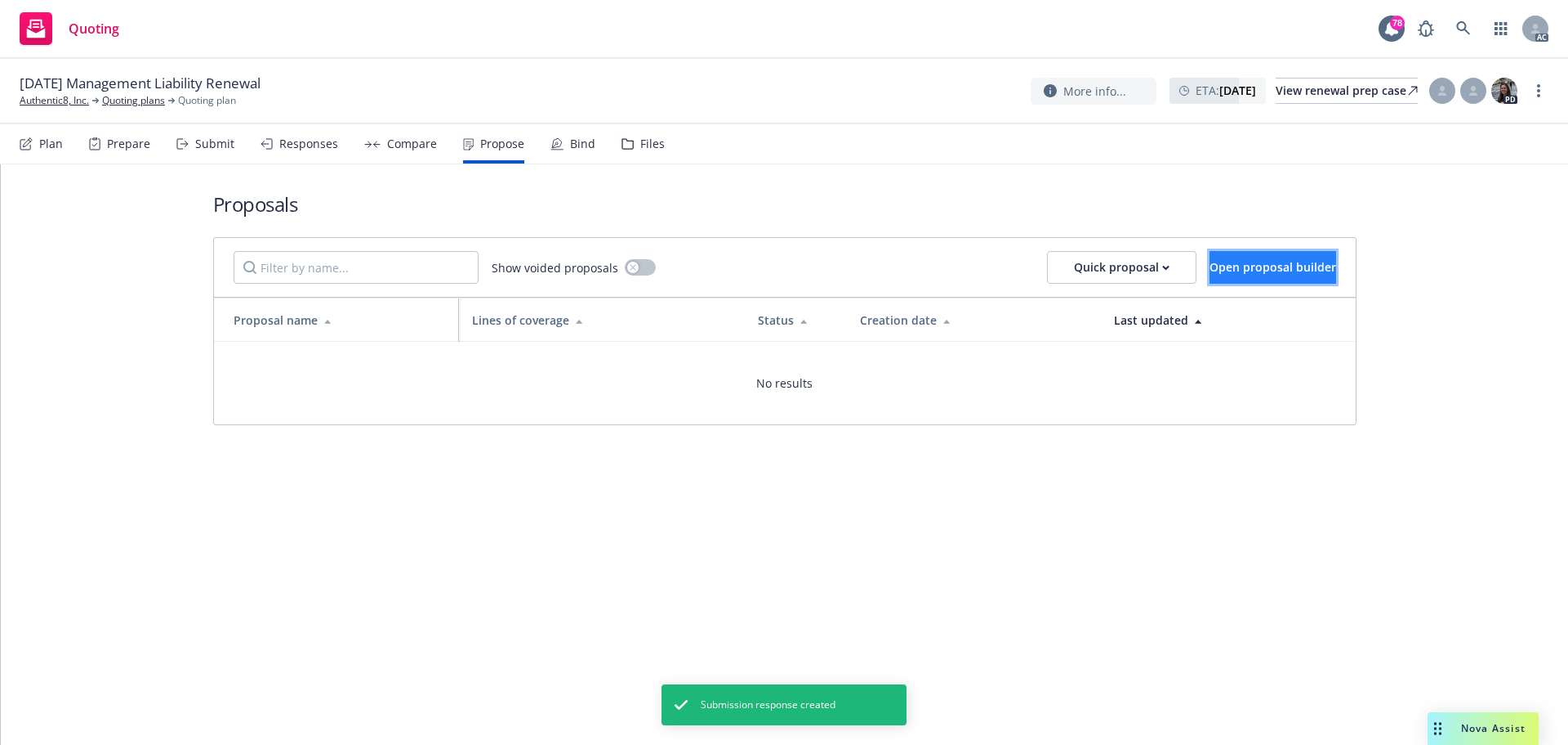
click at [1245, 273] on span "Open proposal builder" at bounding box center [1273, 267] width 127 height 16
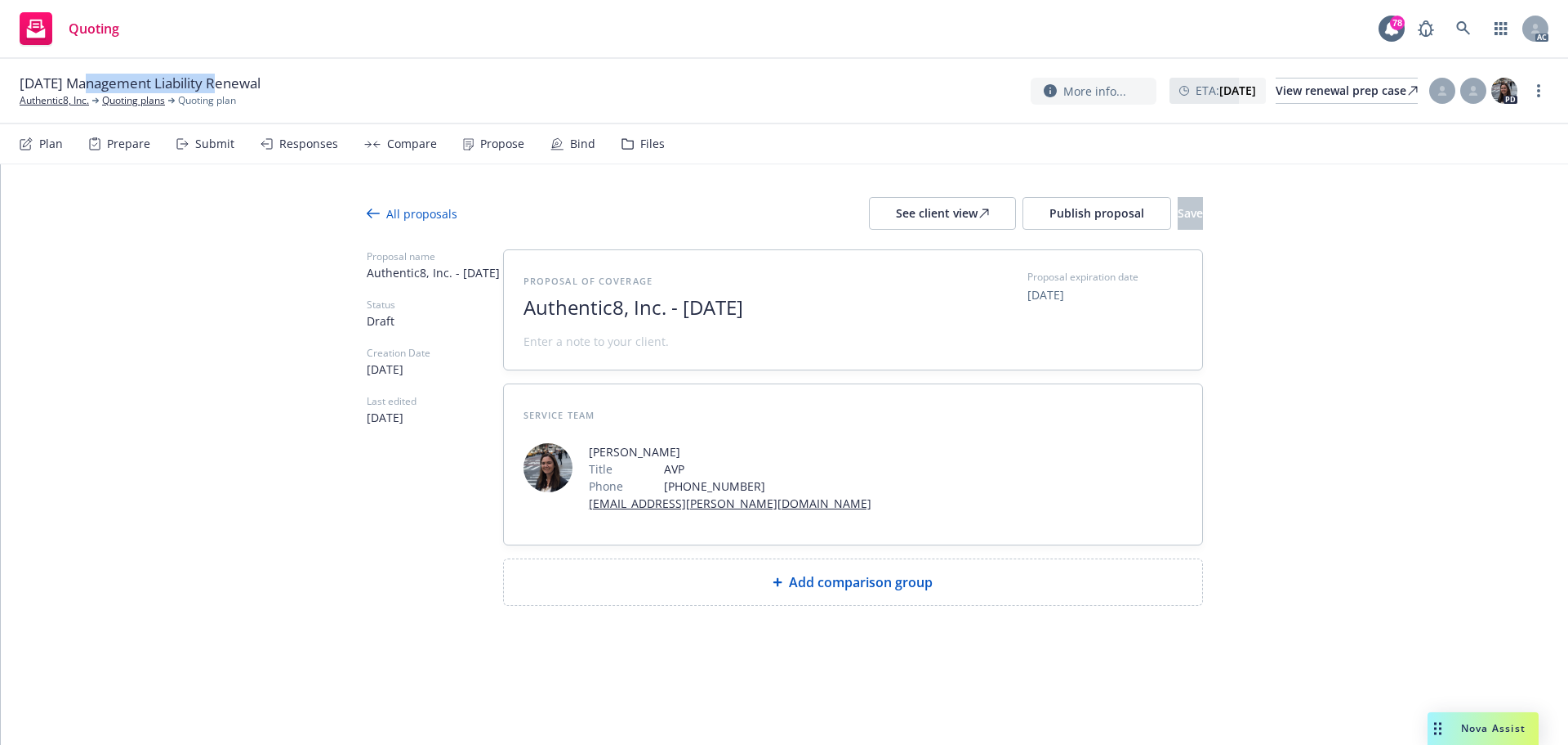
drag, startPoint x: 83, startPoint y: 81, endPoint x: 219, endPoint y: 83, distance: 136.0
click at [219, 83] on span "11/01/25 Management Liability Renewal" at bounding box center [141, 83] width 241 height 20
copy span "Management Liability"
click at [679, 300] on span "Authentic8, Inc. - October 2025" at bounding box center [723, 307] width 400 height 23
paste span
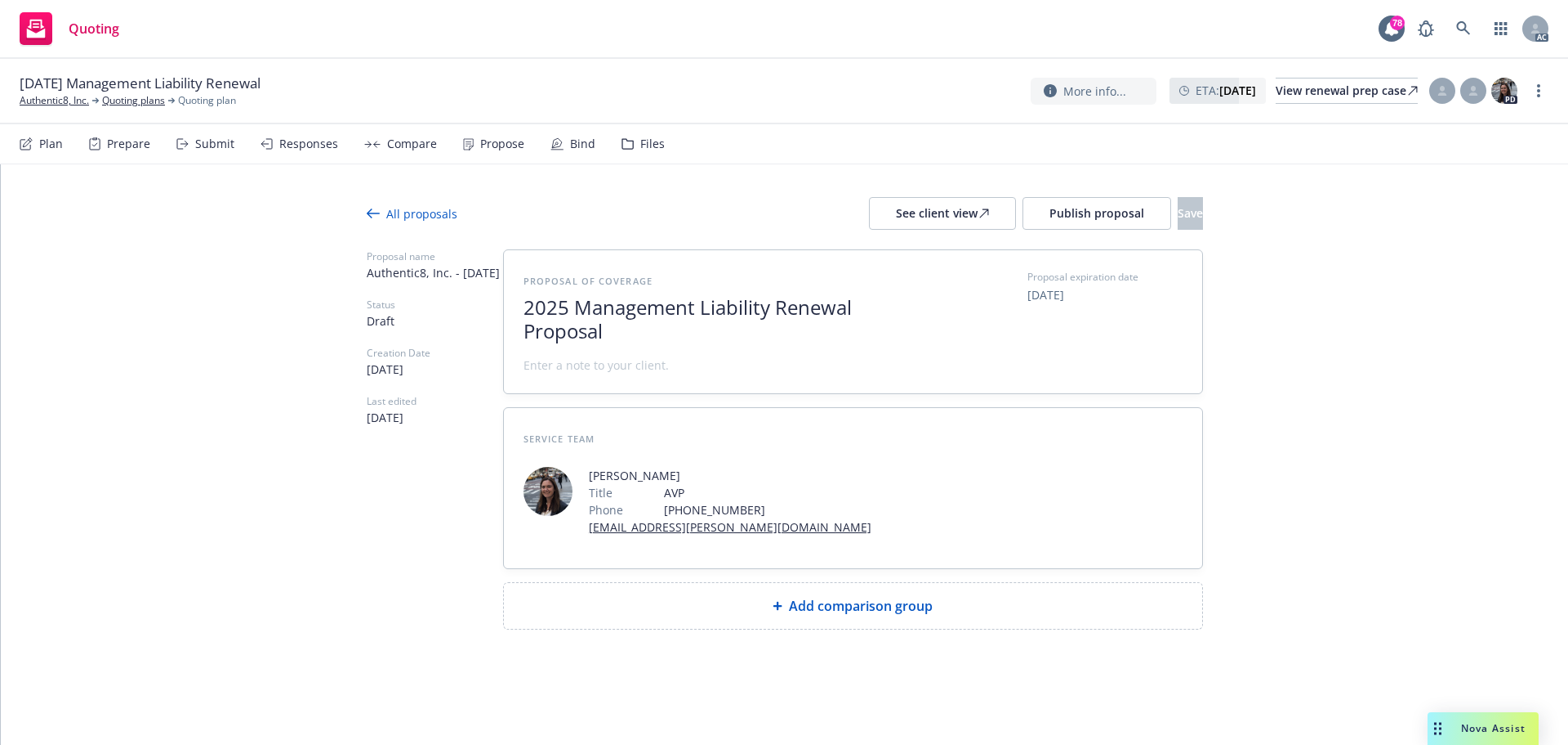
scroll to position [1, 0]
click at [600, 427] on div "Service Team Coco Hein Title AVP Phone (650) 488-8570 coco.hein@newfront.com" at bounding box center [853, 488] width 699 height 160
click at [646, 368] on span at bounding box center [596, 365] width 146 height 17
click at [585, 364] on span at bounding box center [596, 365] width 146 height 17
paste span
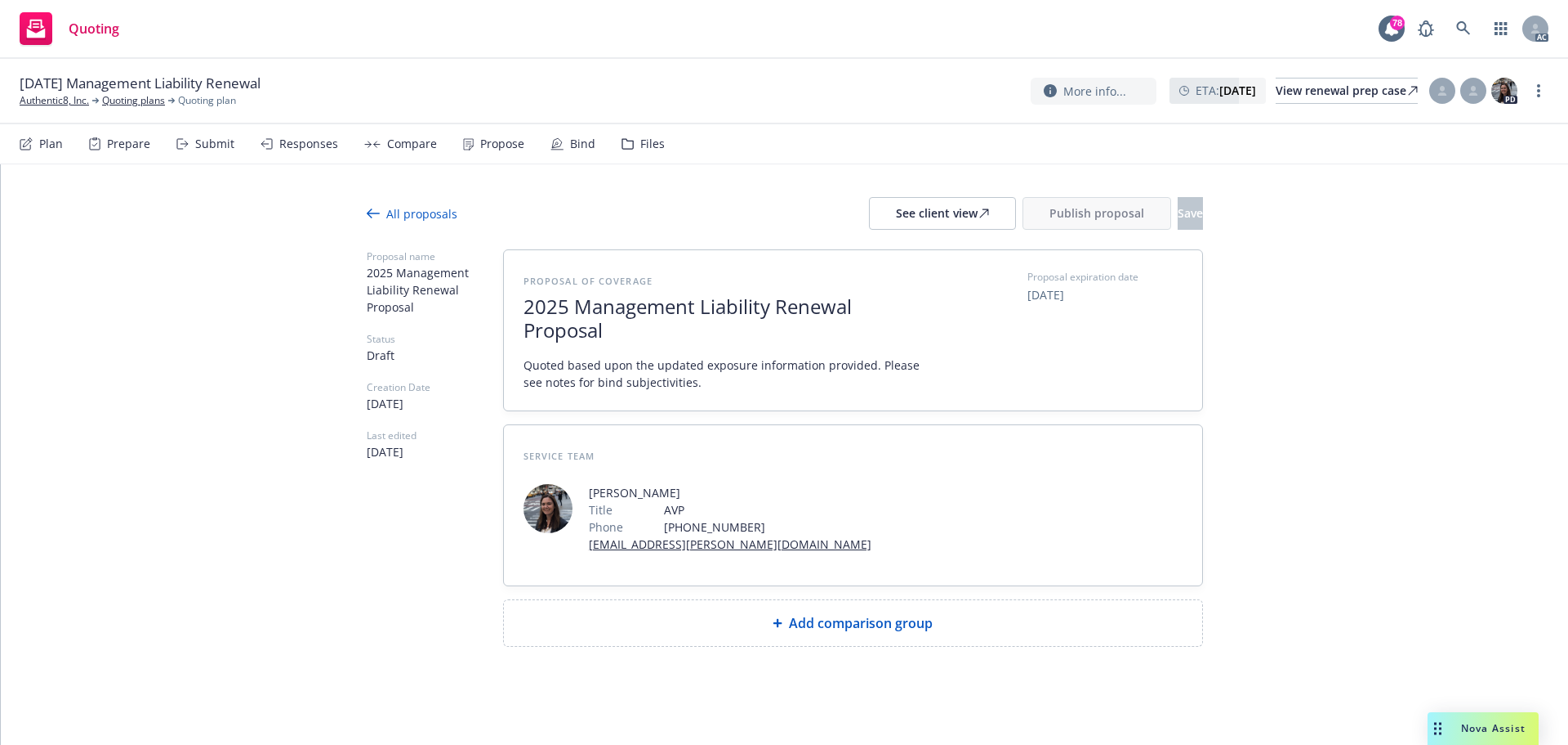
click at [872, 629] on span "Add comparison group" at bounding box center [861, 623] width 144 height 20
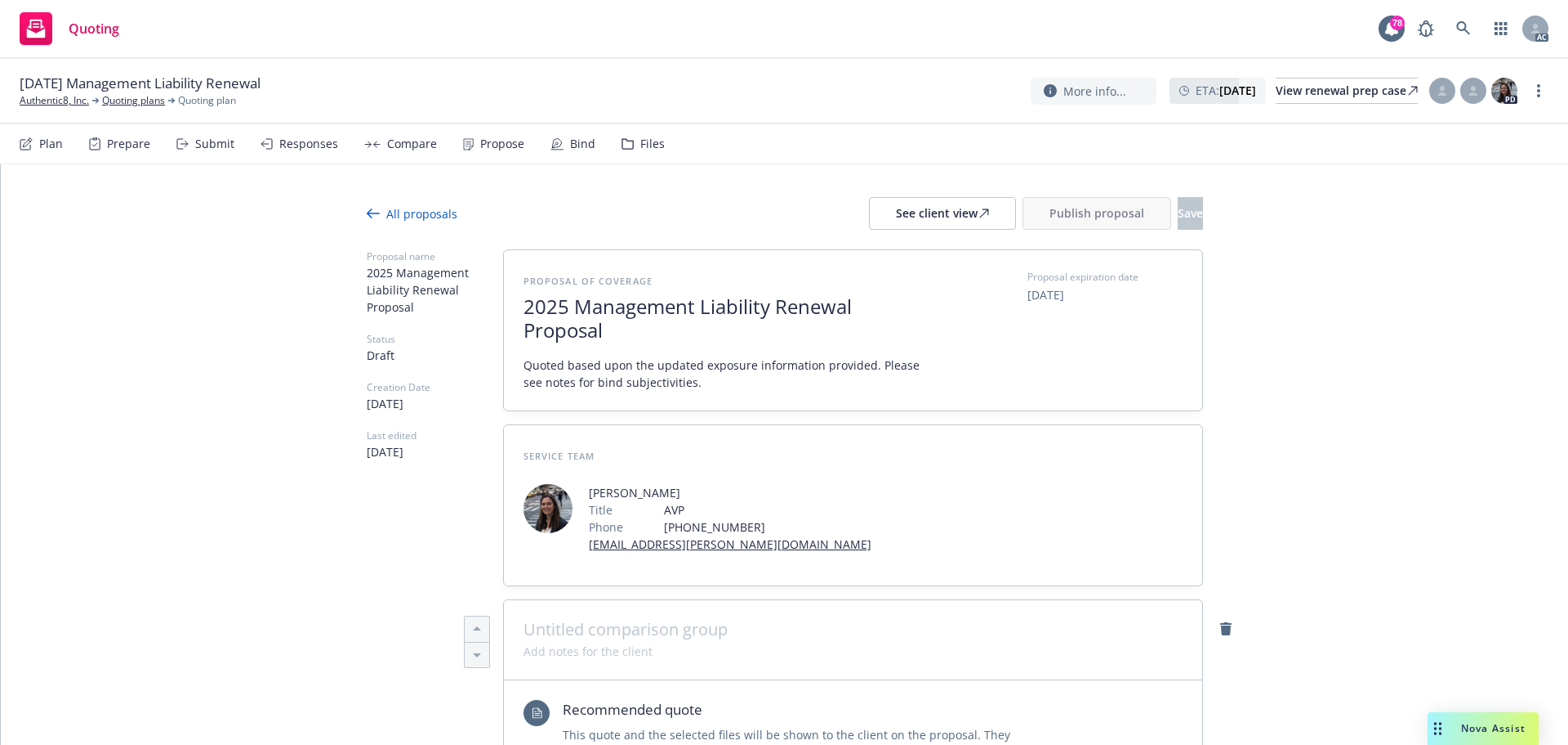
type textarea "x"
click at [673, 627] on span at bounding box center [853, 629] width 659 height 20
paste span
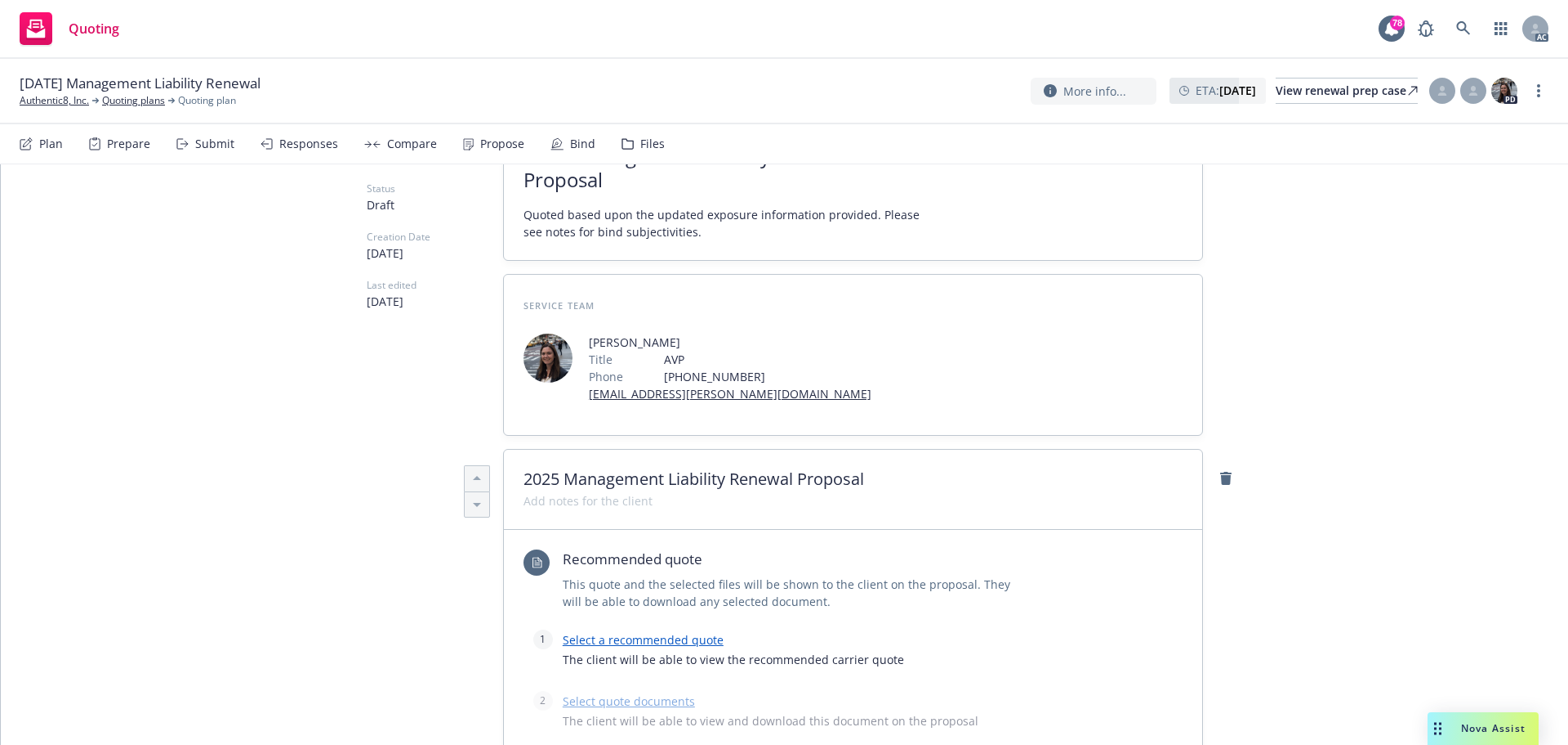
scroll to position [163, 0]
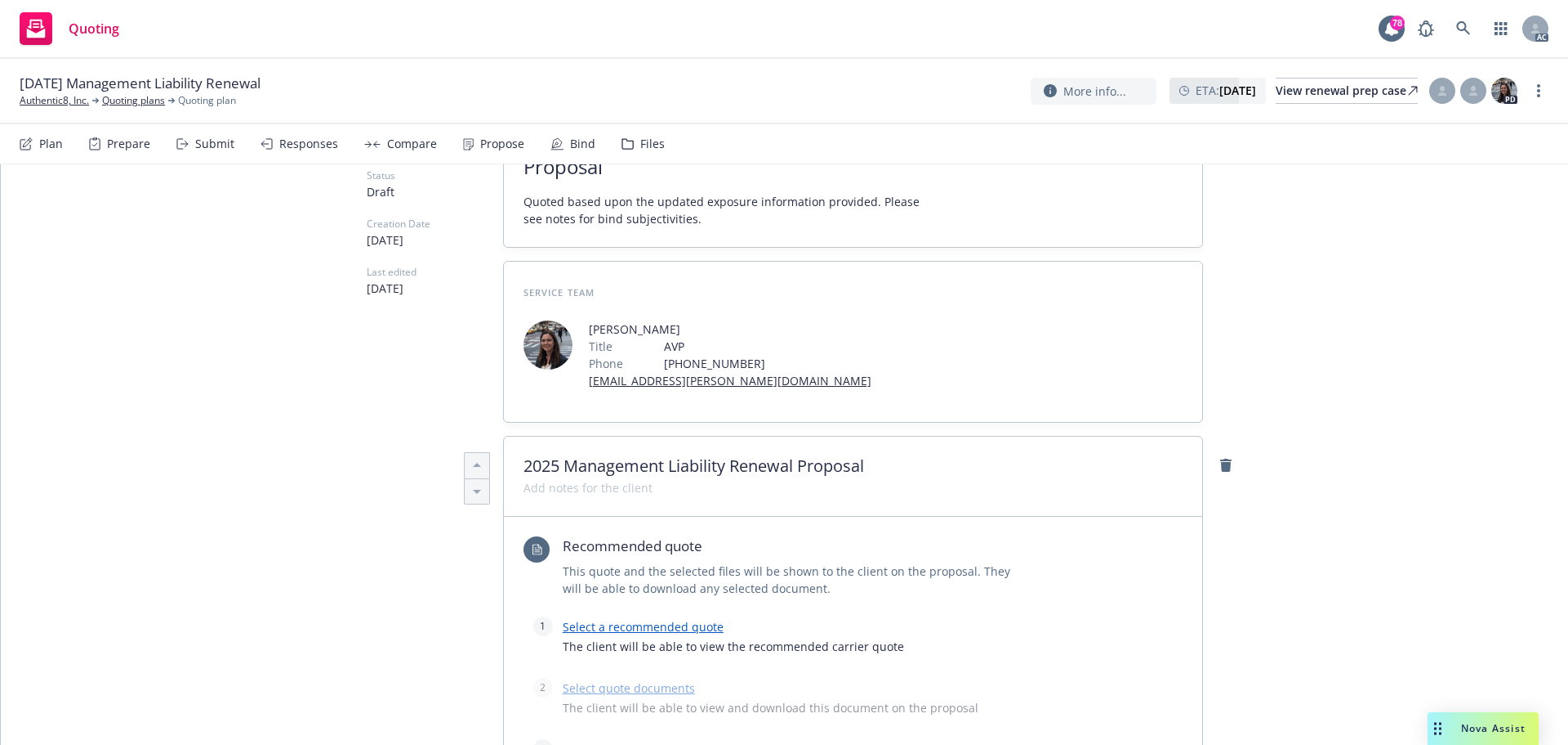
click at [624, 627] on link "Select a recommended quote" at bounding box center [643, 627] width 161 height 16
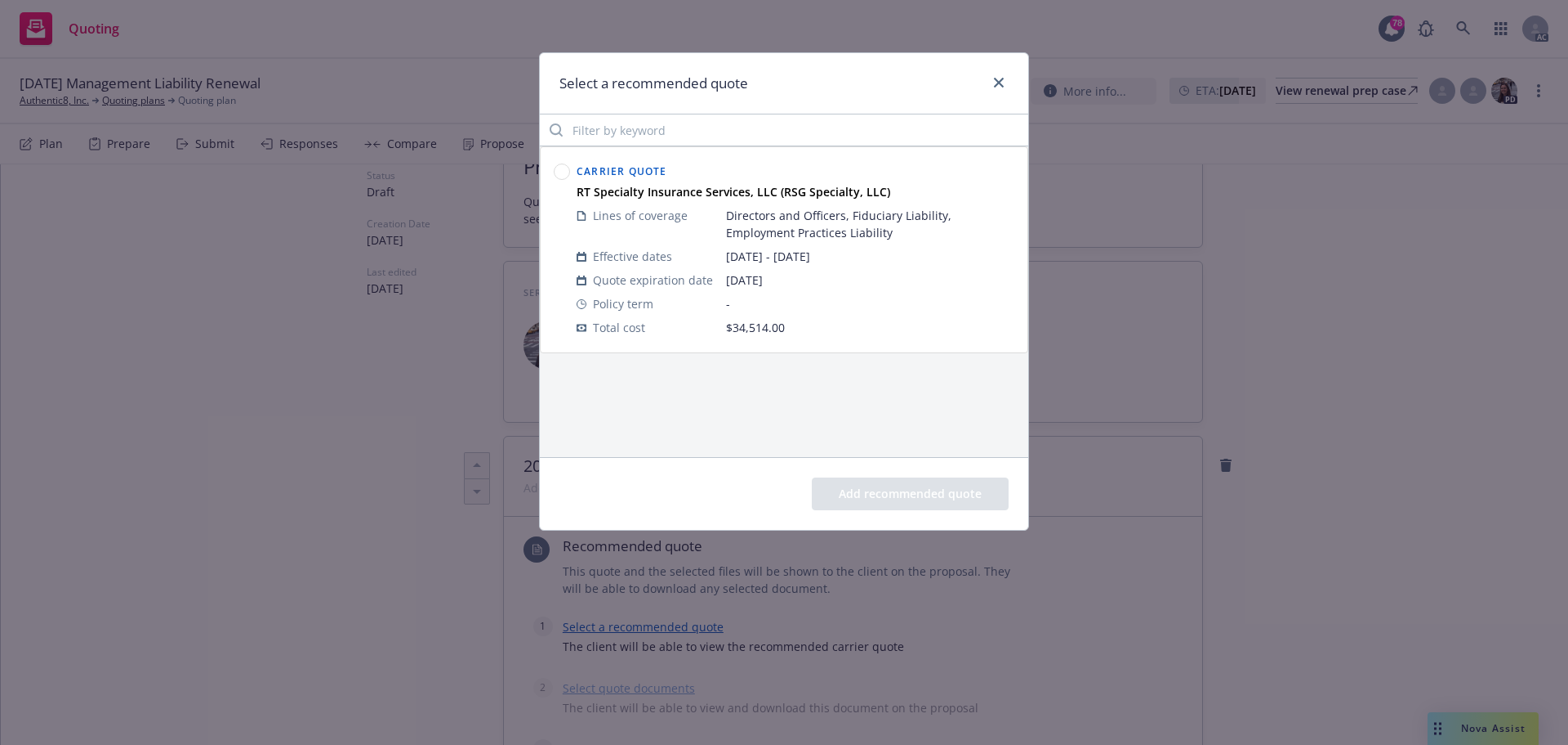
click at [562, 168] on circle at bounding box center [562, 172] width 16 height 16
click at [902, 495] on button "Add recommended quote" at bounding box center [910, 494] width 197 height 33
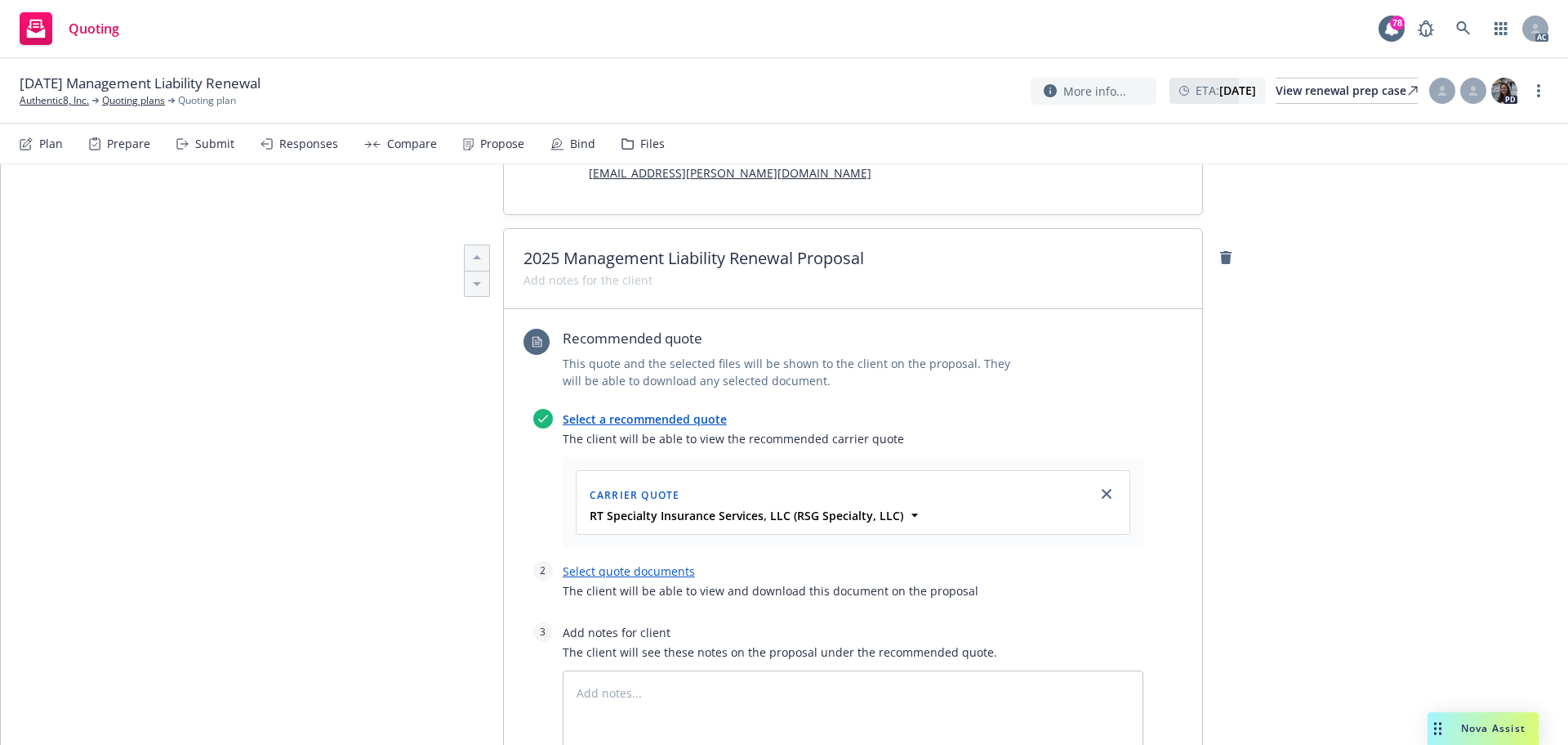
scroll to position [409, 0]
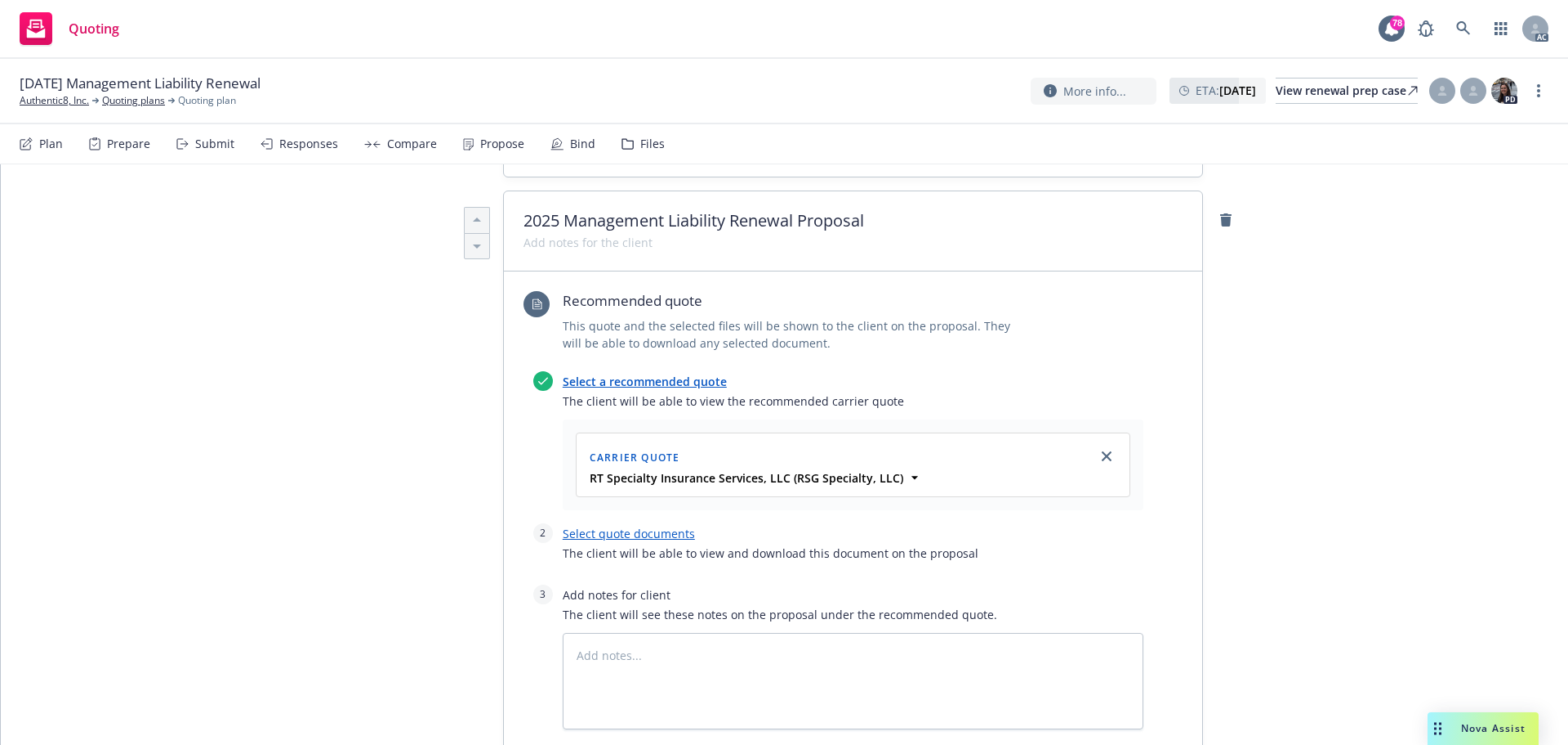
click at [639, 536] on link "Select quote documents" at bounding box center [629, 533] width 132 height 16
type textarea "x"
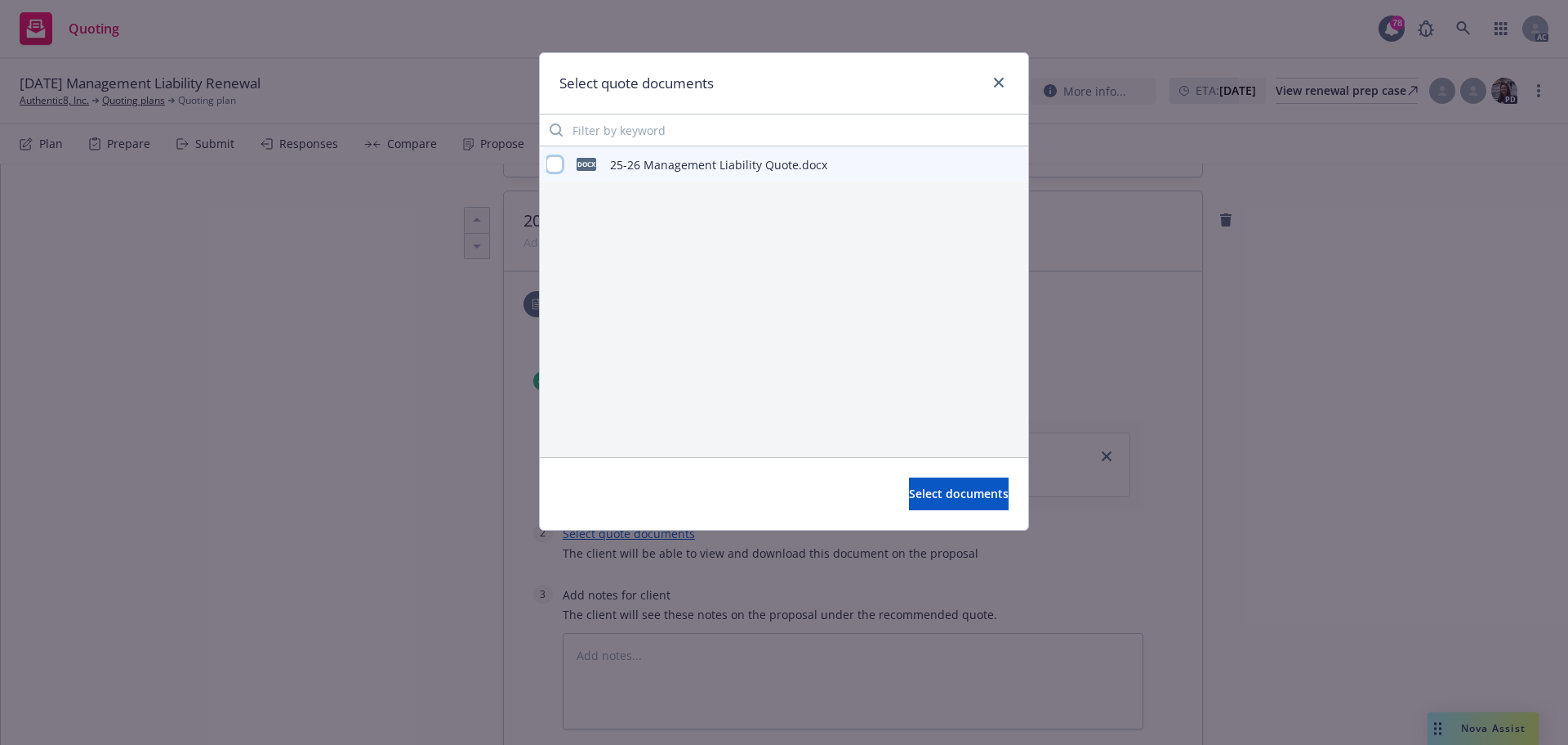
click at [554, 163] on input "checkbox" at bounding box center [554, 164] width 16 height 16
checkbox input "true"
click at [919, 497] on span "Select documents" at bounding box center [959, 493] width 100 height 16
type textarea "x"
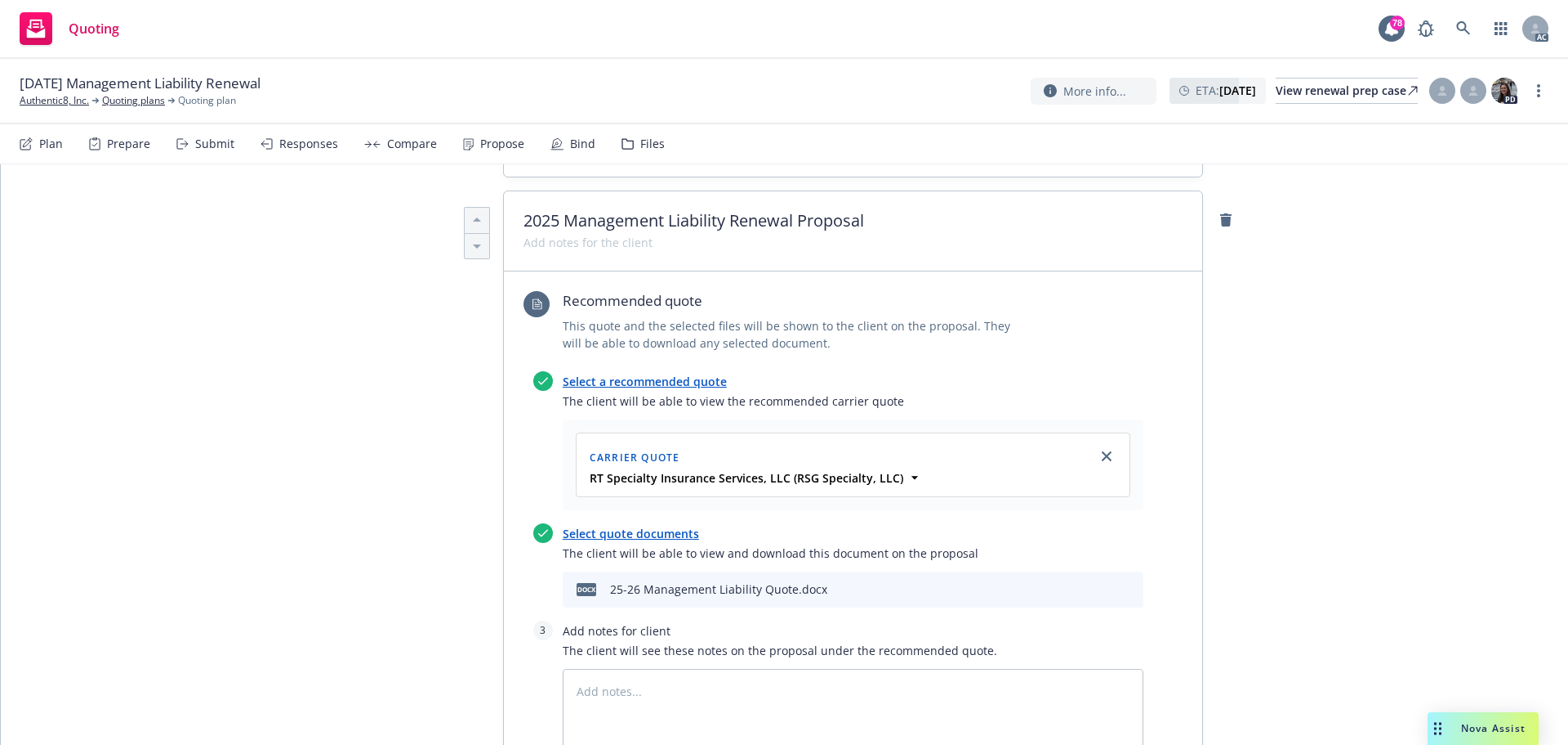
scroll to position [491, 0]
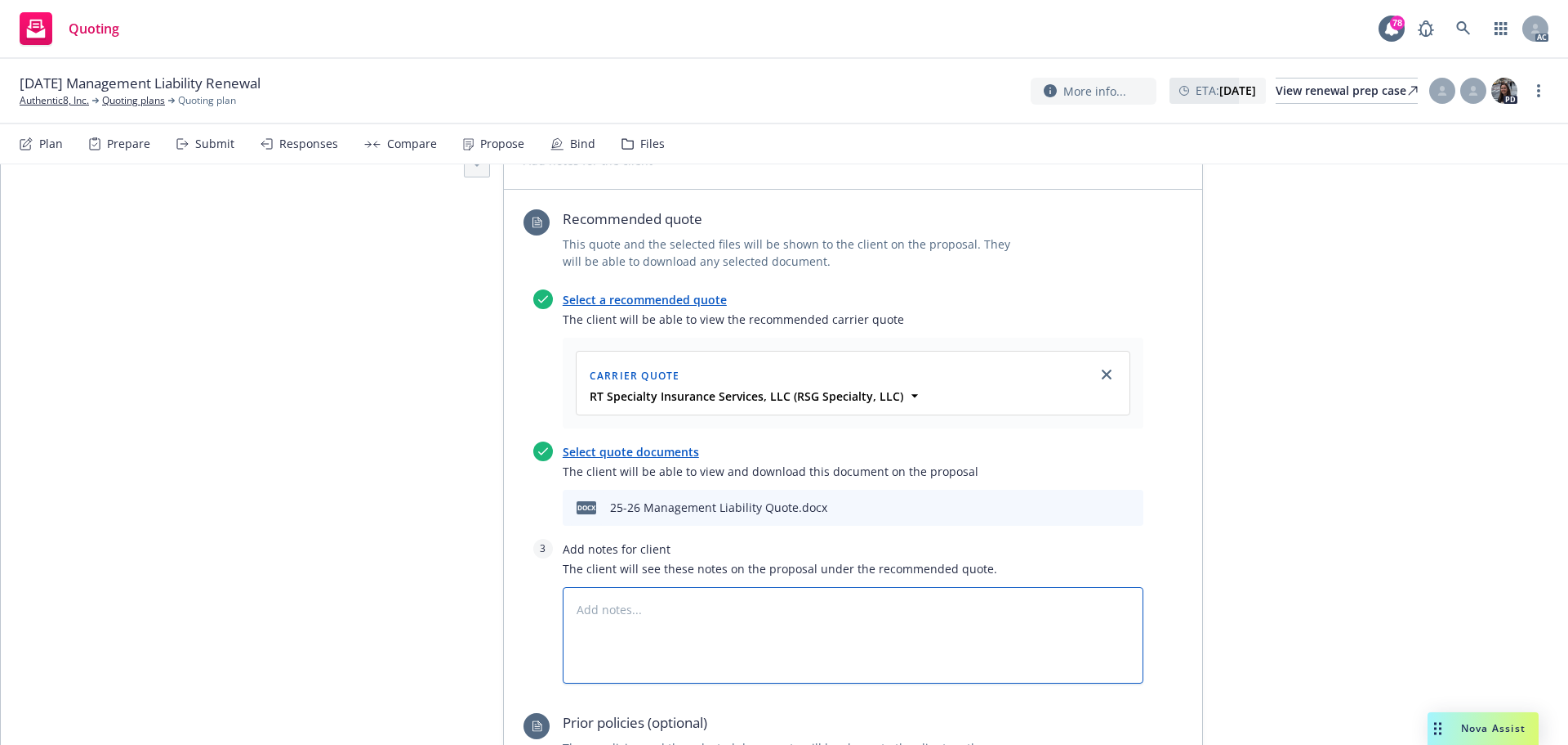
click at [782, 606] on textarea at bounding box center [853, 635] width 581 height 96
paste textarea "Bind Subjectivities: 1. Quoting s/t: have they raised any additional capital? 2…"
type textarea "Bind Subjectivities: 1. Quoting s/t: have they raised any additional capital? 2…"
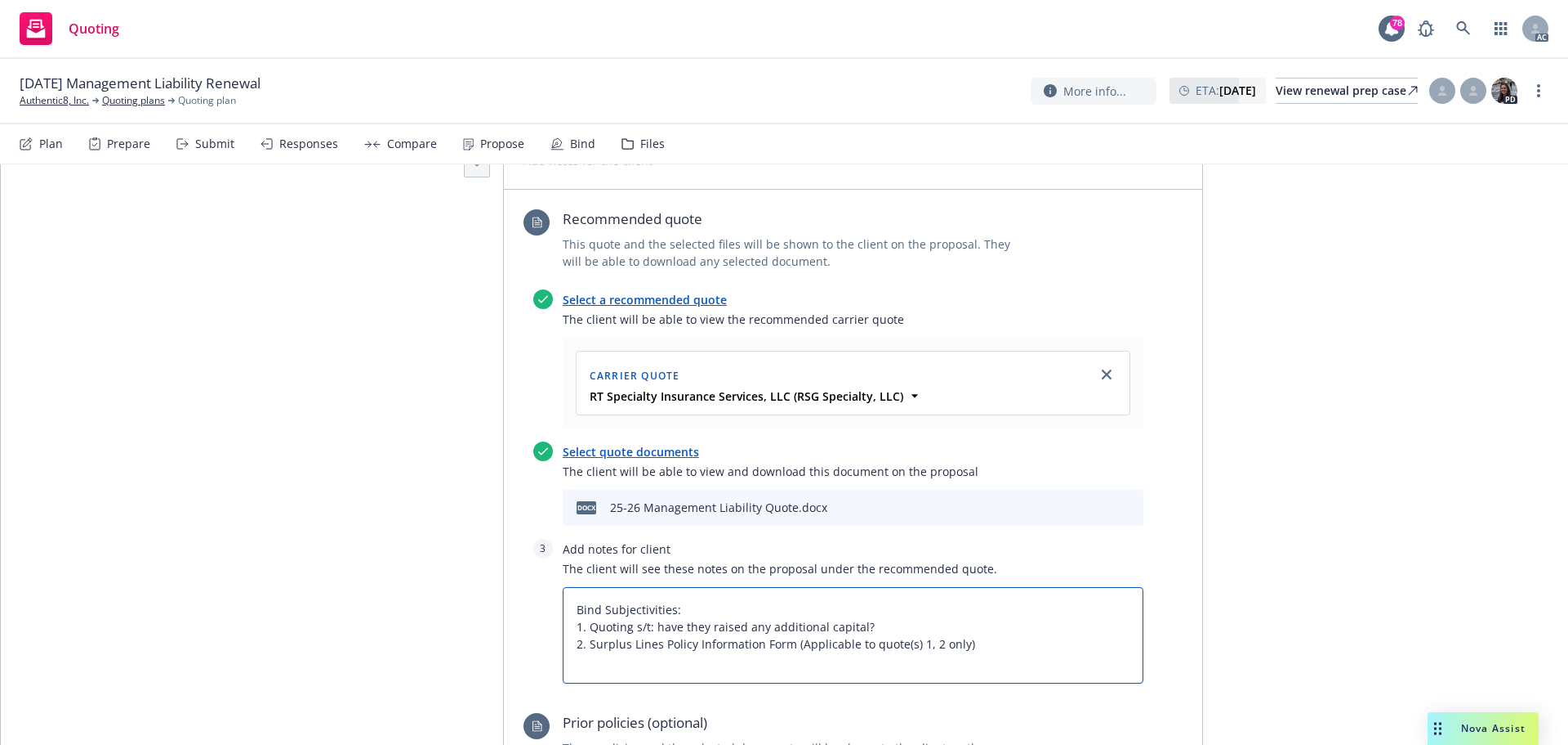
type textarea "x"
type textarea "Bind Subjectivities: 1. Quoting s/t: have they raised any additional capital? 2…"
type textarea "x"
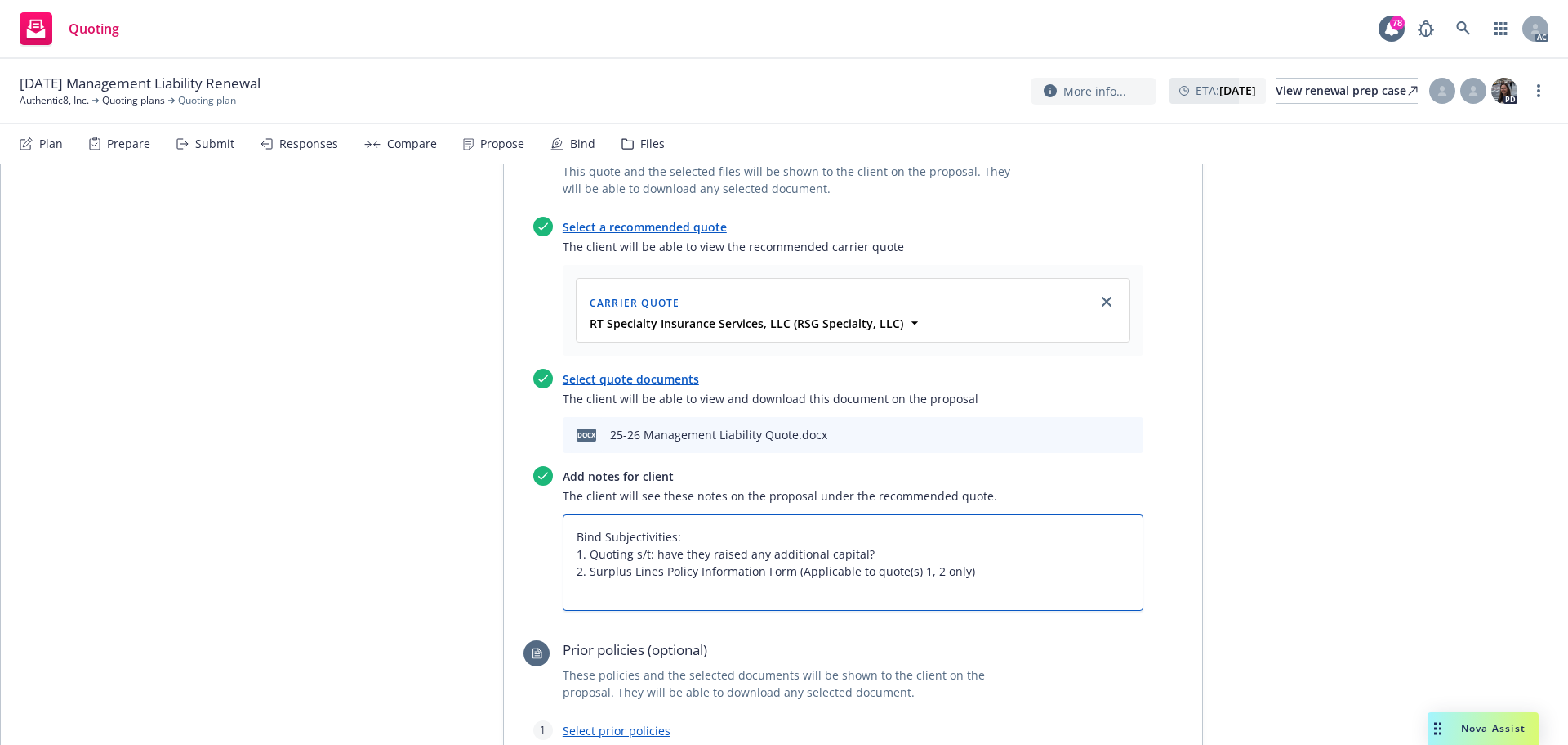
scroll to position [572, 0]
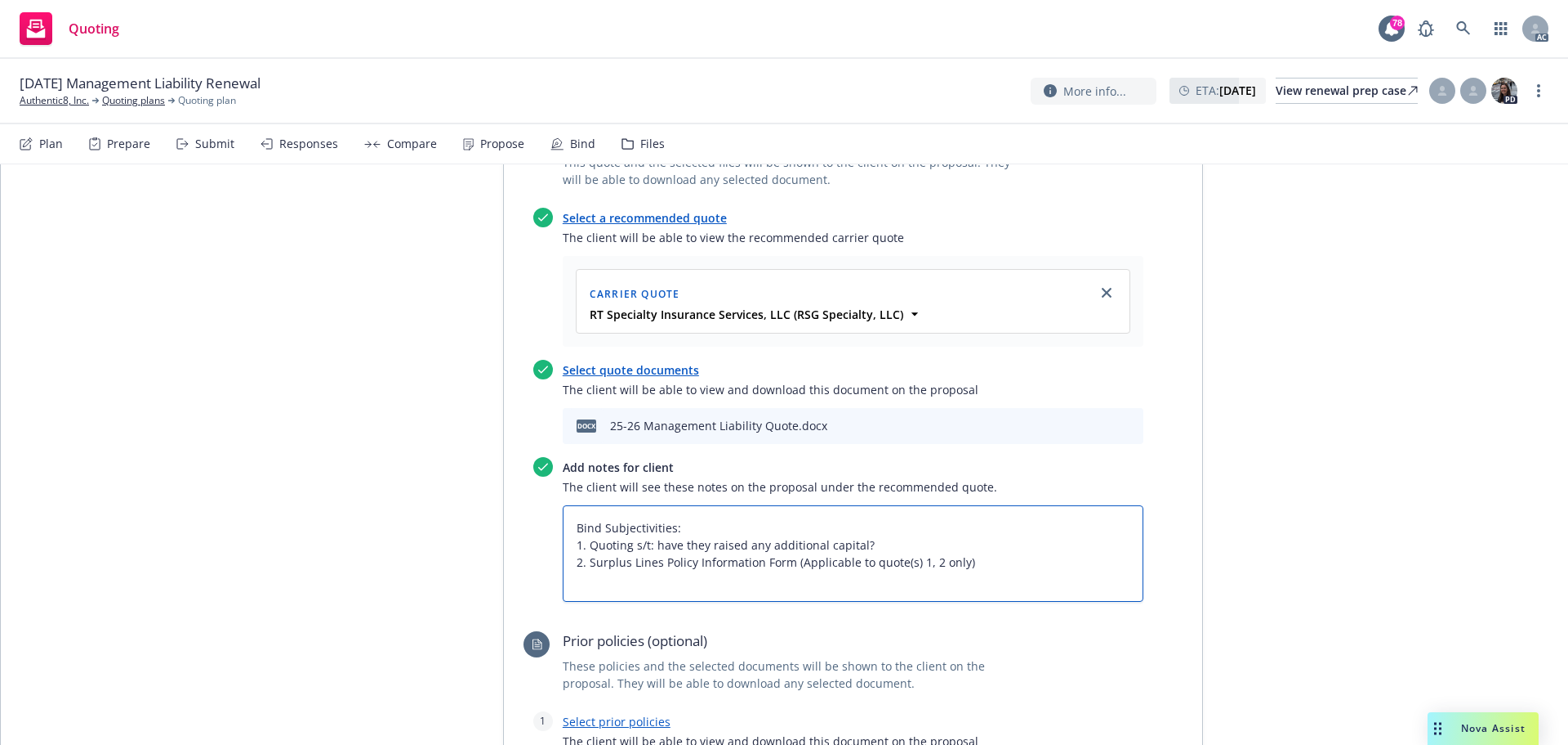
click at [691, 548] on textarea "Bind Subjectivities: 1. Quoting s/t: have they raised any additional capital? 2…" at bounding box center [853, 553] width 581 height 96
drag, startPoint x: 981, startPoint y: 564, endPoint x: 561, endPoint y: 526, distance: 421.7
click at [563, 526] on textarea "Bind Subjectivities: 1. Quoting s/t: have they raised any additional capital? 2…" at bounding box center [853, 553] width 581 height 96
paste textarea "s the insured"
type textarea "Bind Subjectivities: 1. Quoting s/t: has the insured raised any additional capi…"
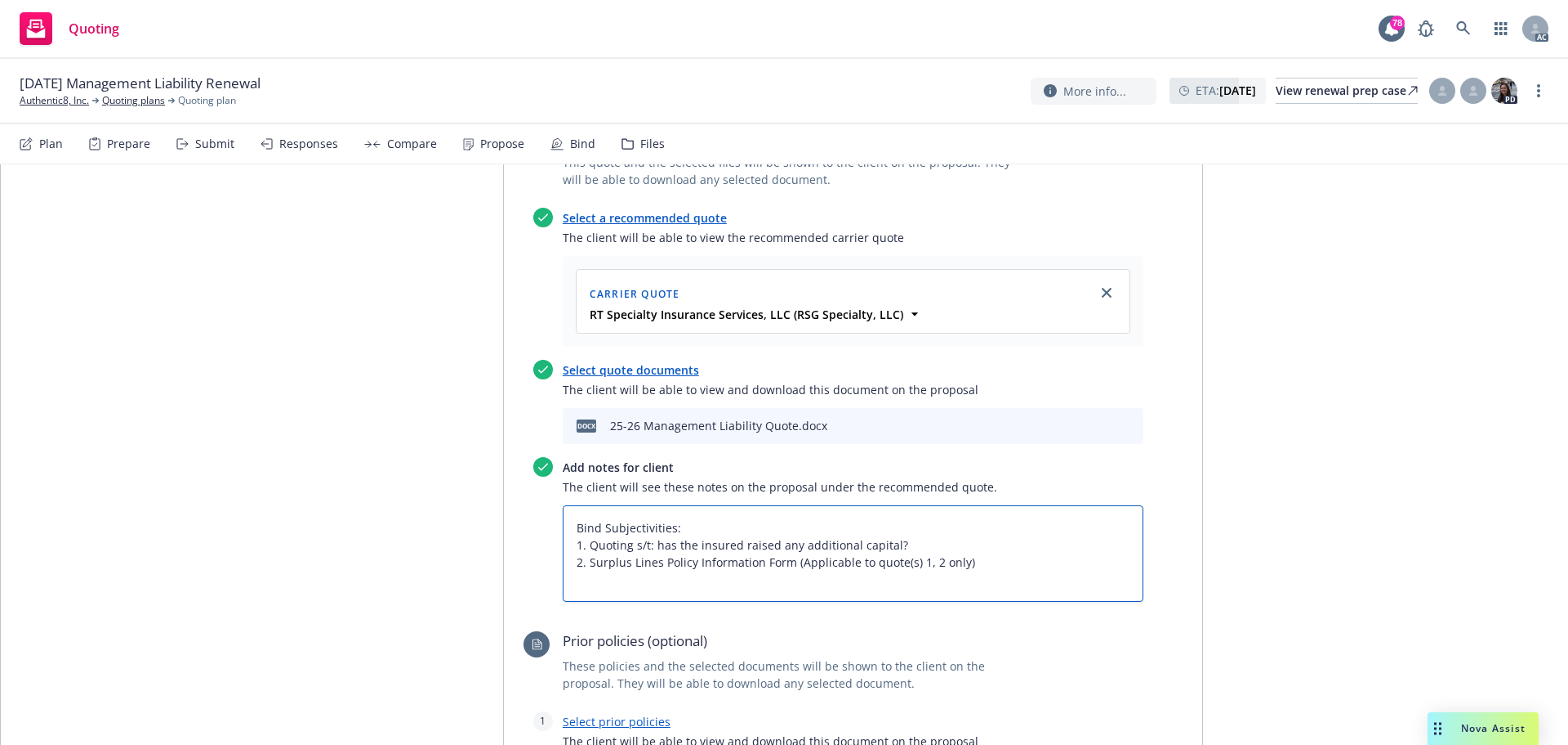
drag, startPoint x: 569, startPoint y: 564, endPoint x: 981, endPoint y: 570, distance: 412.0
click at [981, 570] on textarea "Bind Subjectivities: 1. Quoting s/t: has the insured raised any additional capi…" at bounding box center [853, 553] width 581 height 96
type textarea "x"
type textarea "Bind Subjectivities: 1. Quoting s/t: has the insured raised any additional capi…"
type textarea "x"
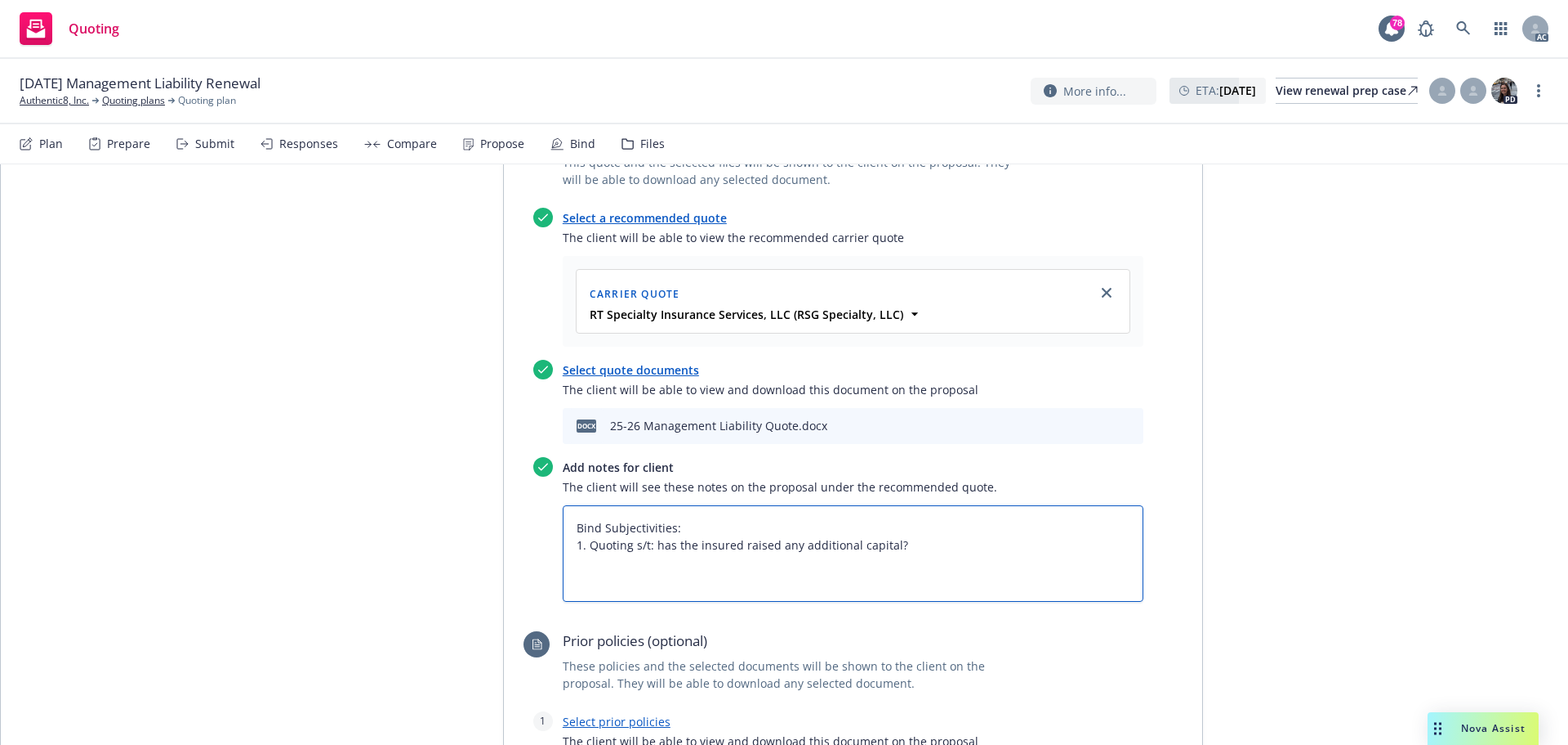
type textarea "Bind Subjectivities: 1. Quoting s/t: has the insured raised any additional capi…"
type textarea "x"
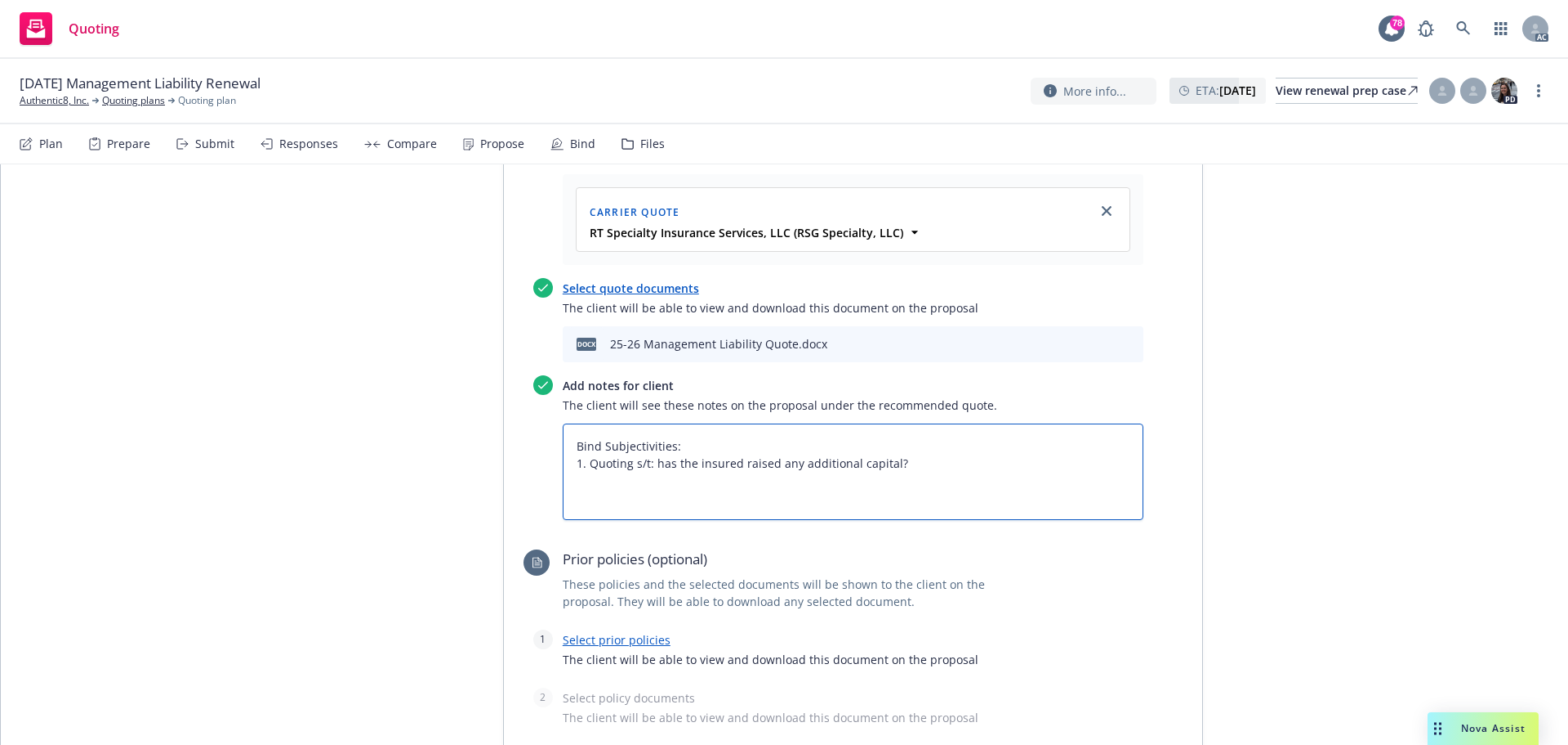
scroll to position [735, 0]
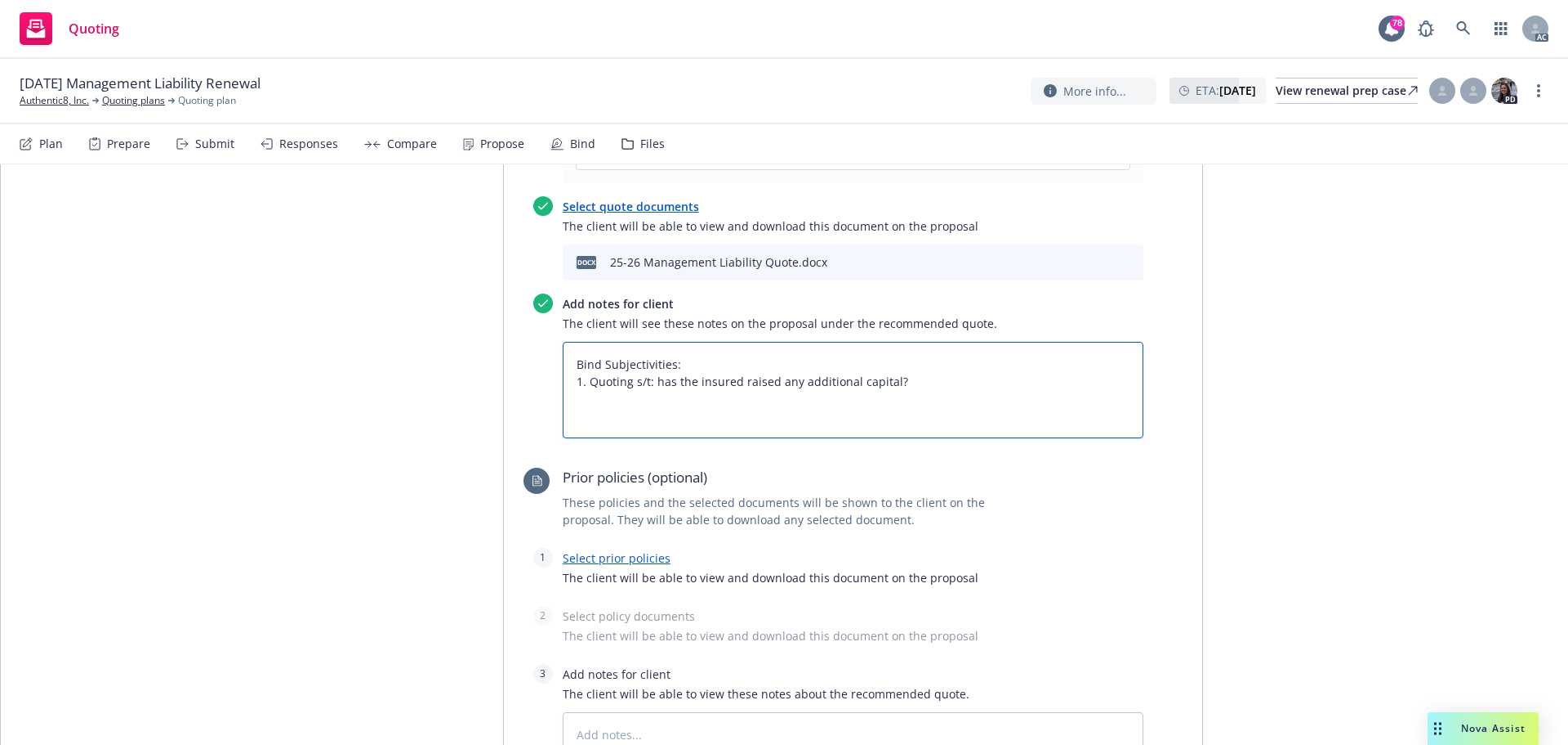
type textarea "Bind Subjectivities: 1. Quoting s/t: has the insured raised any additional capi…"
click at [630, 564] on link "Select prior policies" at bounding box center [617, 557] width 108 height 16
type textarea "x"
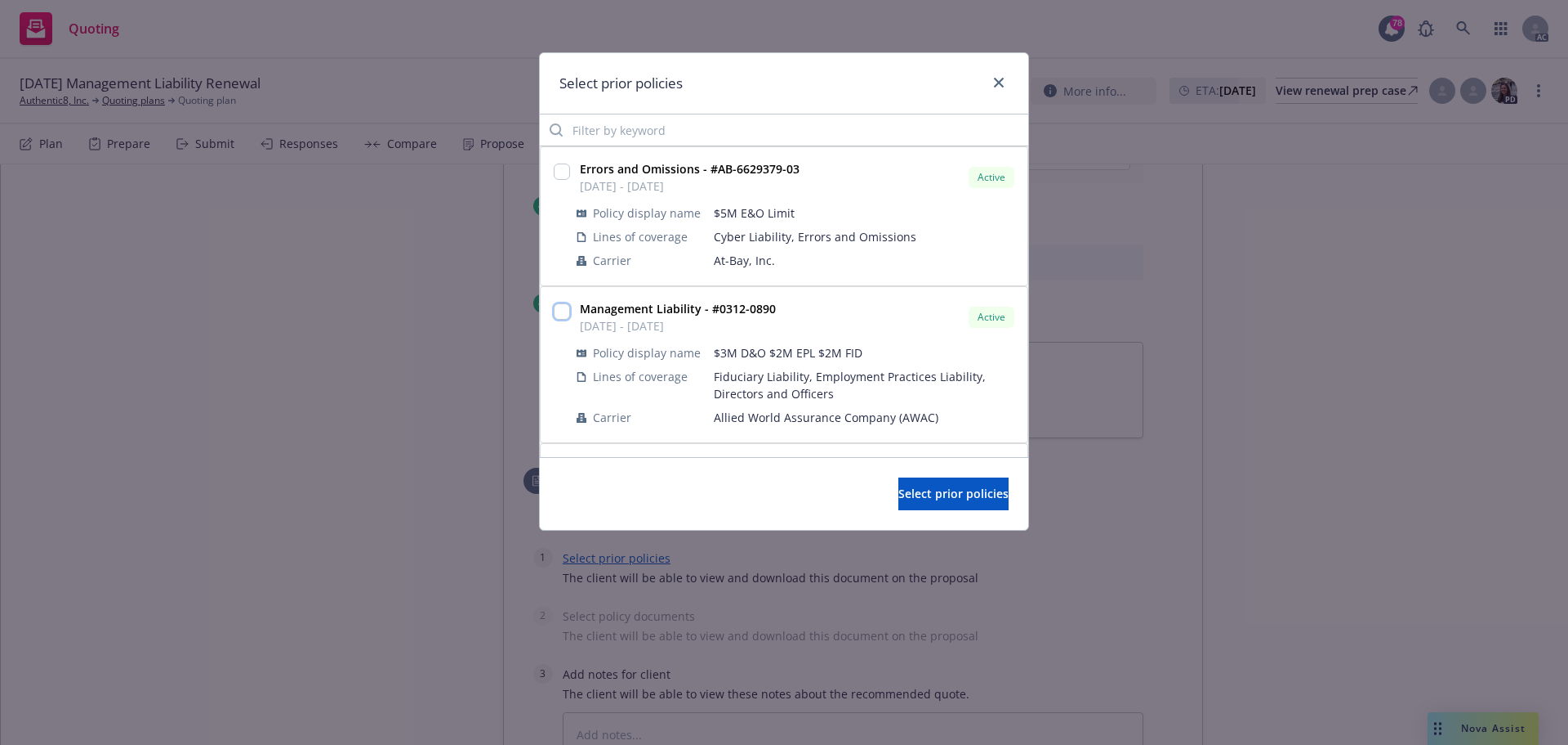
click at [560, 310] on input "checkbox" at bounding box center [561, 311] width 16 height 16
checkbox input "true"
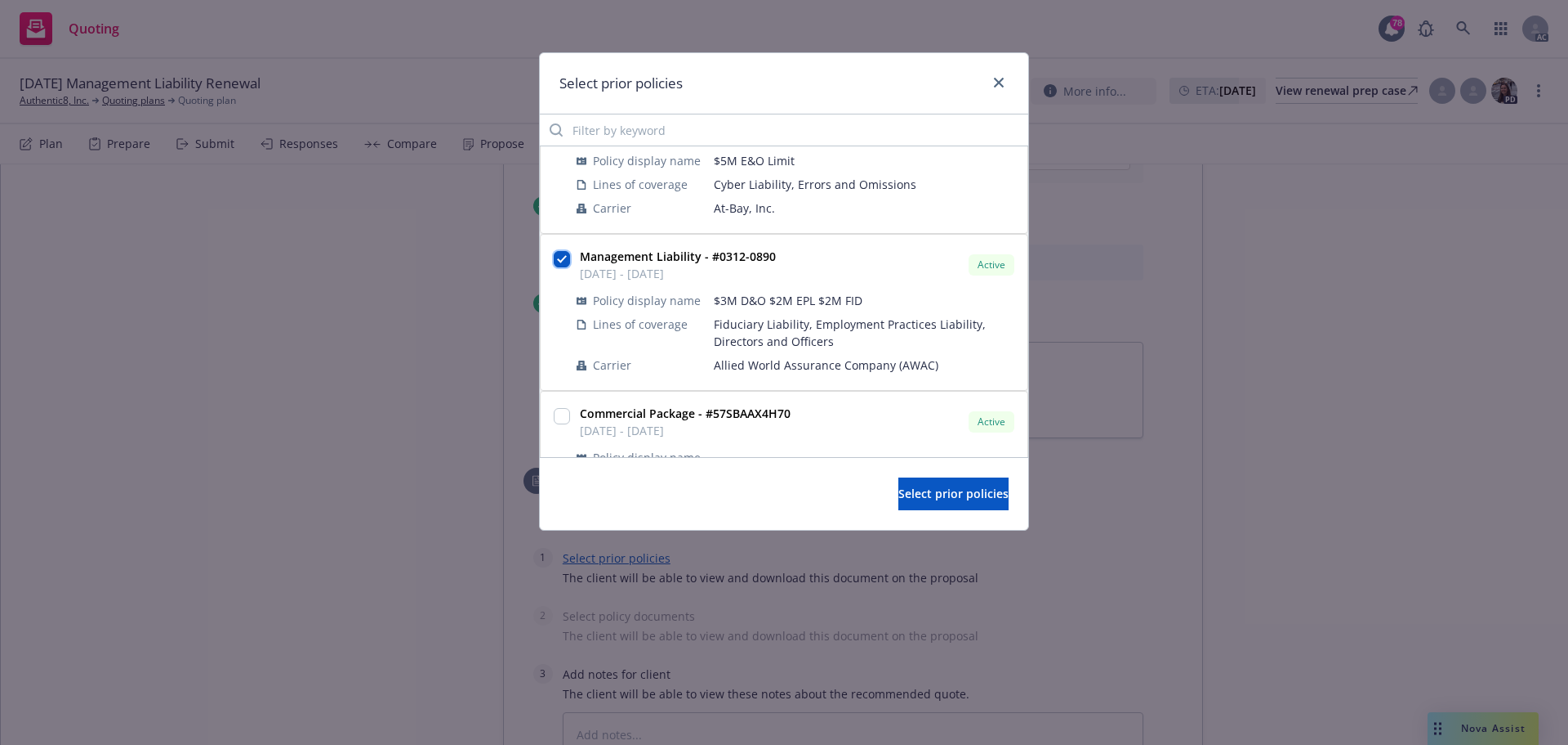
scroll to position [82, 0]
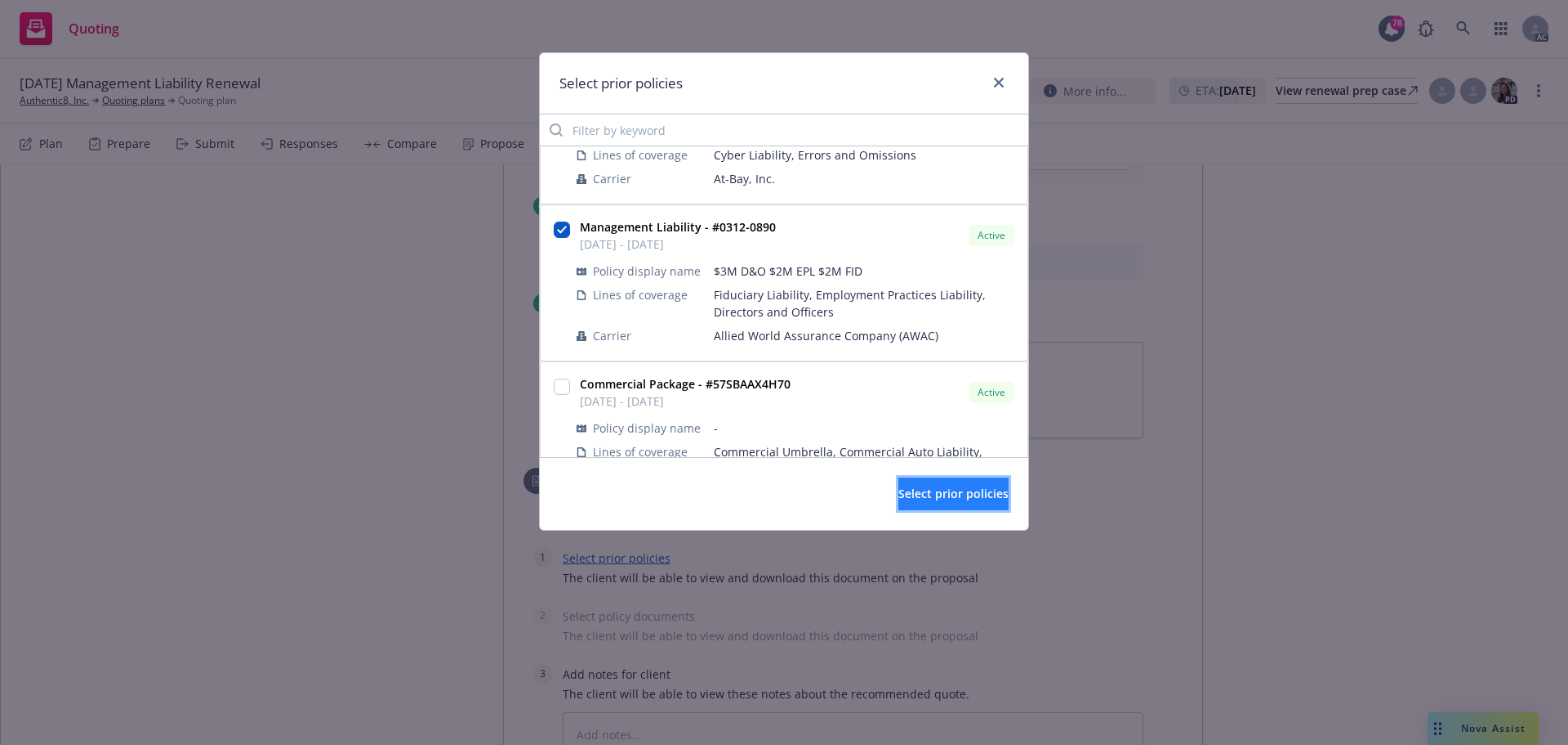
click at [928, 501] on span "Select prior policies" at bounding box center [953, 493] width 110 height 16
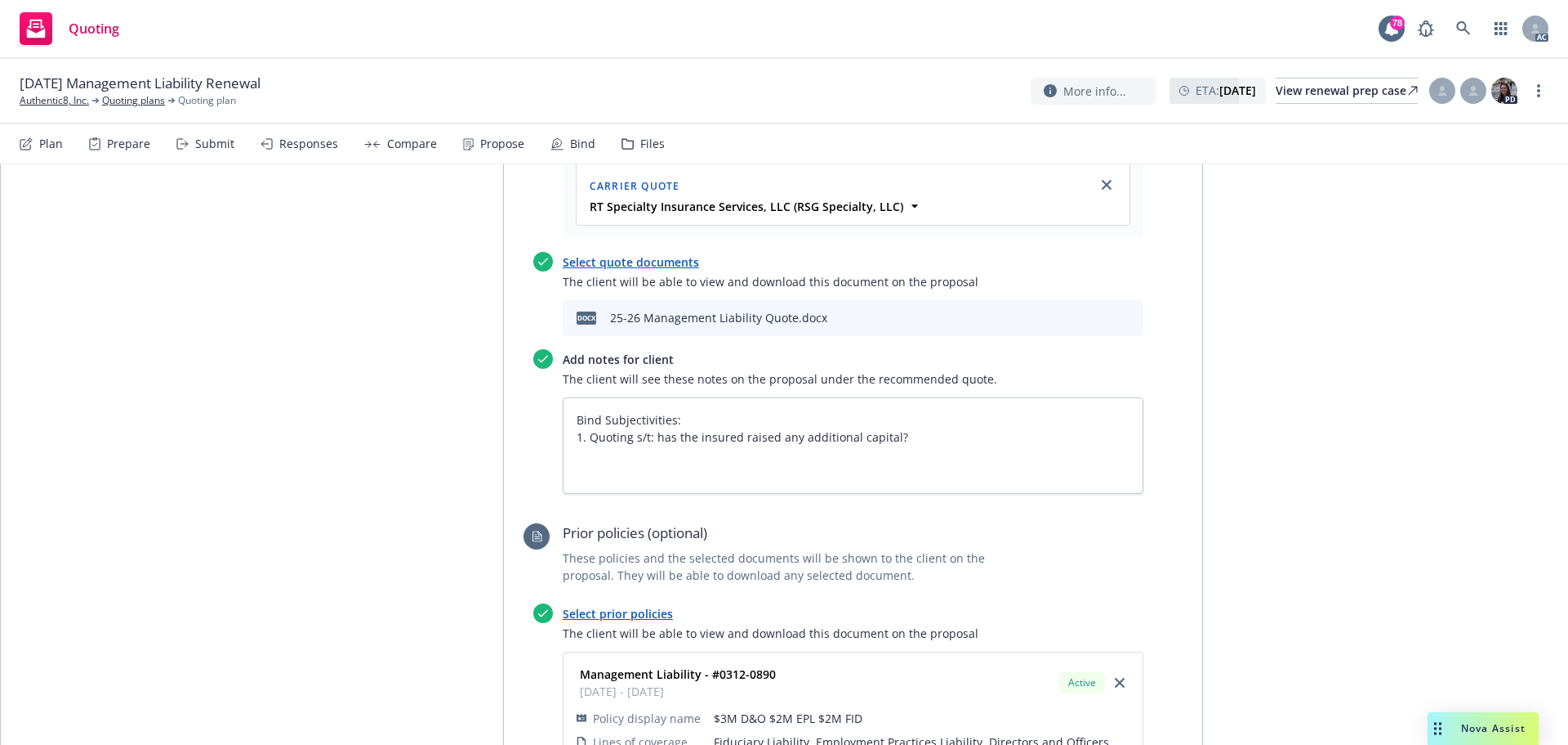
scroll to position [654, 0]
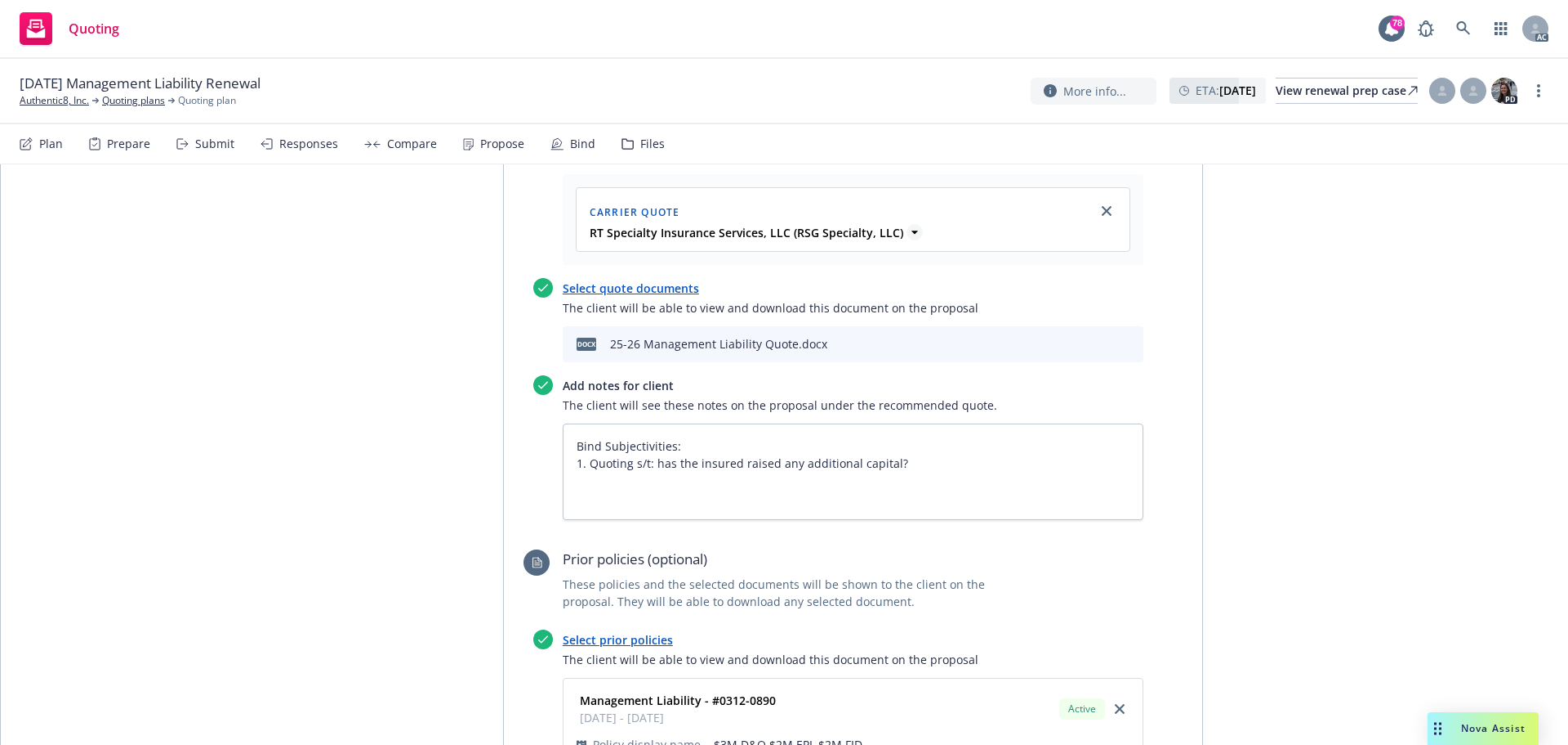
click at [911, 232] on icon at bounding box center [915, 232] width 7 height 3
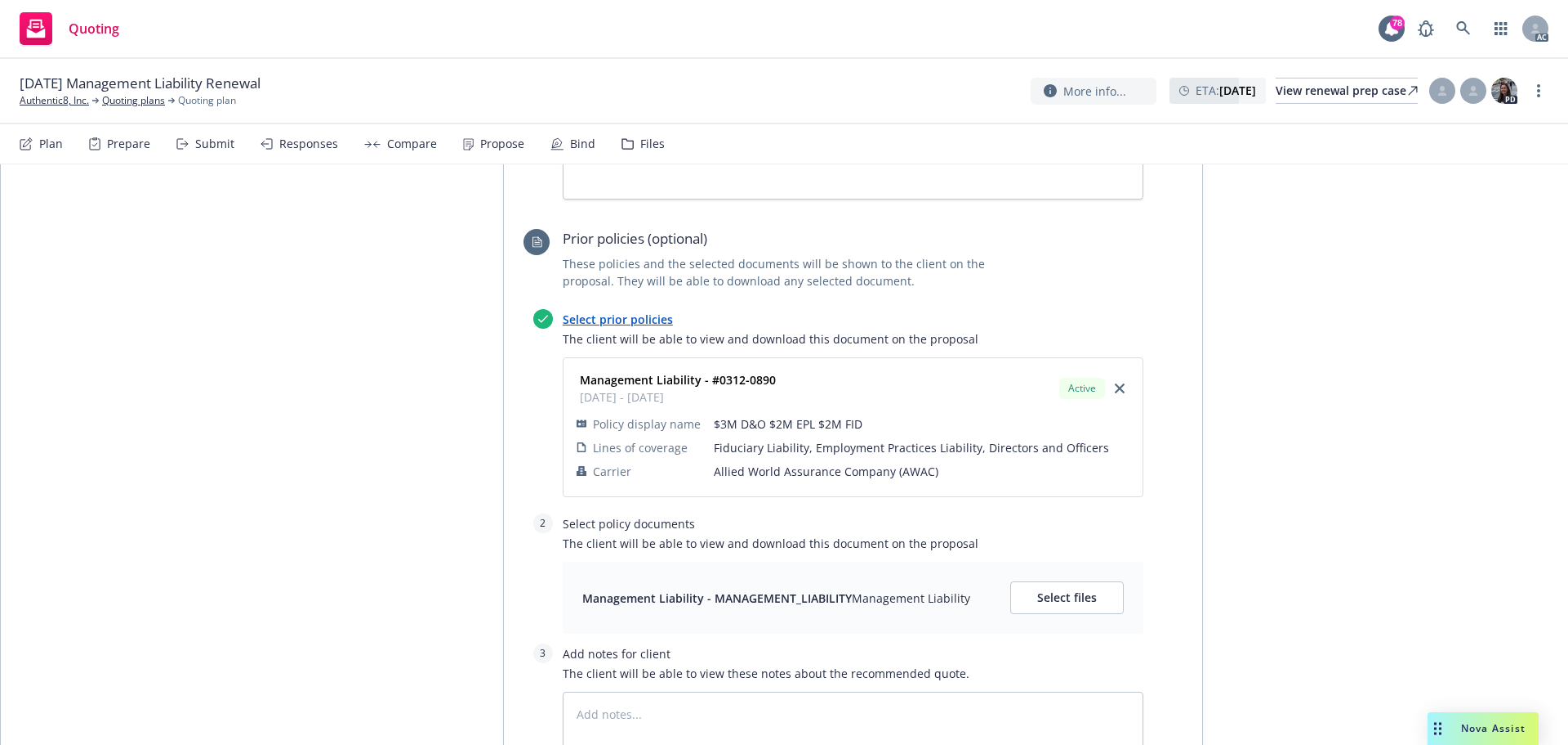
scroll to position [1144, 0]
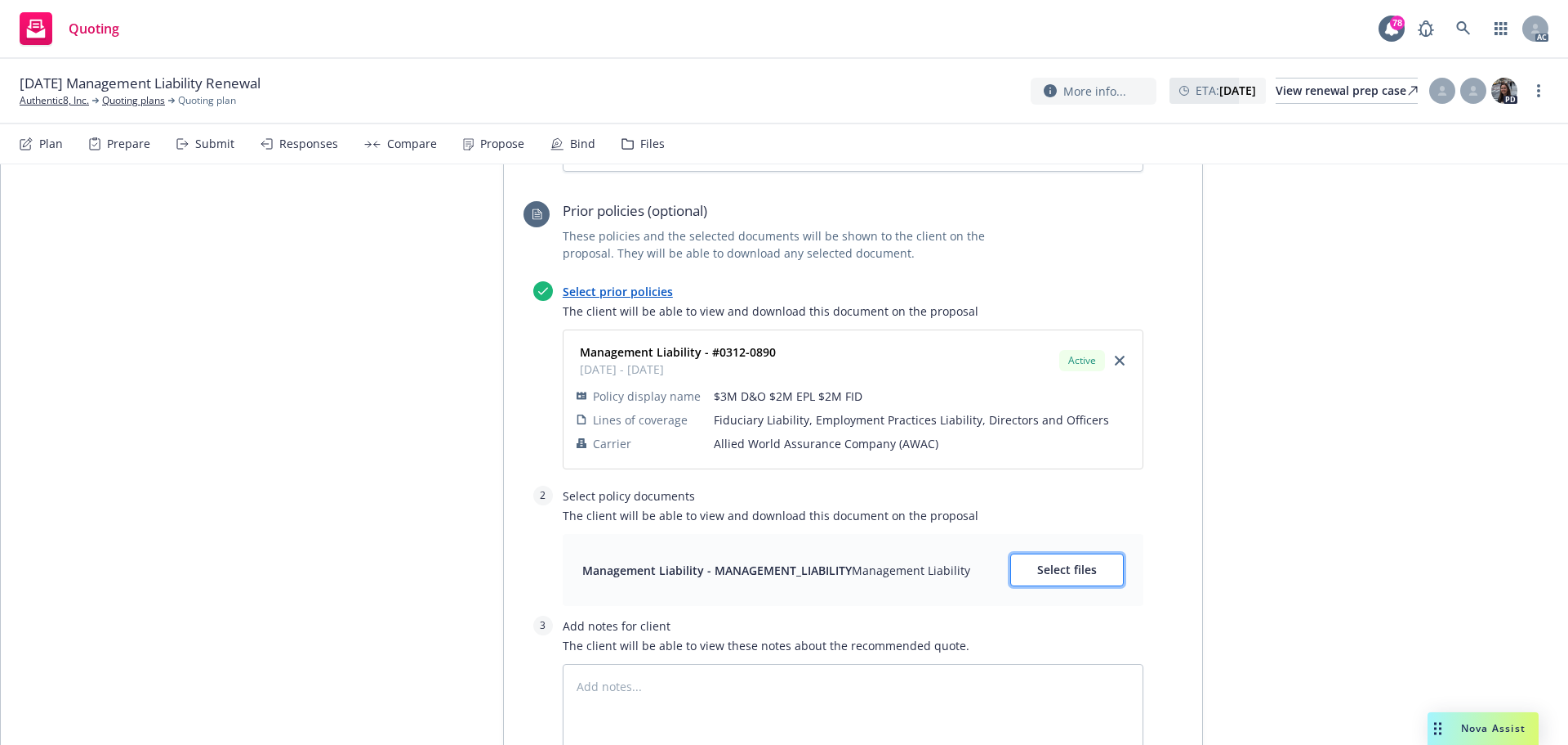
click at [1040, 568] on span "Select files" at bounding box center [1066, 570] width 60 height 16
type textarea "x"
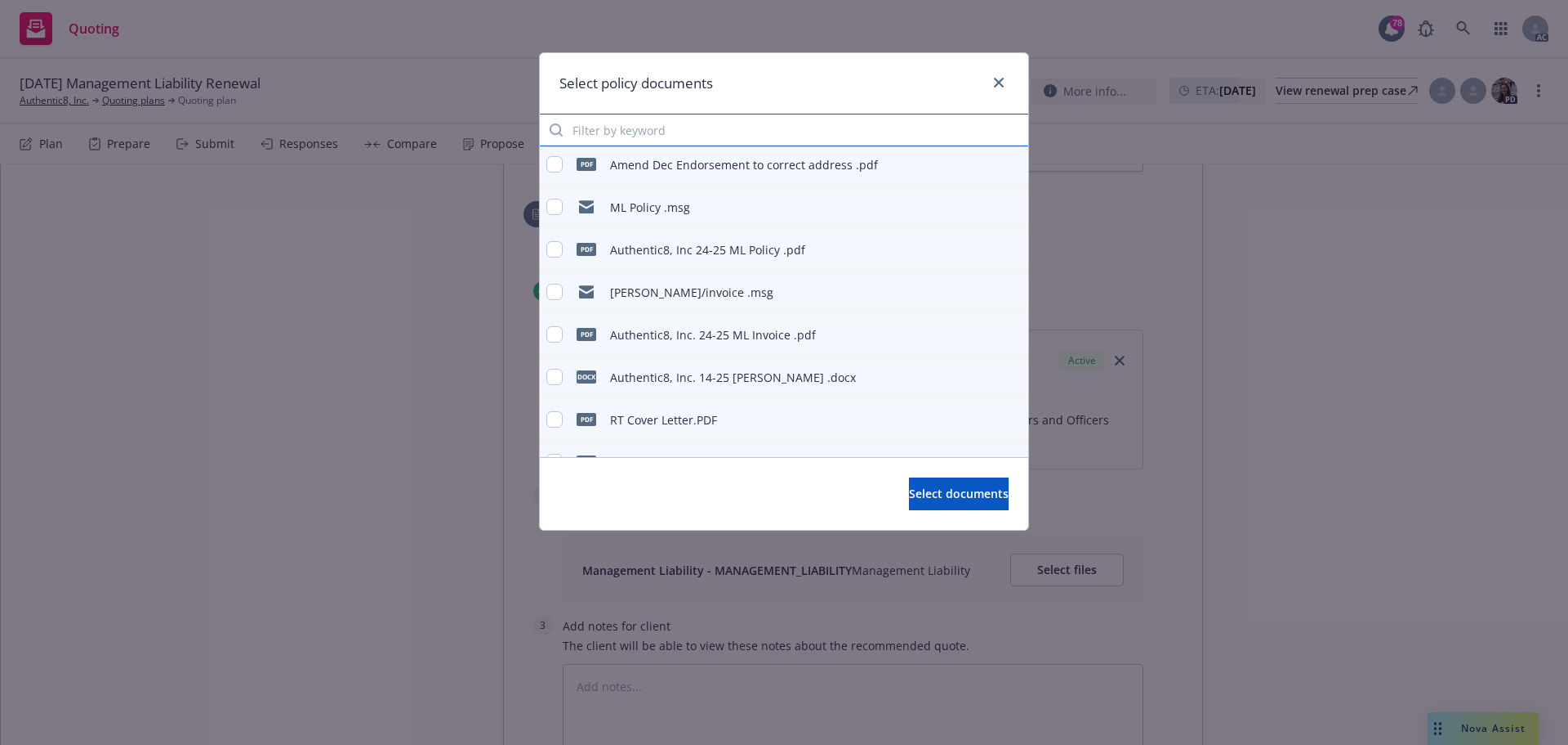
click at [700, 135] on input "Filter by keyword" at bounding box center [784, 130] width 489 height 33
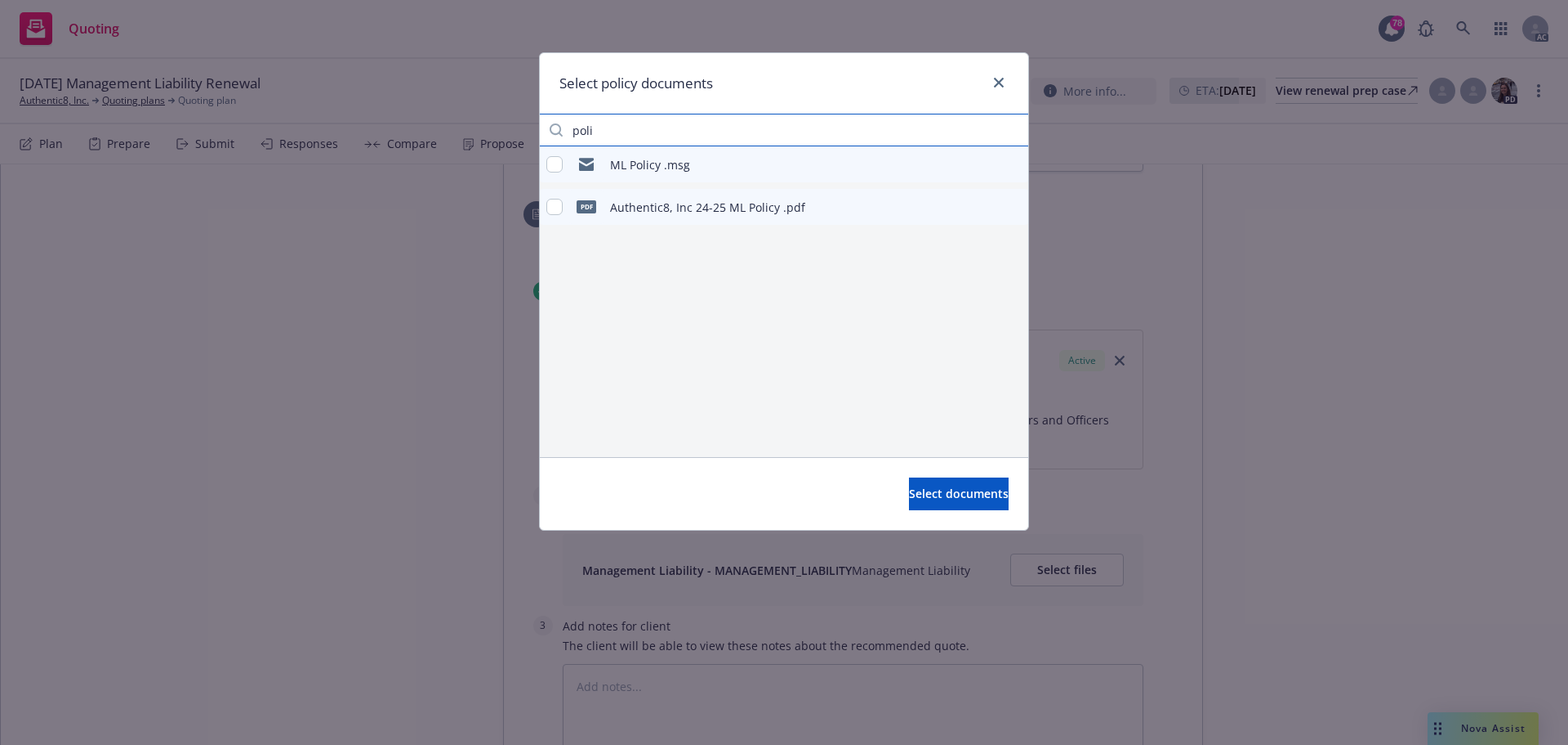
type input "poli"
click at [554, 208] on input "checkbox" at bounding box center [554, 207] width 16 height 16
checkbox input "true"
click at [1013, 208] on icon "preview file" at bounding box center [1013, 206] width 15 height 11
click at [943, 498] on span "Select documents" at bounding box center [959, 493] width 100 height 16
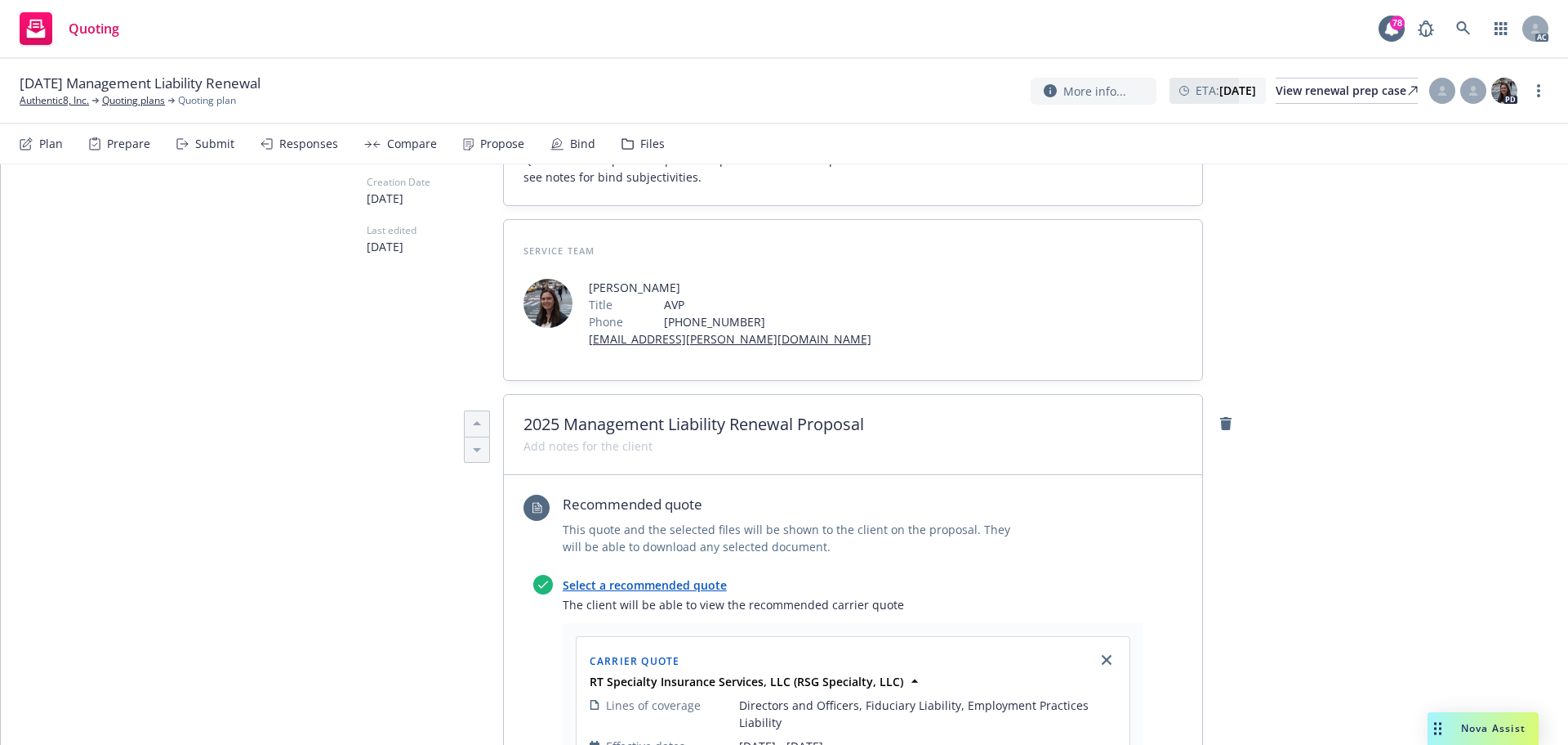
scroll to position [0, 0]
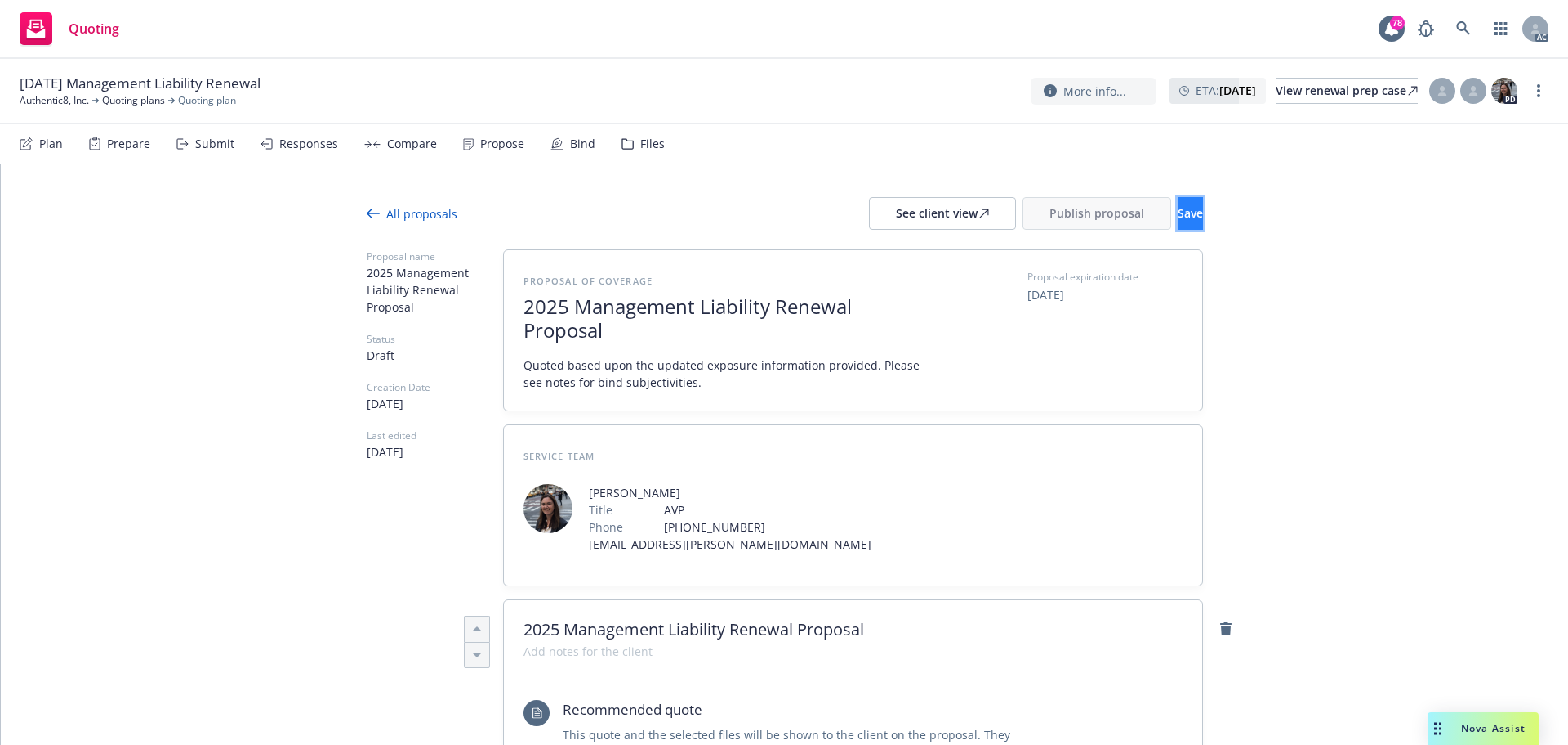
click at [1182, 217] on button "Save" at bounding box center [1190, 214] width 25 height 33
click at [195, 148] on div "Submit" at bounding box center [214, 143] width 39 height 13
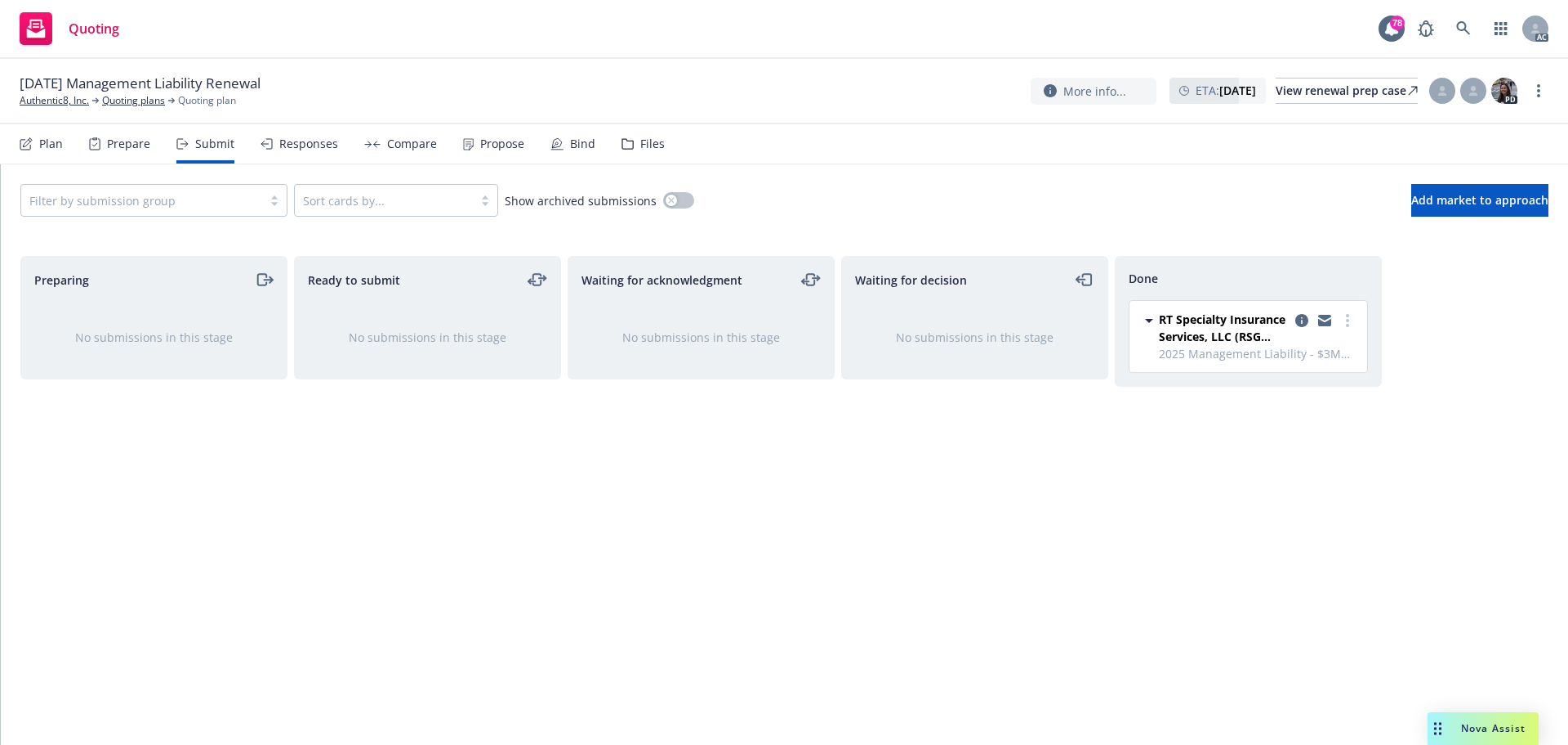
click at [297, 142] on div "Responses" at bounding box center [309, 143] width 59 height 13
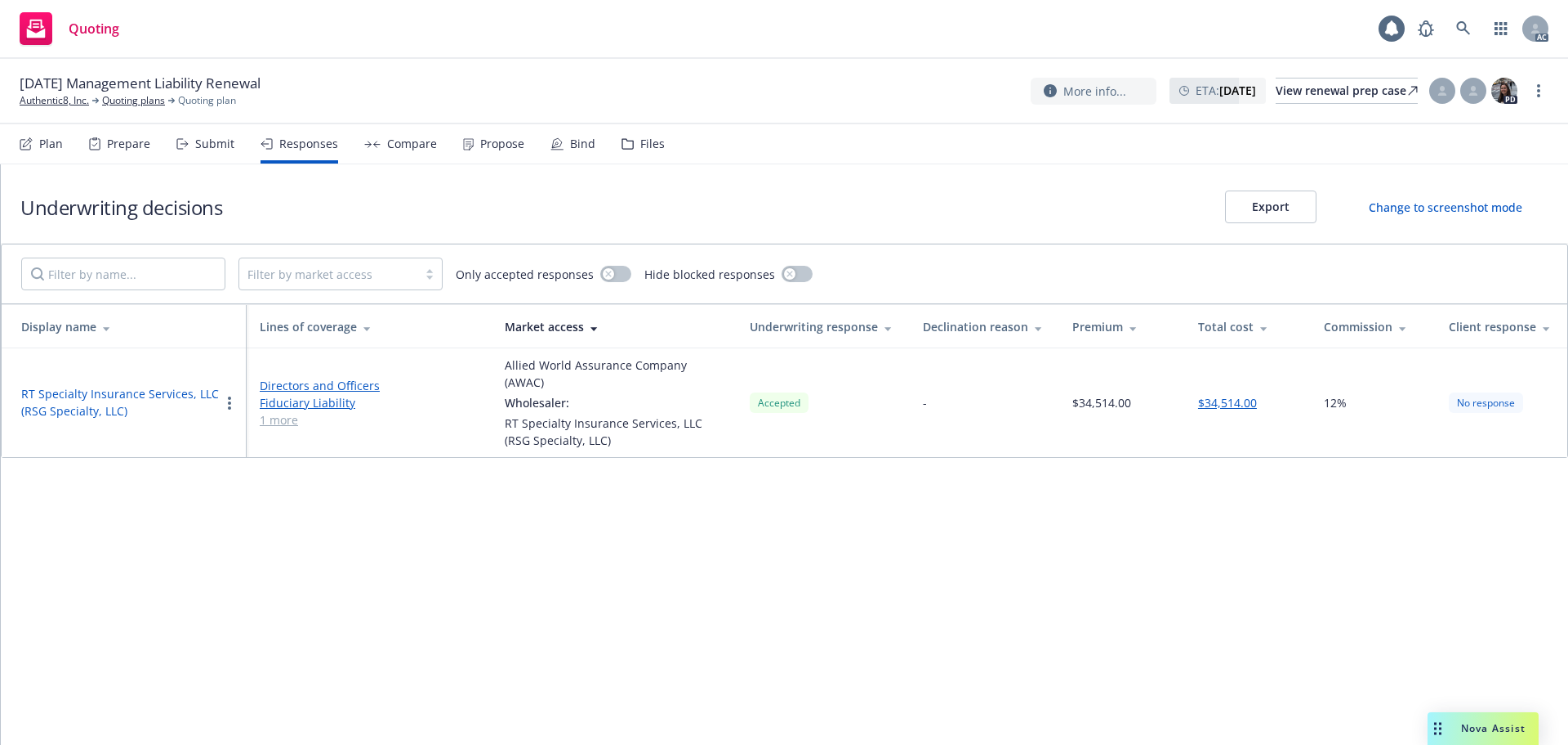
click at [473, 151] on div "Propose" at bounding box center [494, 143] width 62 height 39
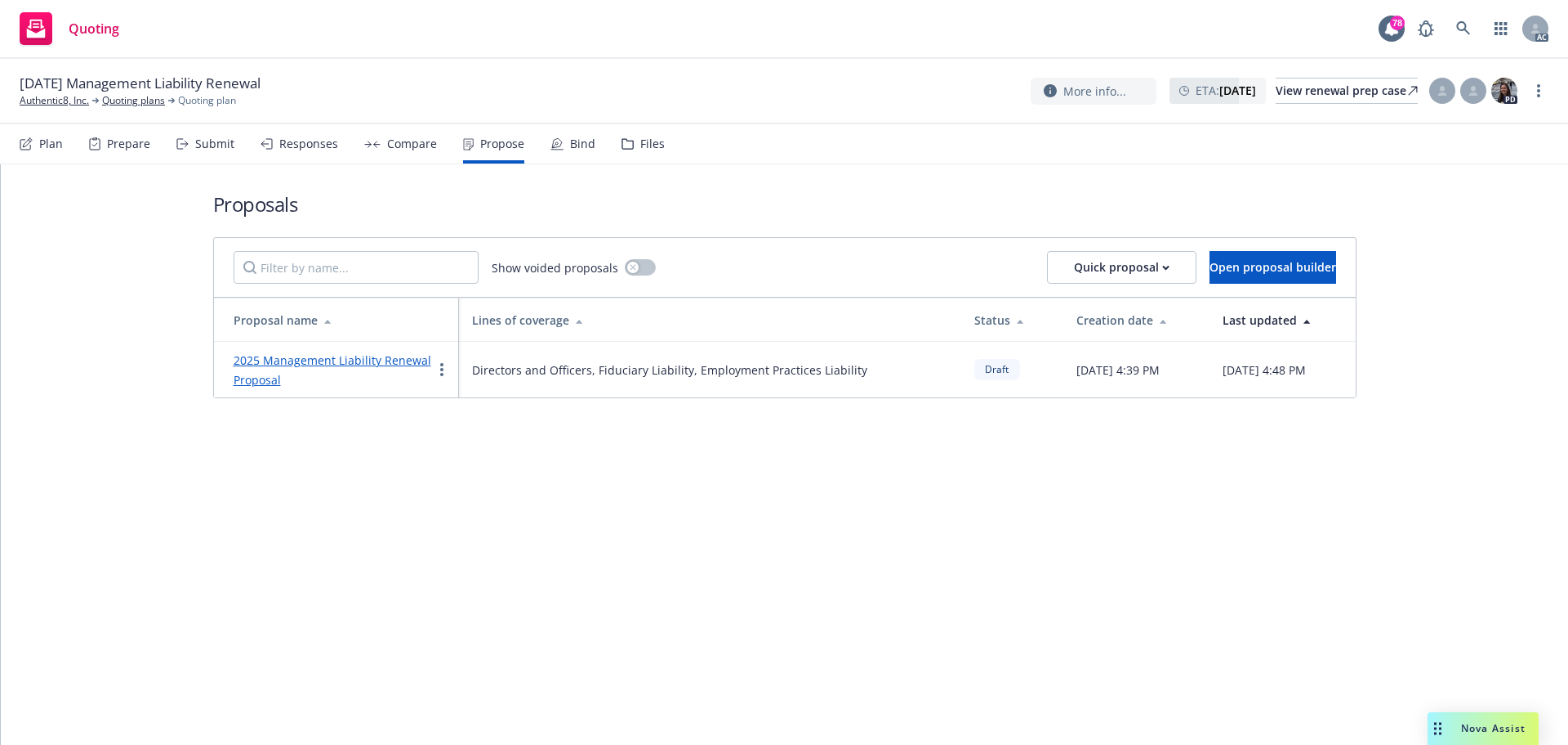
click at [294, 147] on div "Responses" at bounding box center [309, 143] width 59 height 13
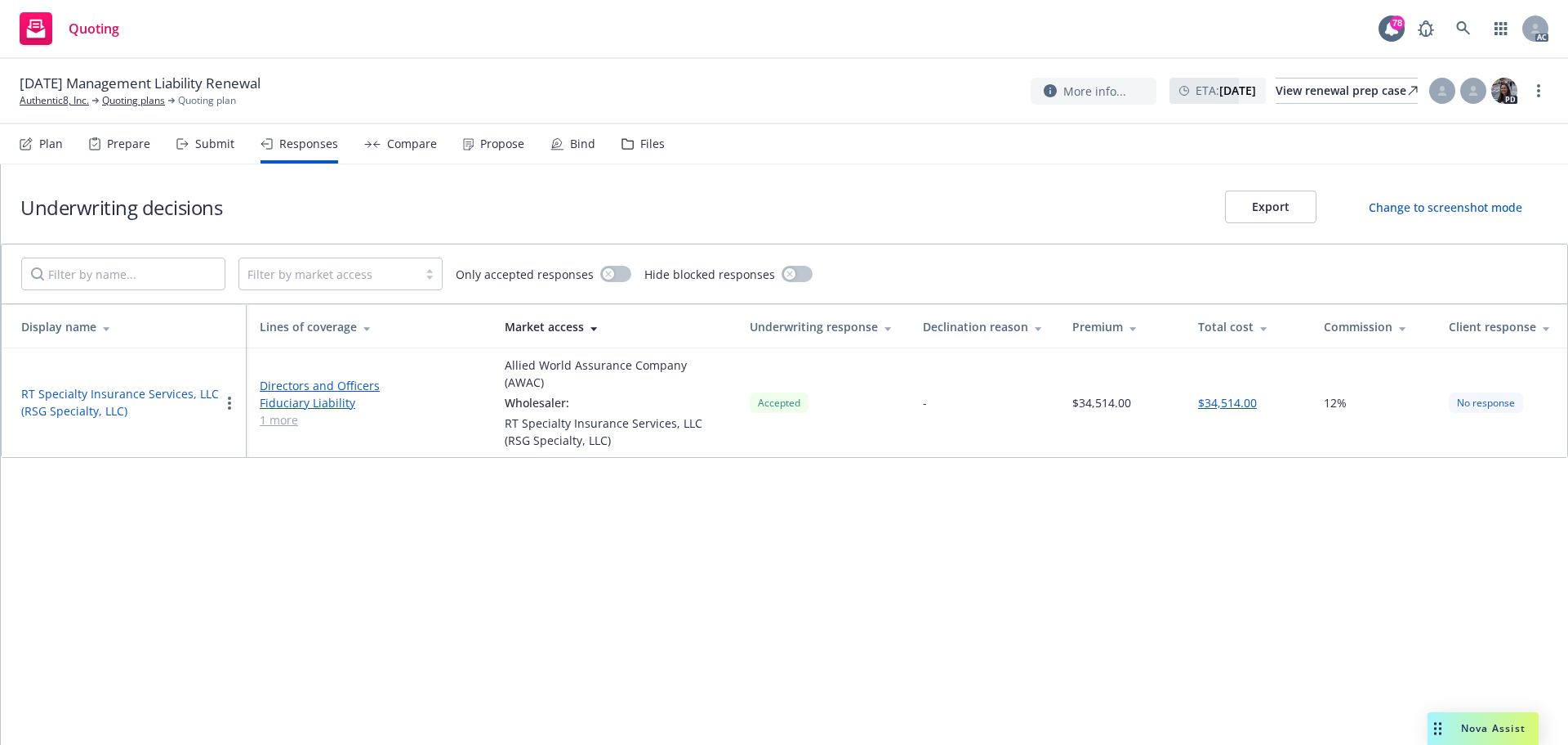
click at [107, 385] on button "RT Specialty Insurance Services, LLC (RSG Specialty, LLC)" at bounding box center [120, 402] width 199 height 35
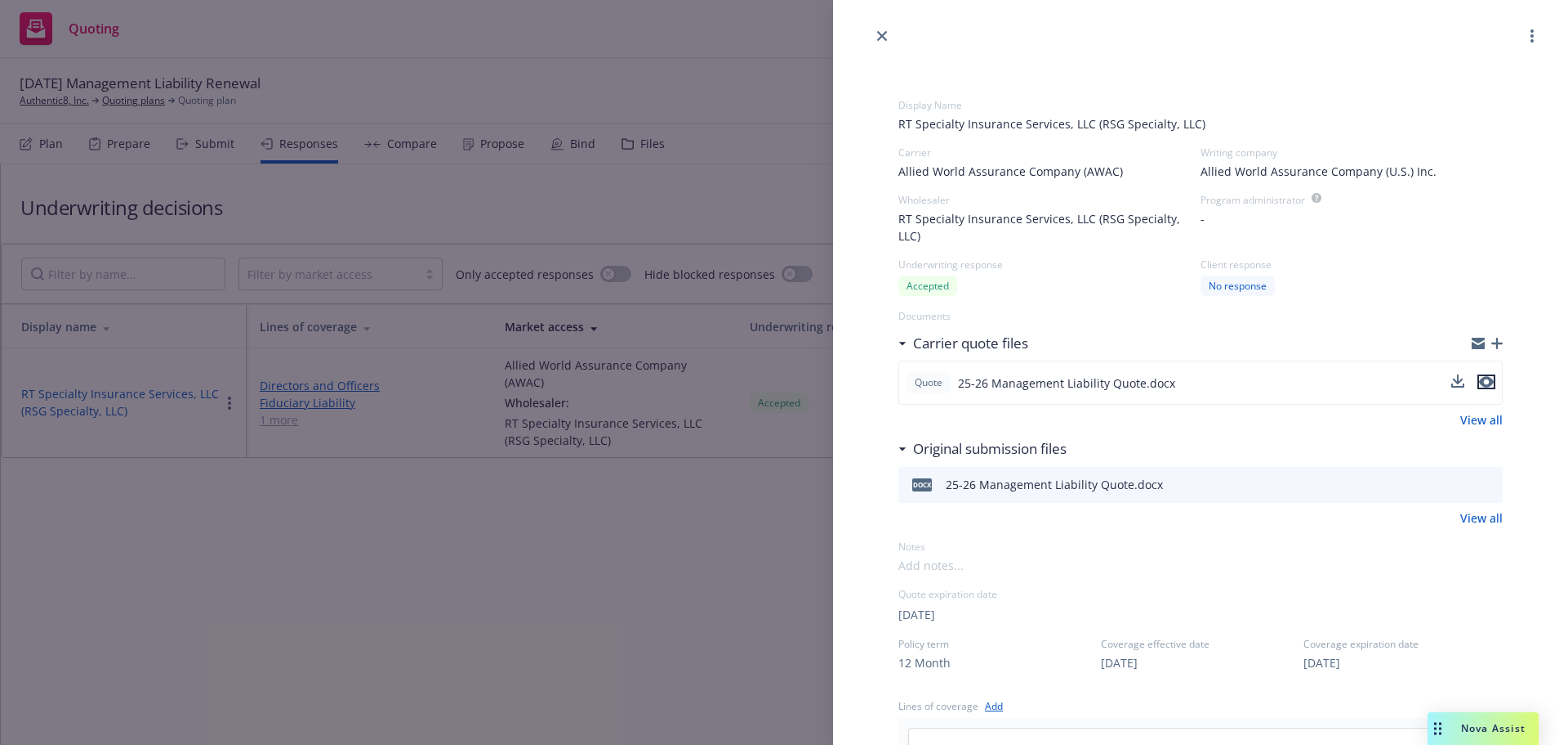
click at [1479, 384] on icon "preview file" at bounding box center [1486, 381] width 15 height 11
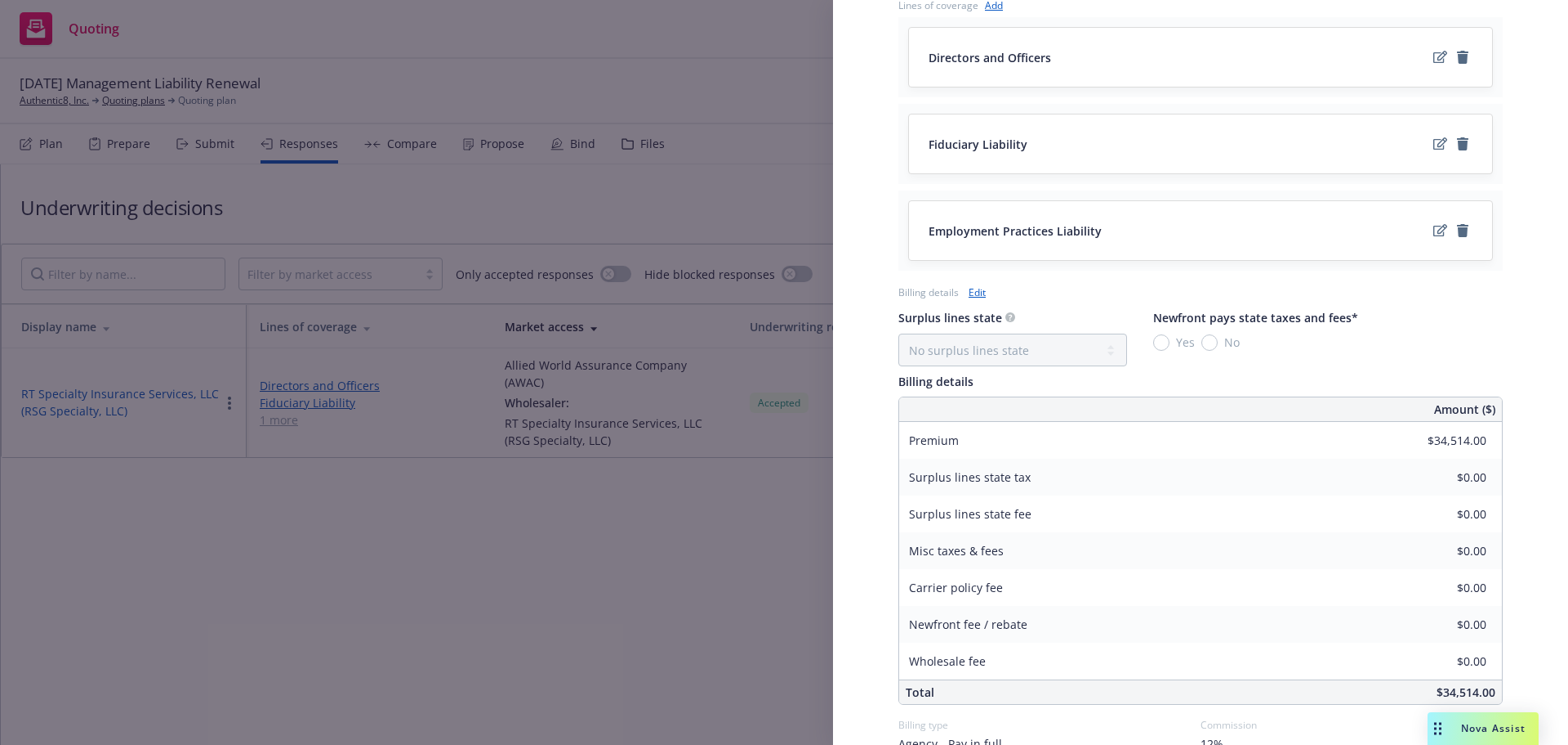
scroll to position [787, 0]
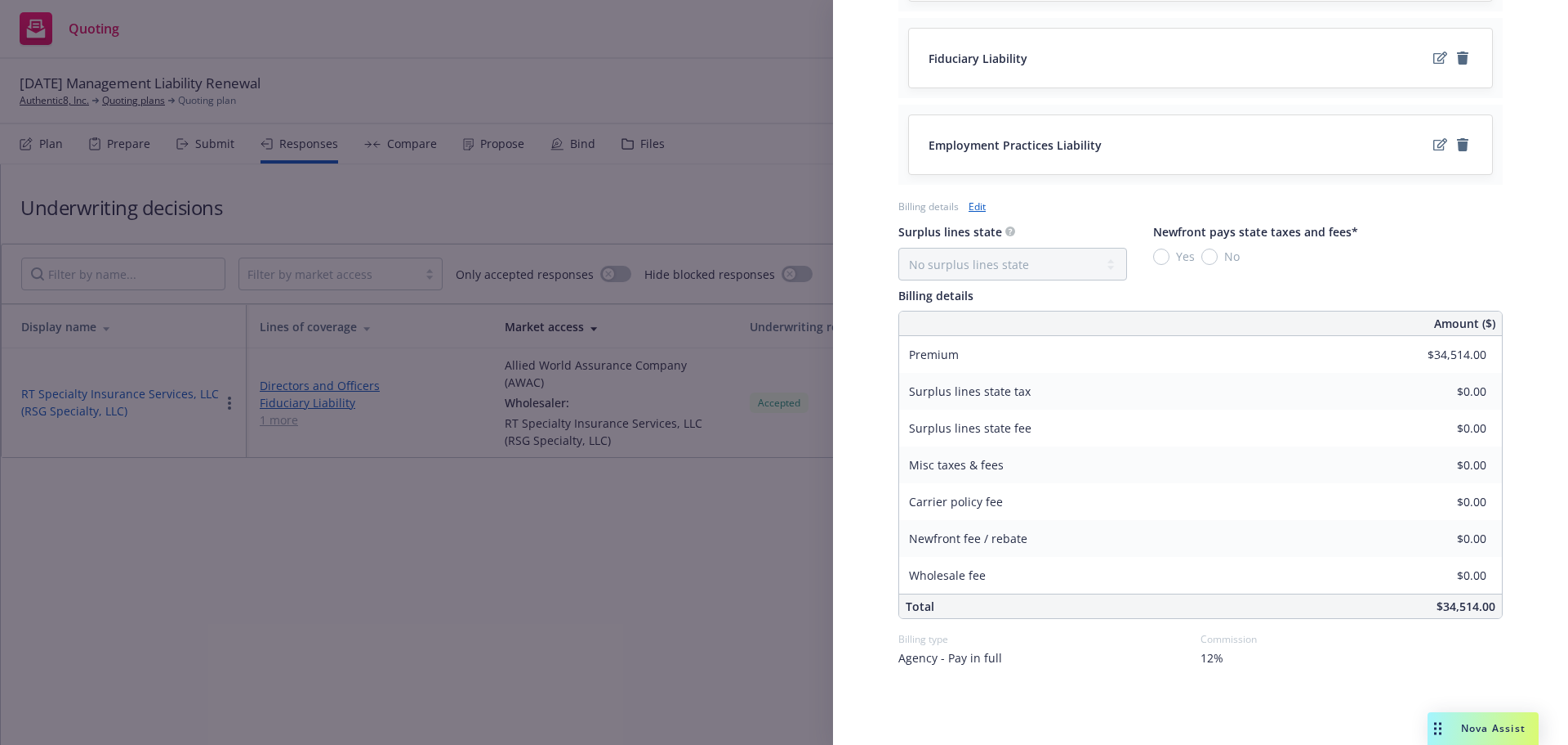
click at [1513, 355] on div "Display Name RT Specialty Insurance Services, LLC (RSG Specialty, LLC) Carrier …" at bounding box center [1200, 2] width 657 height 1485
drag, startPoint x: 1433, startPoint y: 606, endPoint x: 1492, endPoint y: 612, distance: 59.3
click at [1491, 612] on div "Display Name RT Specialty Insurance Services, LLC (RSG Specialty, LLC) Carrier …" at bounding box center [1200, 2] width 657 height 1485
click at [574, 564] on div "Display Name RT Specialty Insurance Services, LLC (RSG Specialty, LLC) Carrier …" at bounding box center [784, 372] width 1568 height 745
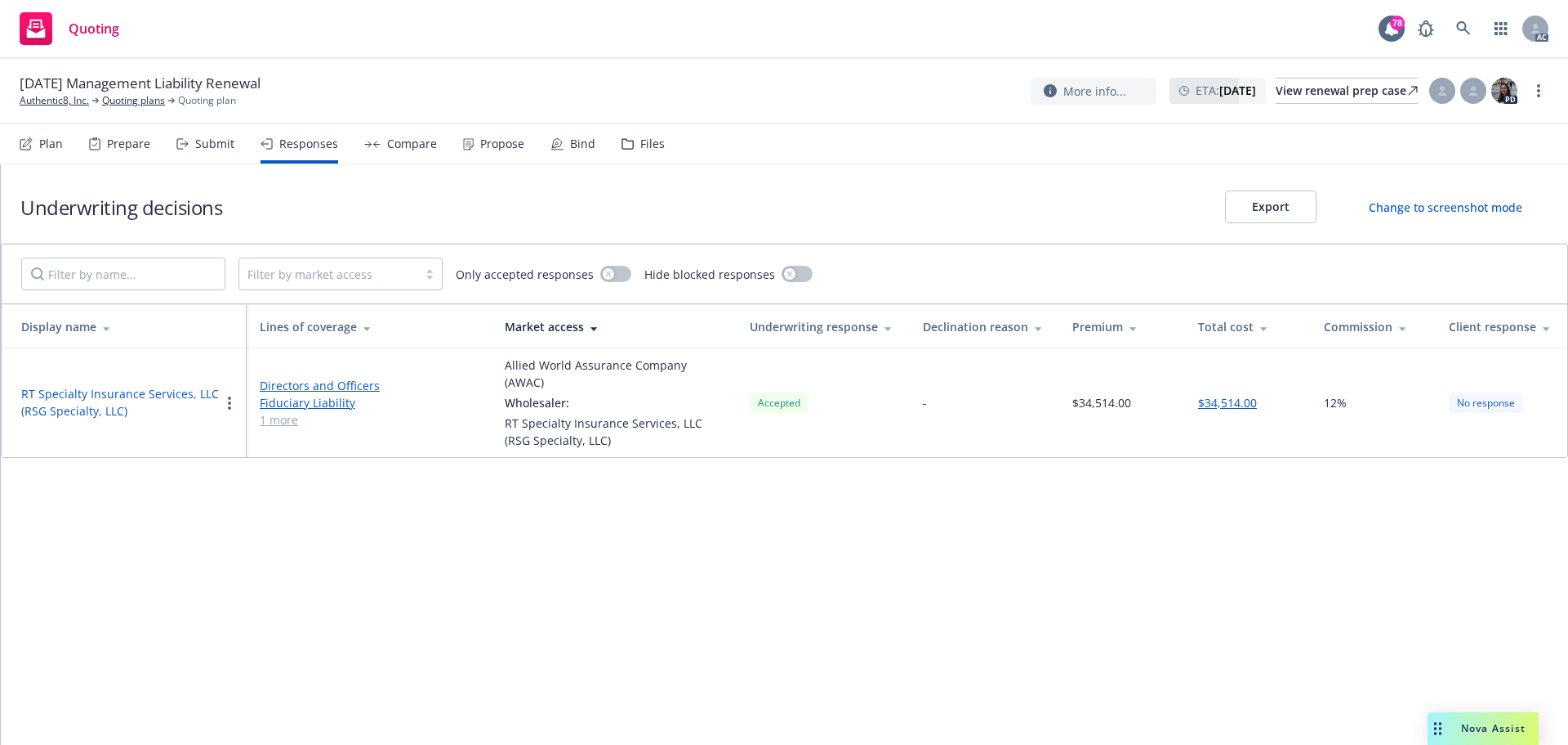
click at [482, 146] on div "Propose" at bounding box center [502, 143] width 44 height 13
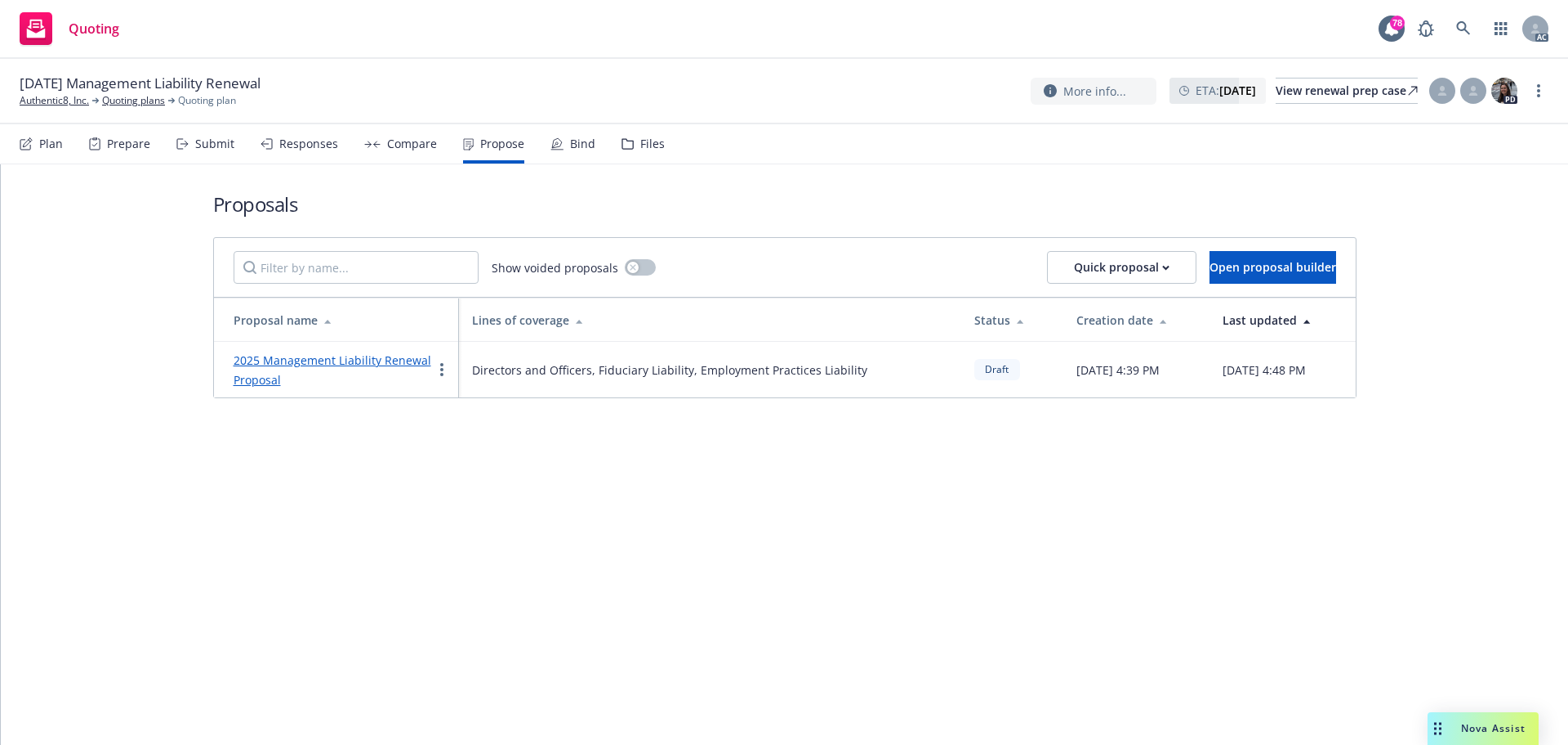
click at [259, 355] on link "2025 Management Liability Renewal Proposal" at bounding box center [332, 370] width 198 height 35
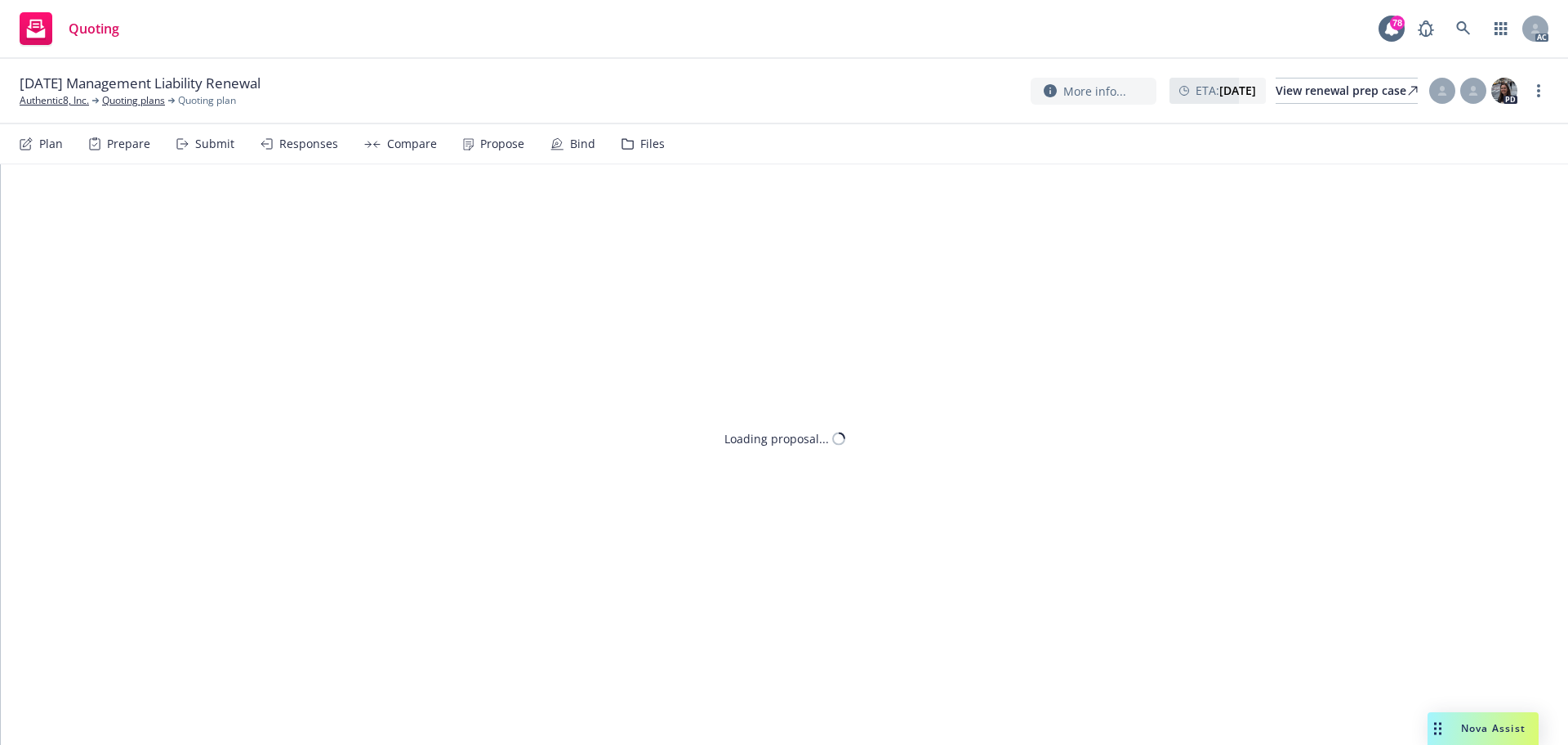
type textarea "x"
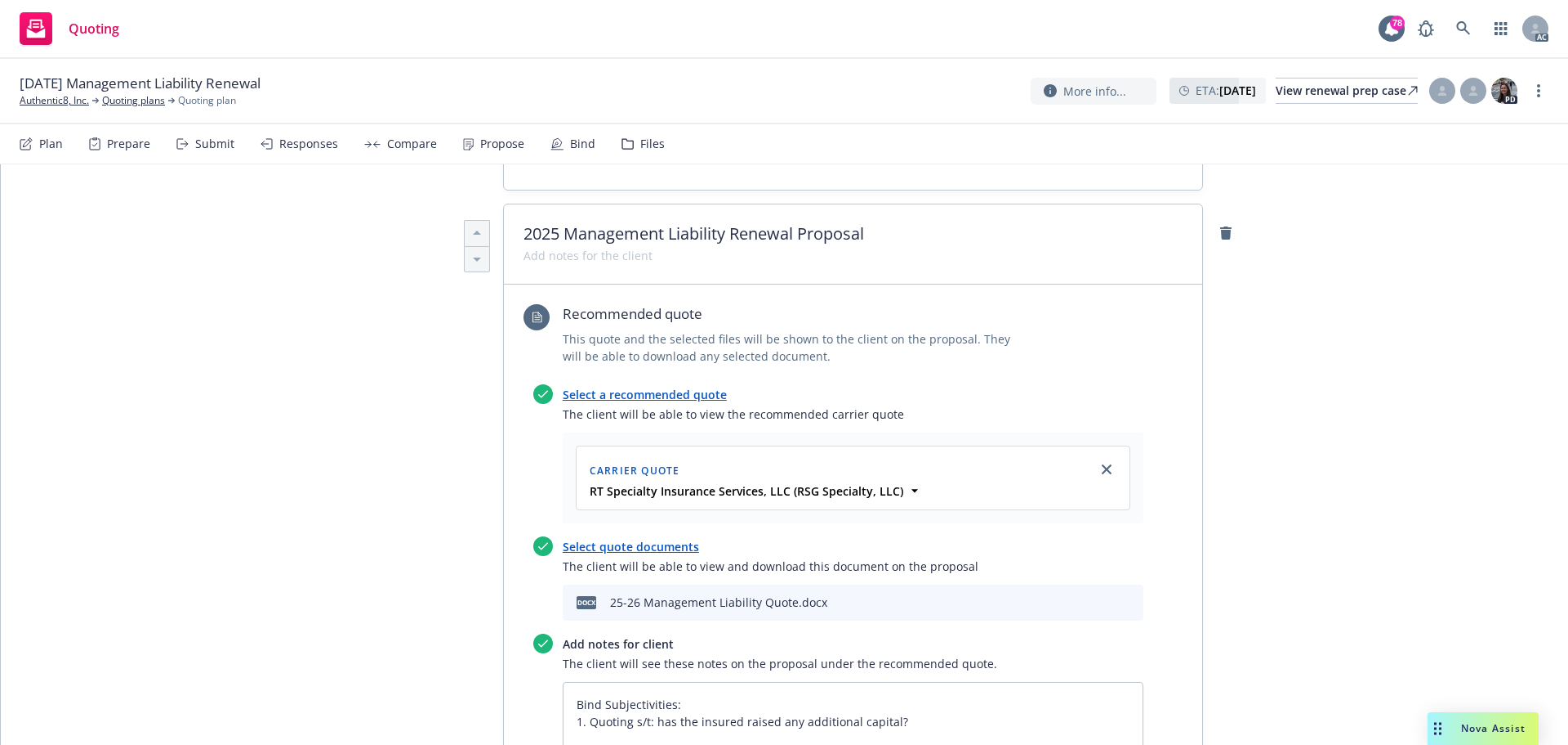
scroll to position [491, 0]
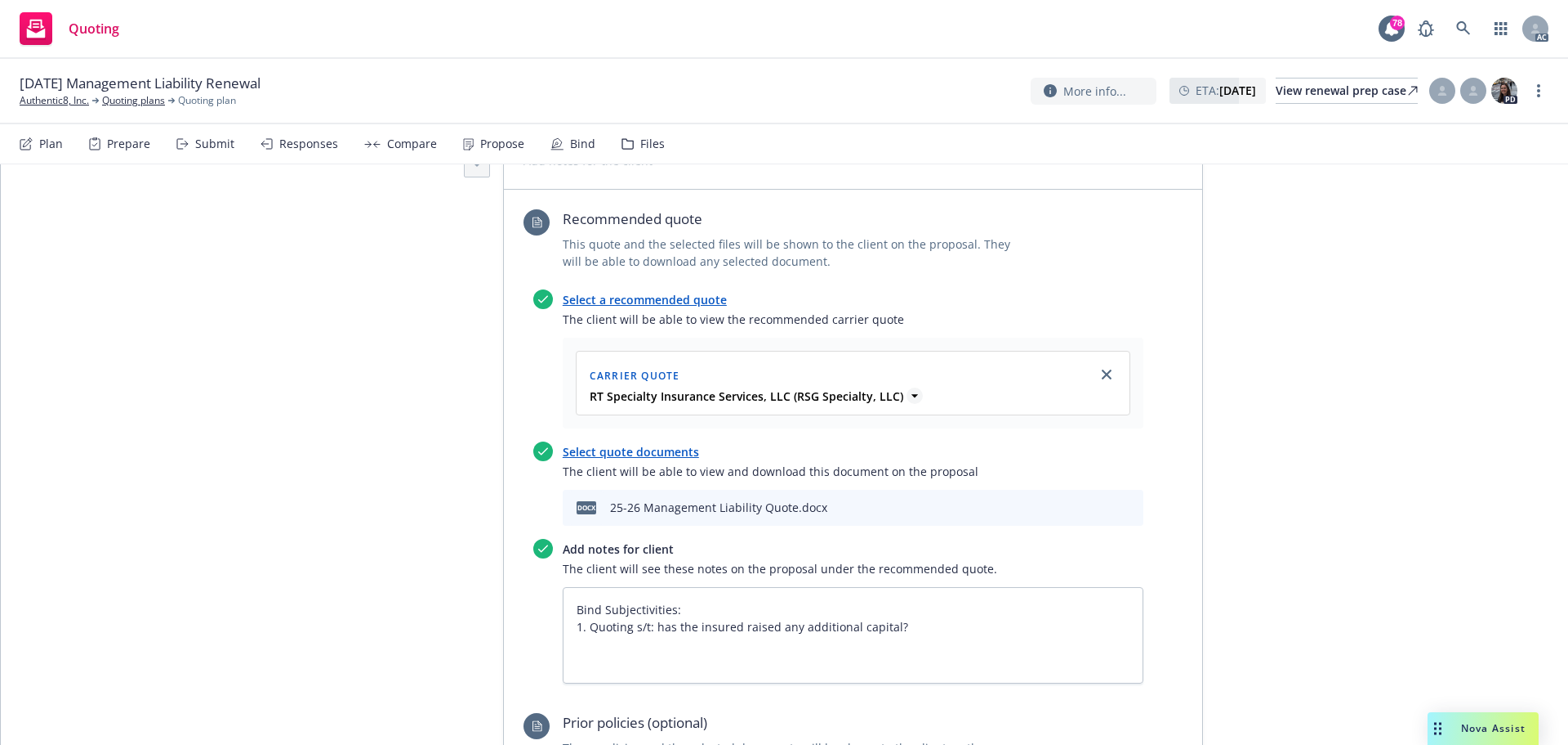
click at [907, 398] on icon at bounding box center [915, 395] width 16 height 16
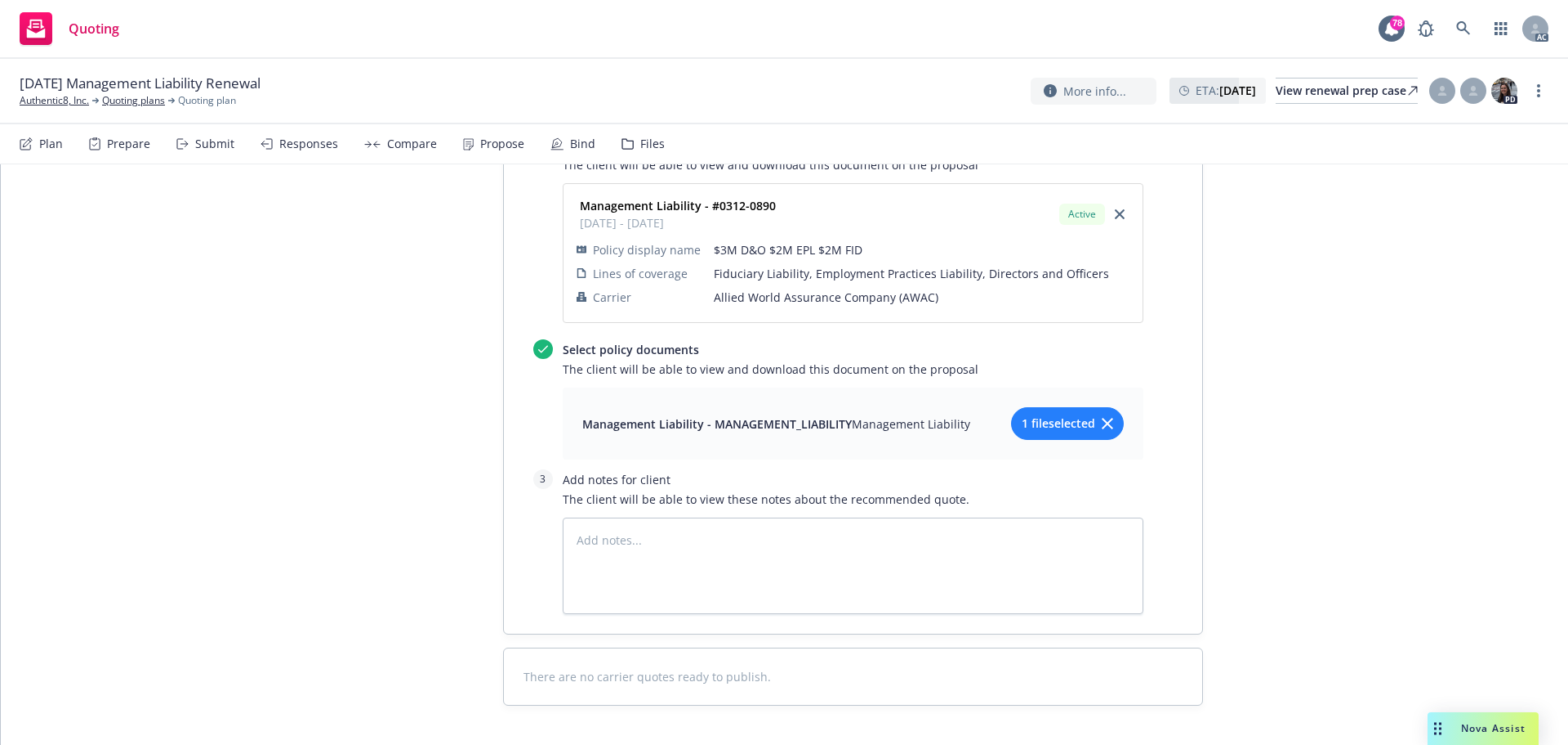
scroll to position [1349, 0]
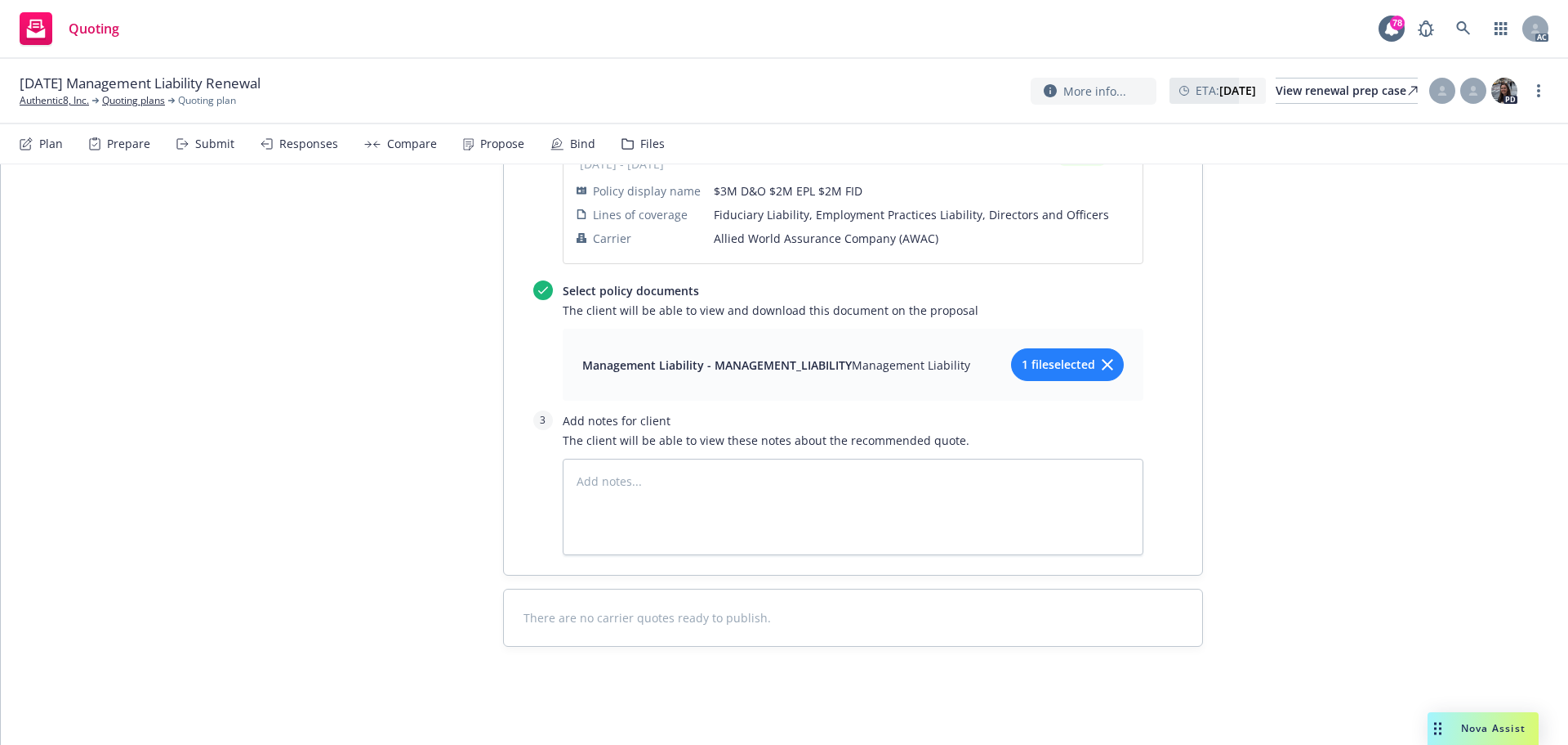
click at [187, 153] on div "Submit" at bounding box center [205, 143] width 58 height 39
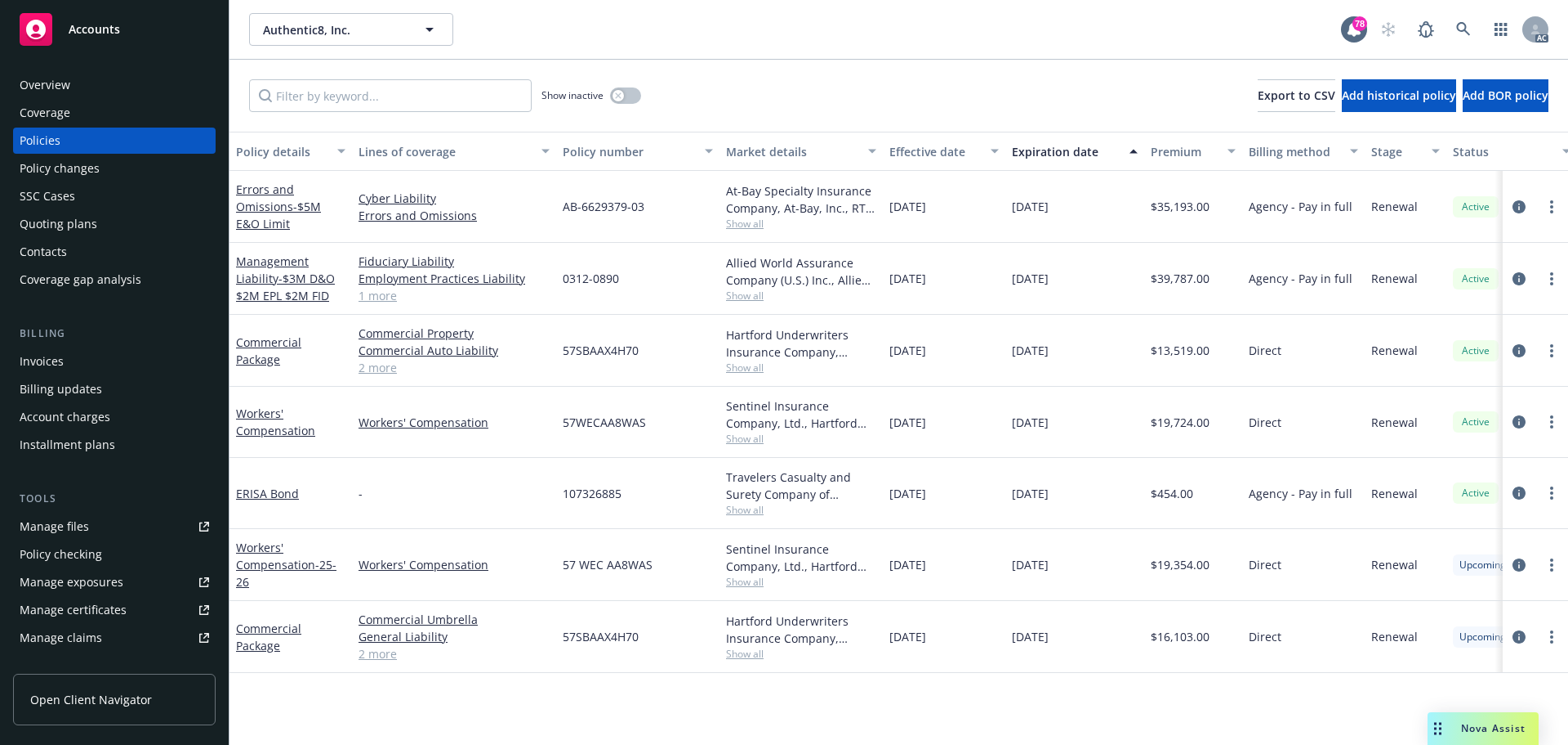
click at [751, 296] on span "Show all" at bounding box center [801, 295] width 150 height 14
click at [1520, 274] on icon "circleInformation" at bounding box center [1519, 278] width 13 height 13
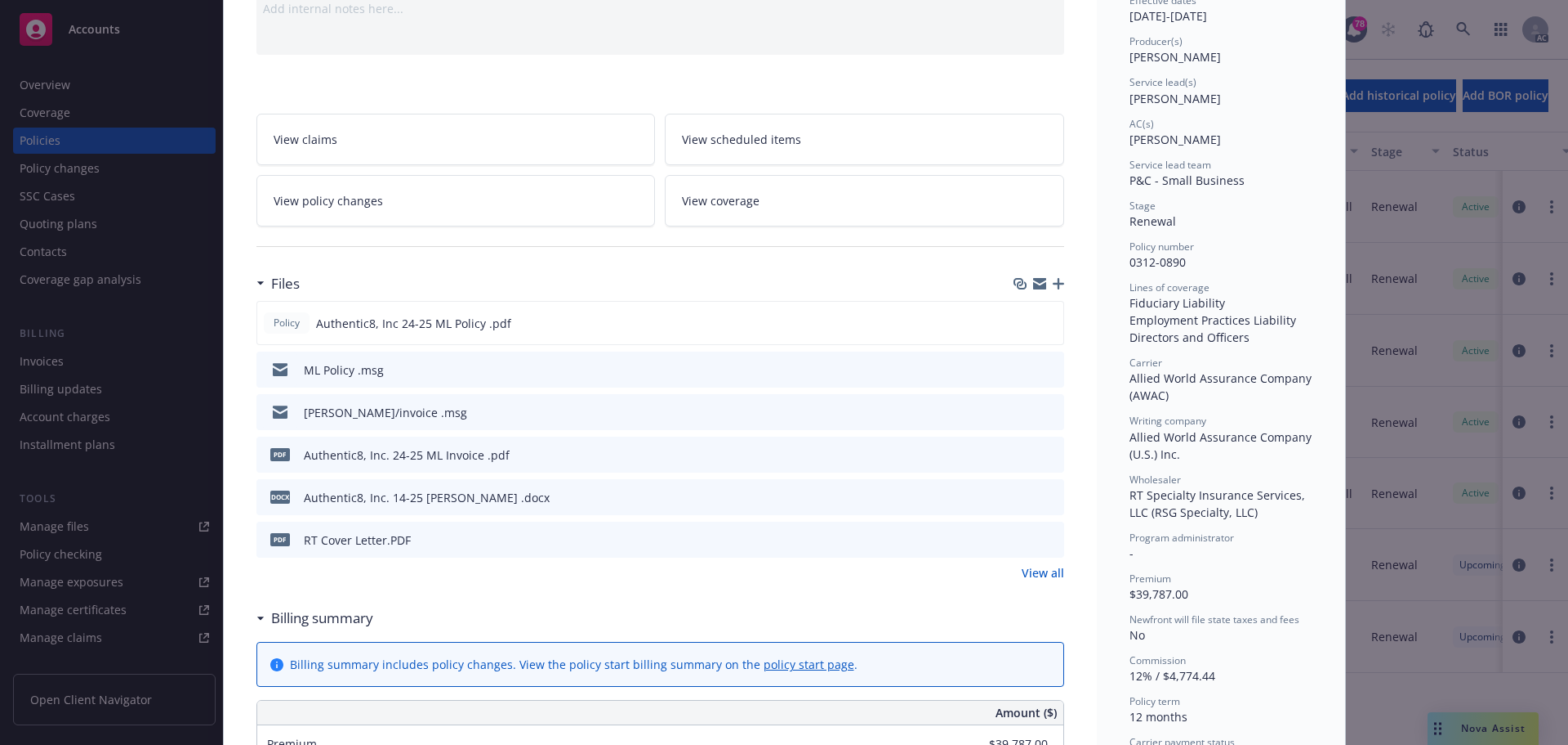
scroll to position [163, 0]
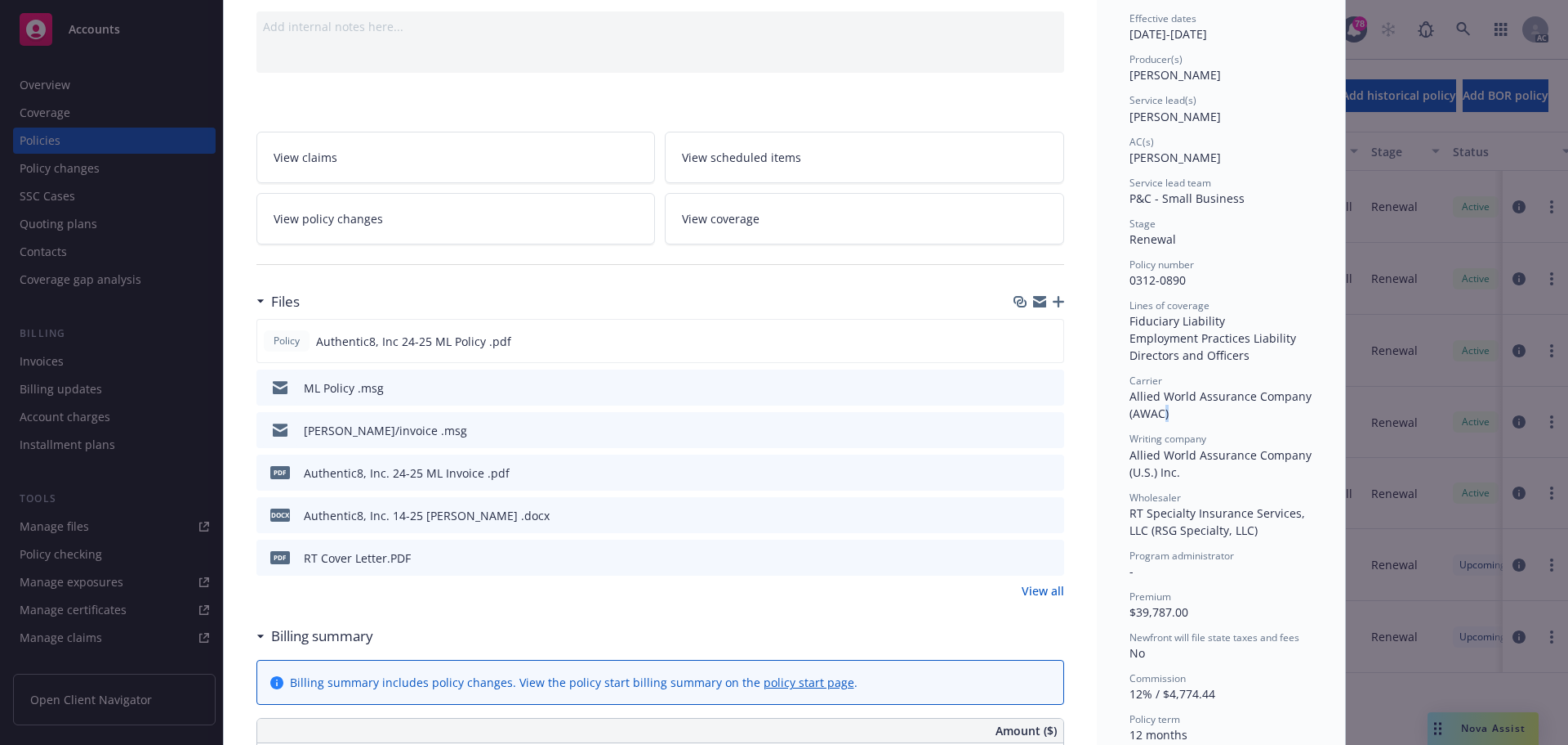
drag, startPoint x: 1165, startPoint y: 412, endPoint x: 1154, endPoint y: 411, distance: 11.0
click at [1154, 412] on div "Carrier Allied World Assurance Company (AWAC)" at bounding box center [1221, 398] width 183 height 49
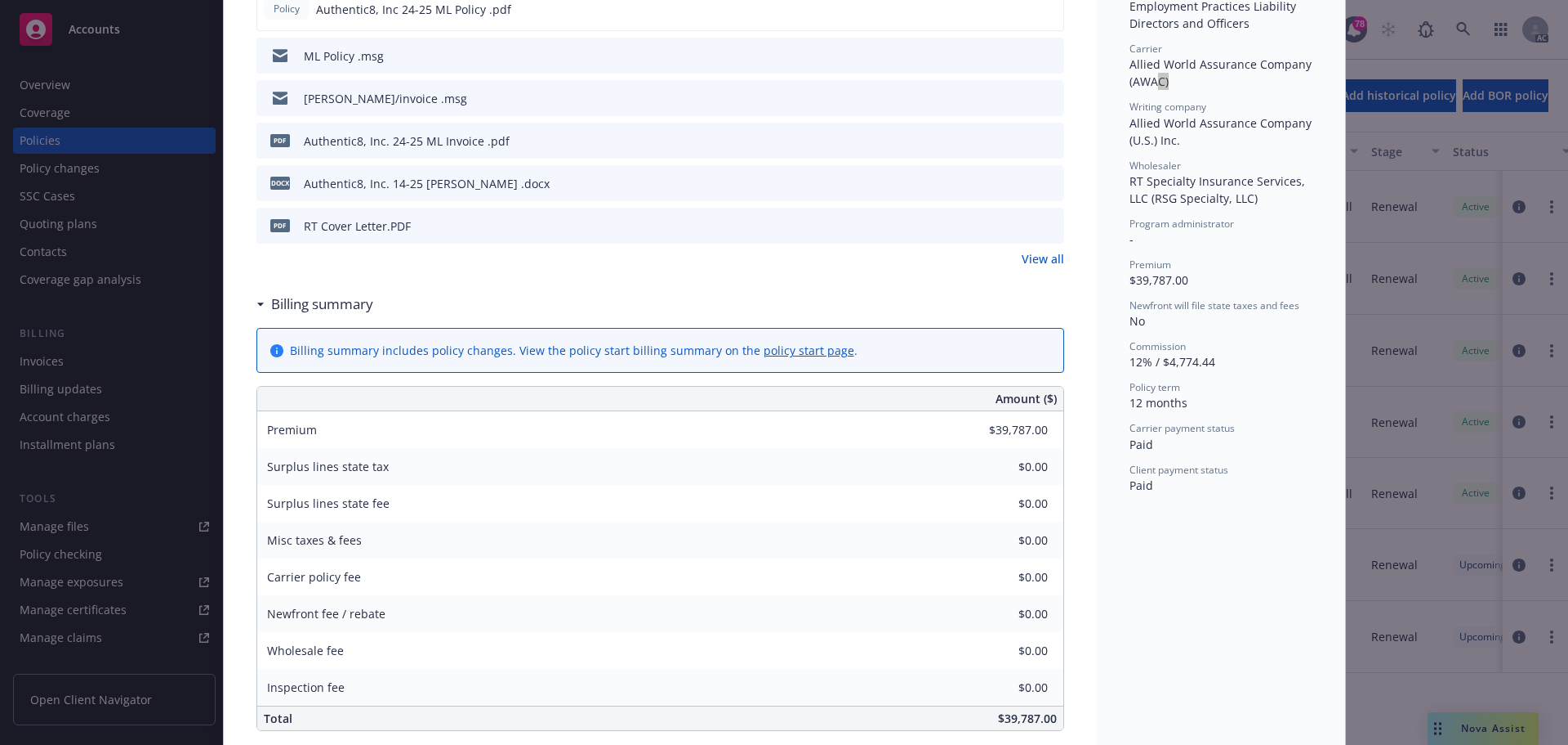
scroll to position [491, 0]
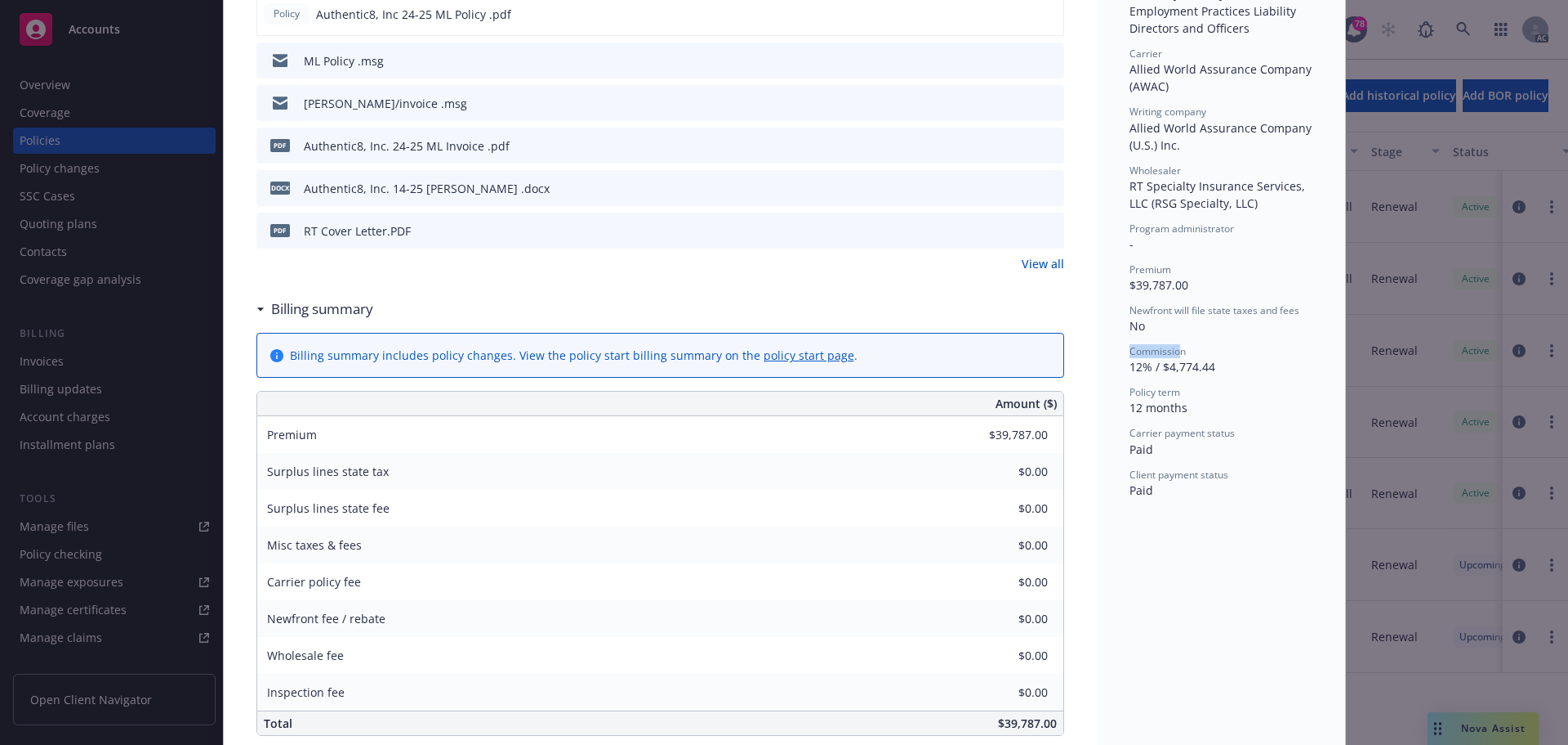
drag, startPoint x: 1120, startPoint y: 351, endPoint x: 1152, endPoint y: 384, distance: 46.0
click at [1176, 343] on div "Status Active Effective dates 11/01/2024 - 11/01/2025 Producer(s) Coco Hein Ser…" at bounding box center [1221, 759] width 248 height 2310
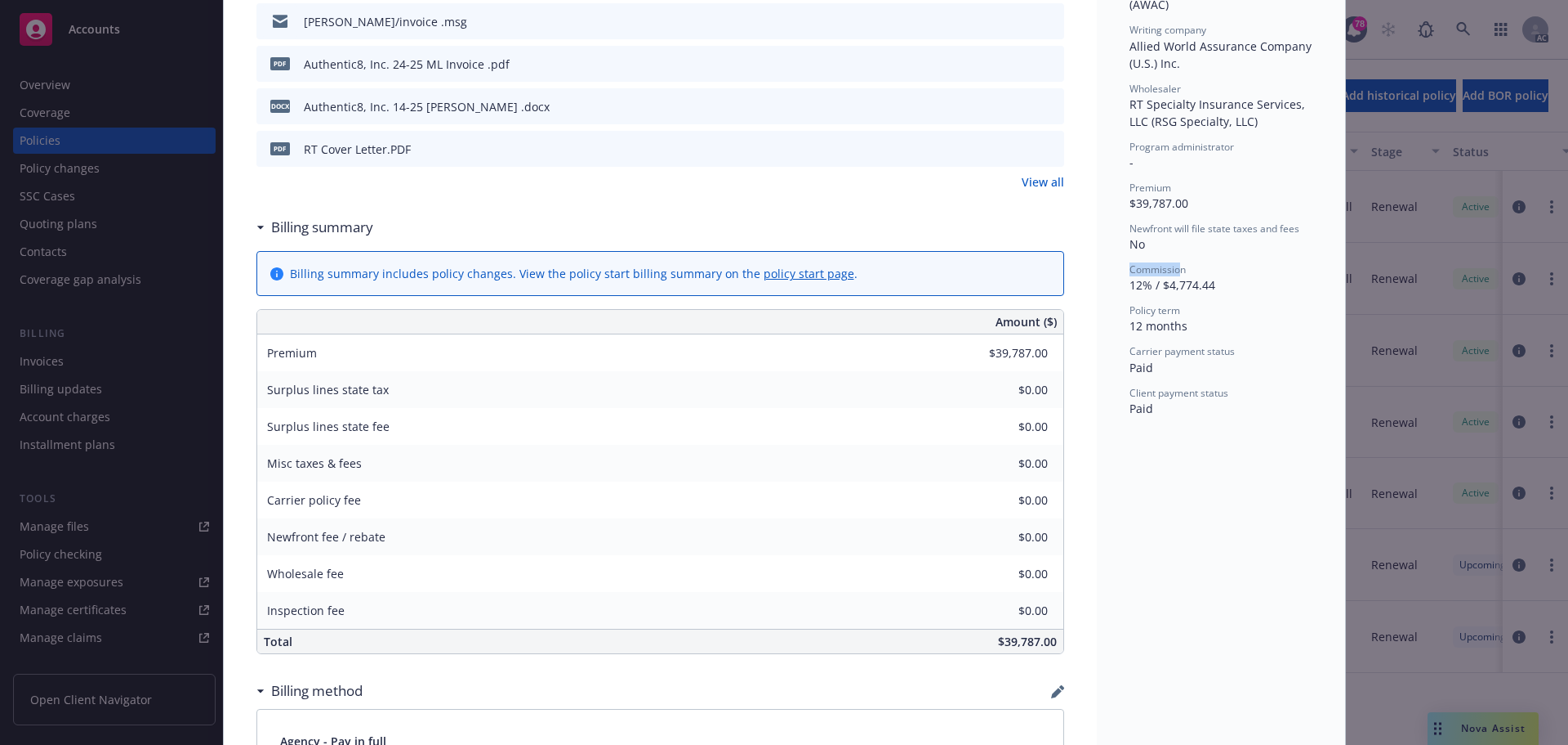
scroll to position [735, 0]
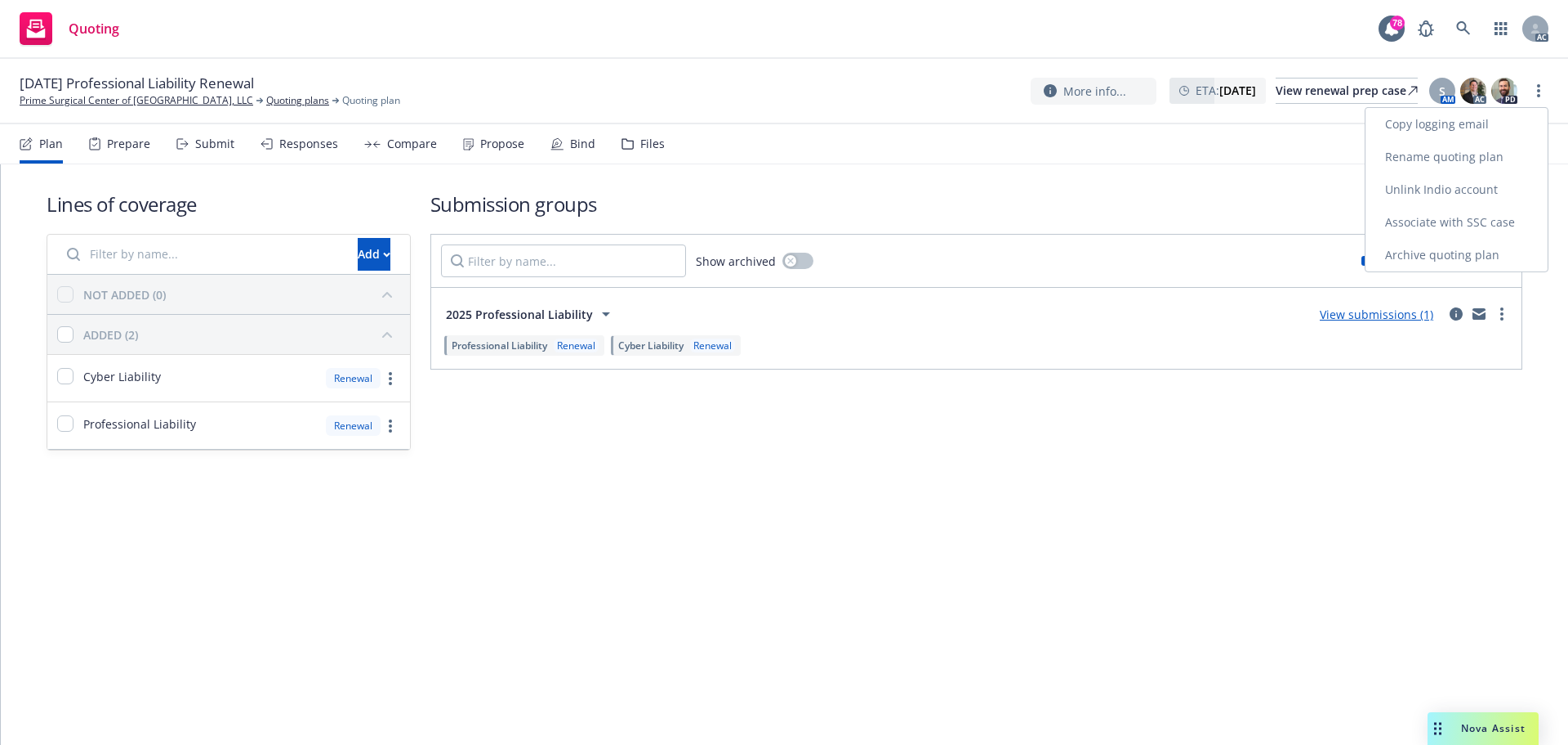
drag, startPoint x: 0, startPoint y: 0, endPoint x: 1412, endPoint y: 131, distance: 1418.1
click at [1412, 131] on link "Copy logging email" at bounding box center [1457, 124] width 182 height 33
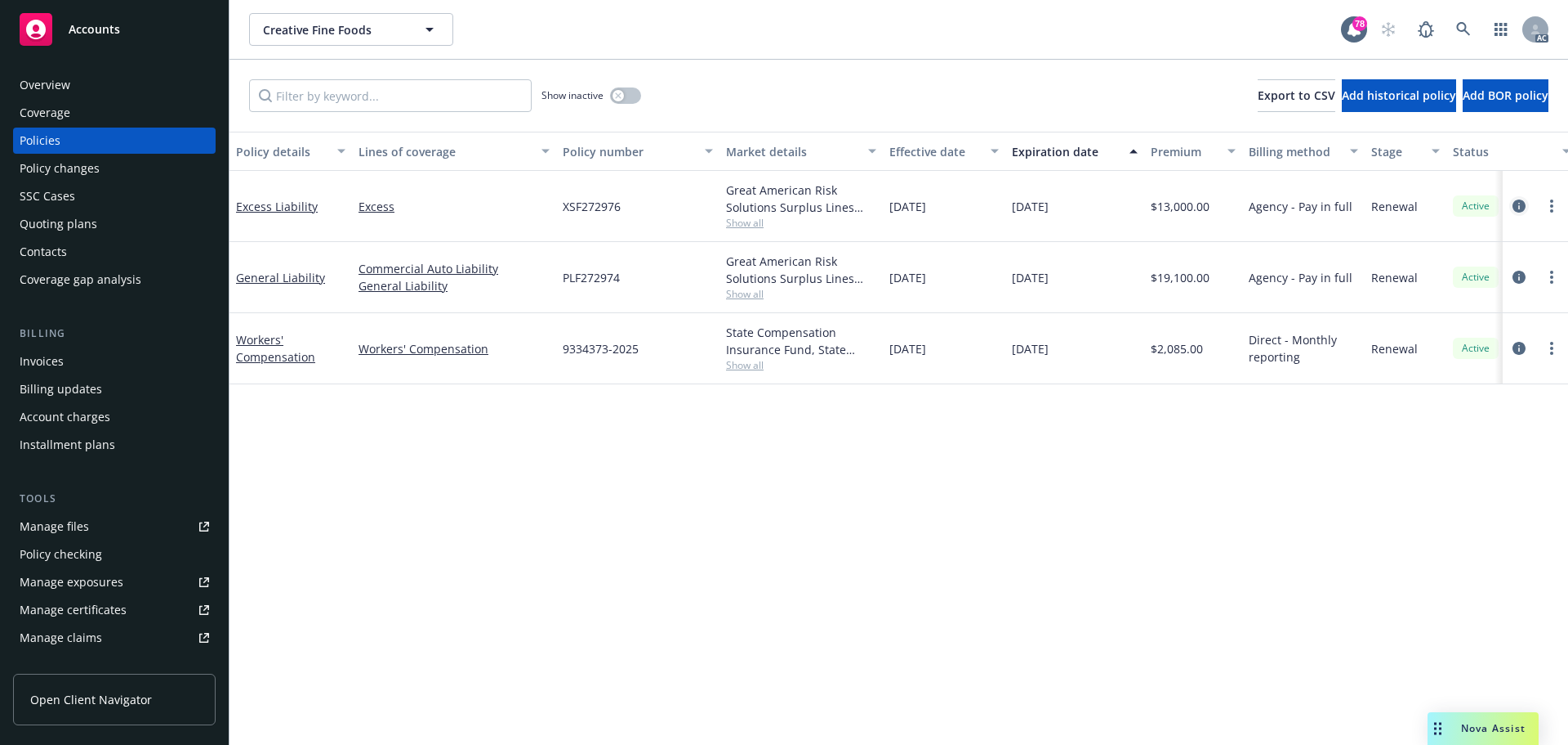
click at [1518, 205] on icon "circleInformation" at bounding box center [1519, 206] width 13 height 13
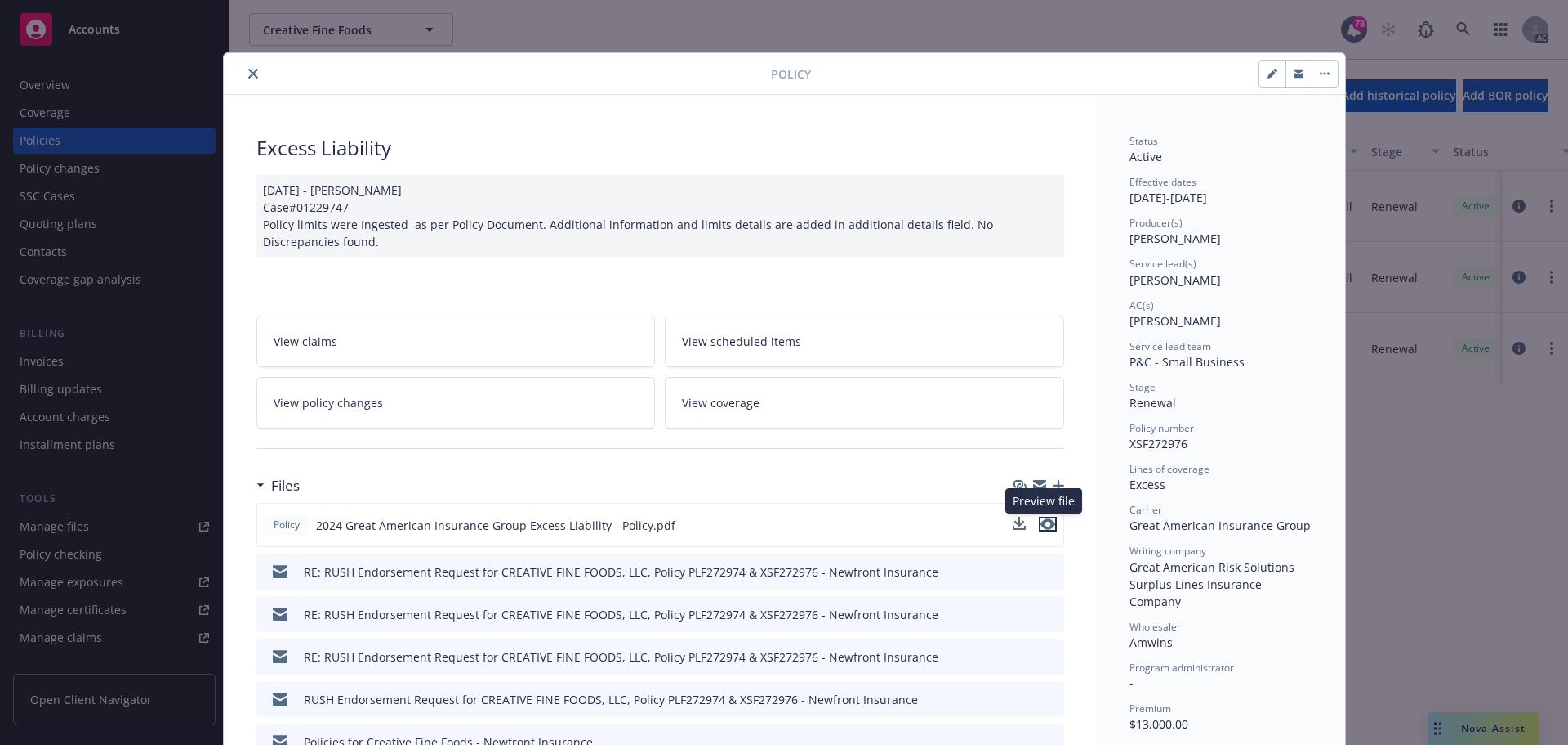
click at [1040, 524] on icon "preview file" at bounding box center [1047, 524] width 15 height 11
click at [248, 76] on icon "close" at bounding box center [253, 73] width 10 height 10
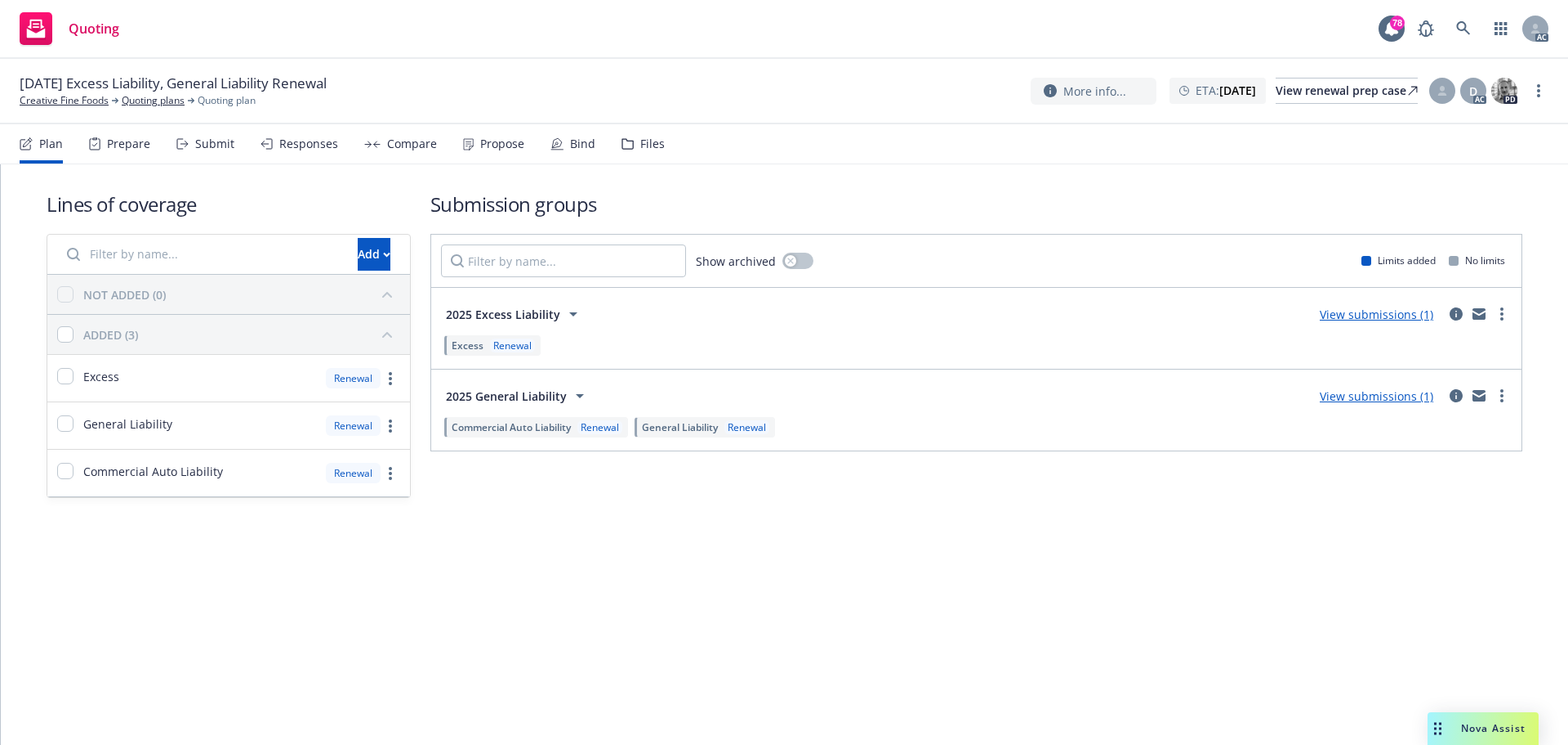
click at [213, 149] on div "Submit" at bounding box center [214, 143] width 39 height 13
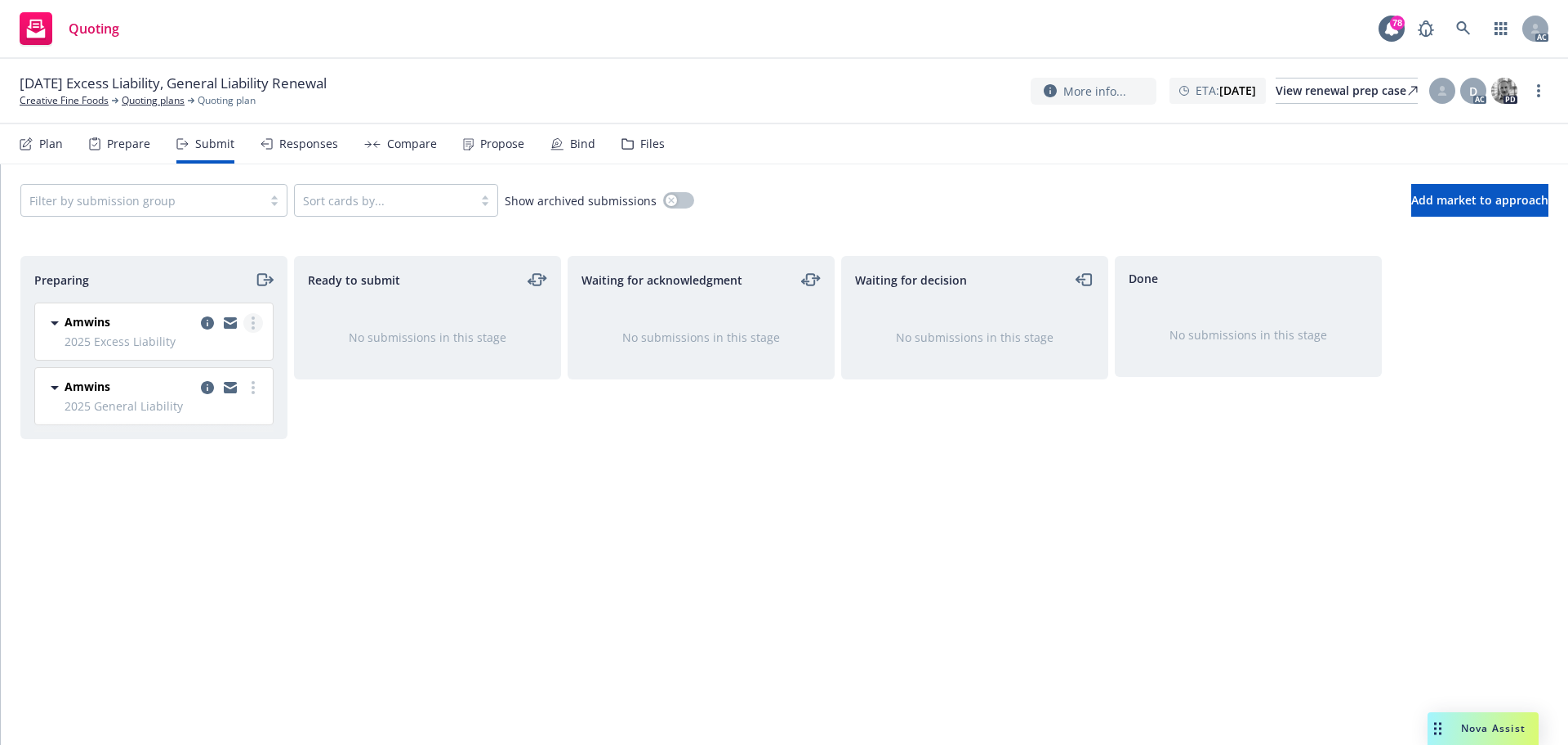
click at [258, 327] on link "more" at bounding box center [253, 323] width 20 height 20
click at [176, 386] on span "Log acknowledgement" at bounding box center [179, 389] width 161 height 16
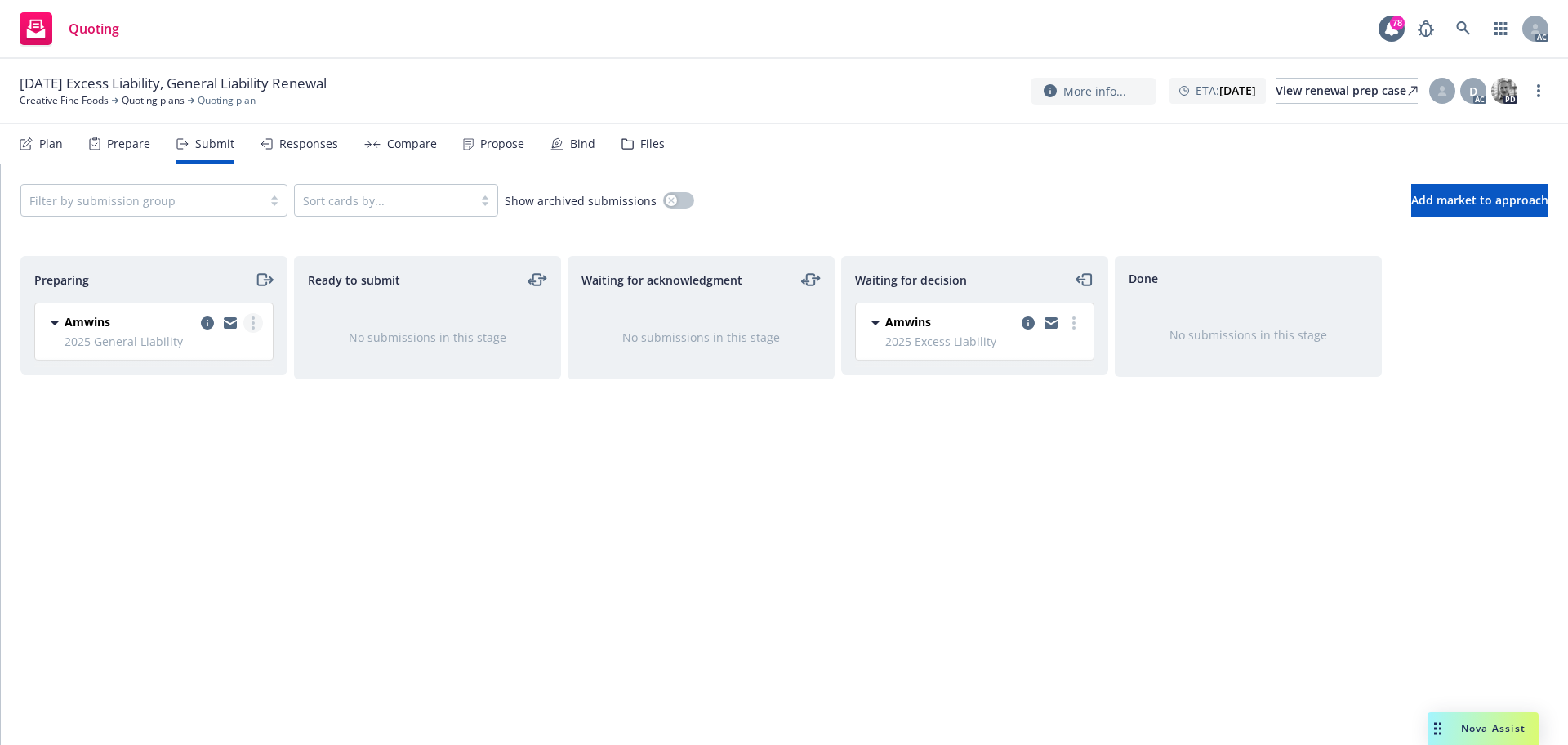
click at [258, 326] on link "more" at bounding box center [253, 323] width 20 height 20
click at [195, 389] on span "Log acknowledgement" at bounding box center [179, 389] width 161 height 16
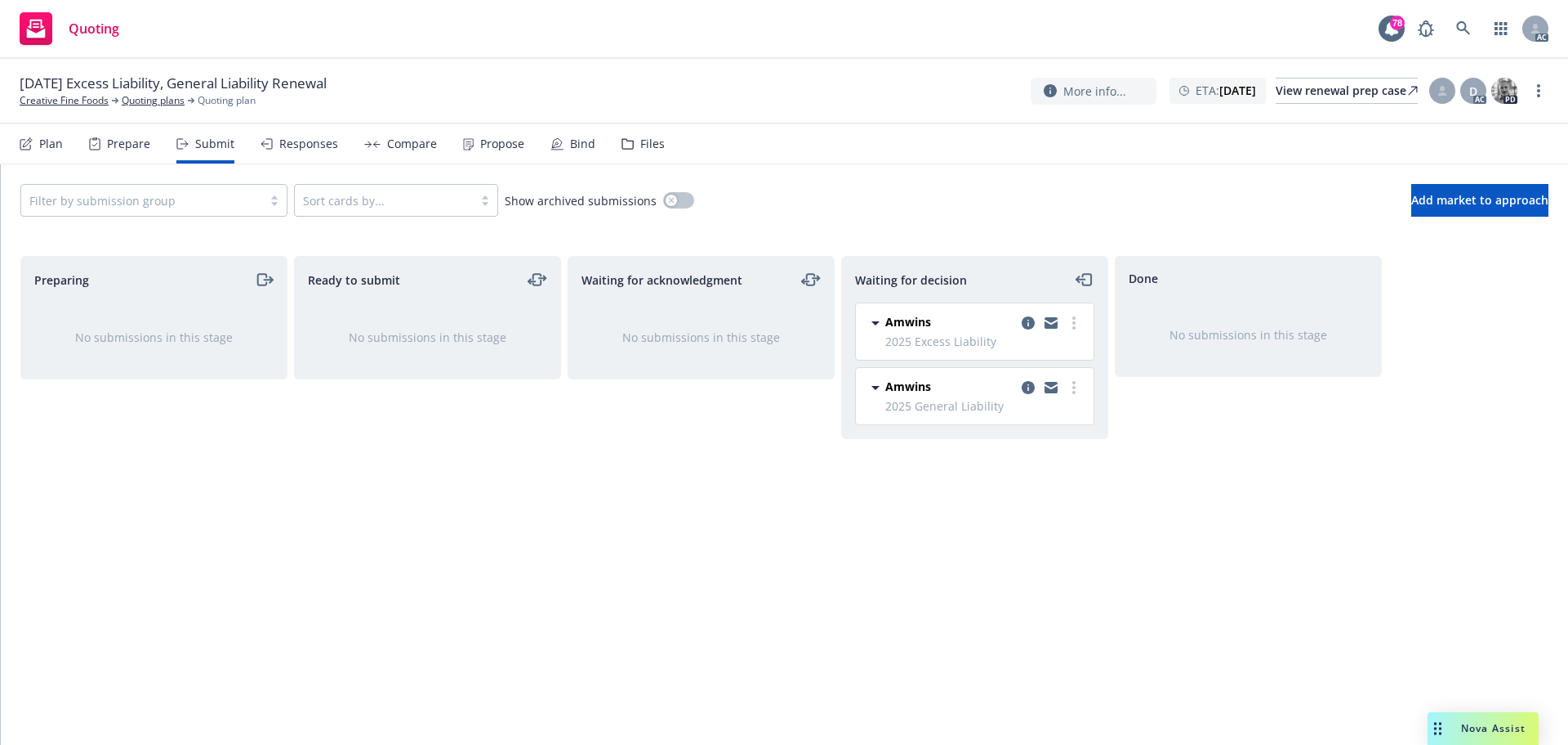
click at [448, 444] on div "Ready to submit No submissions in this stage" at bounding box center [428, 483] width 267 height 454
click at [1231, 484] on div "Done No submissions in this stage" at bounding box center [1249, 483] width 267 height 454
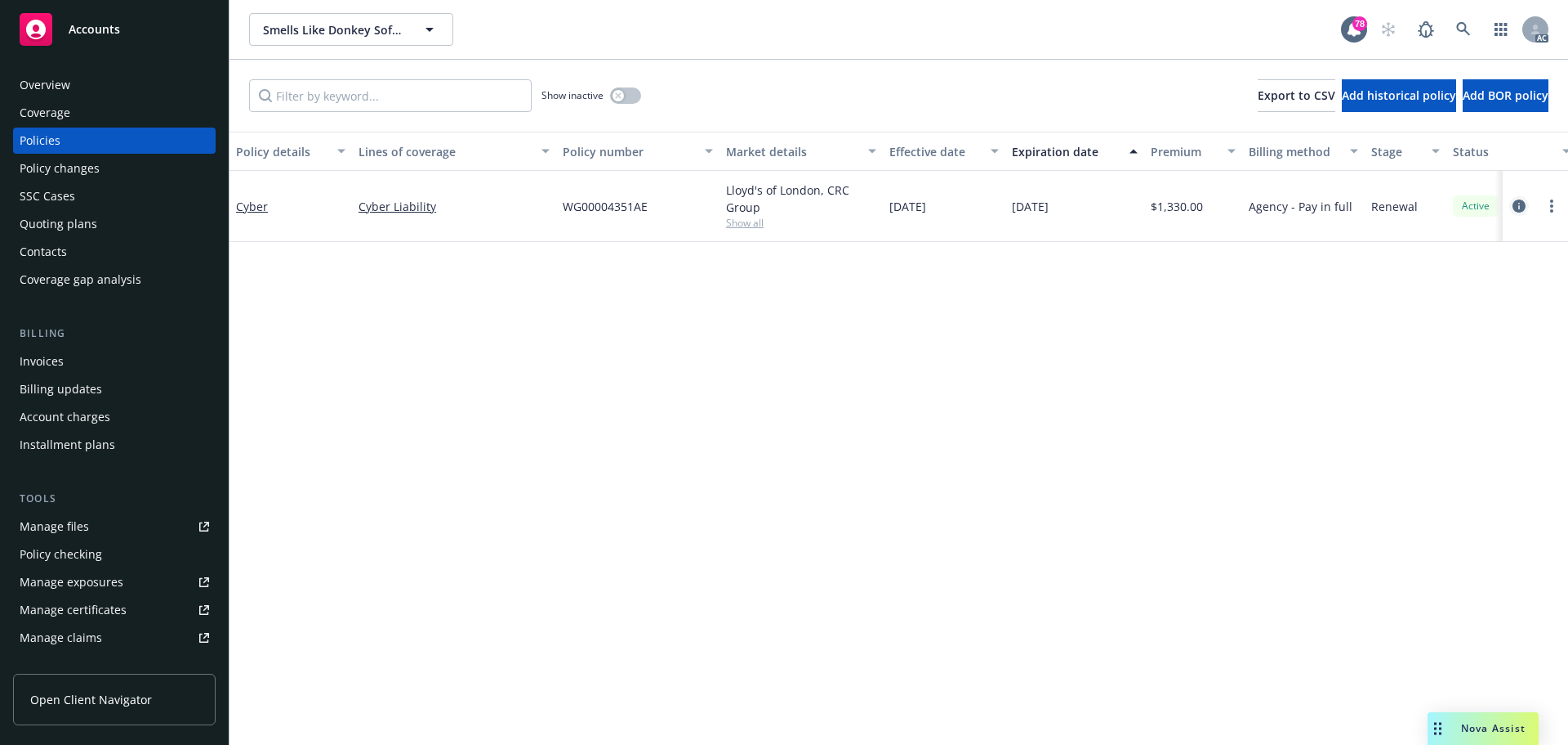
click at [1516, 206] on icon "circleInformation" at bounding box center [1519, 206] width 13 height 13
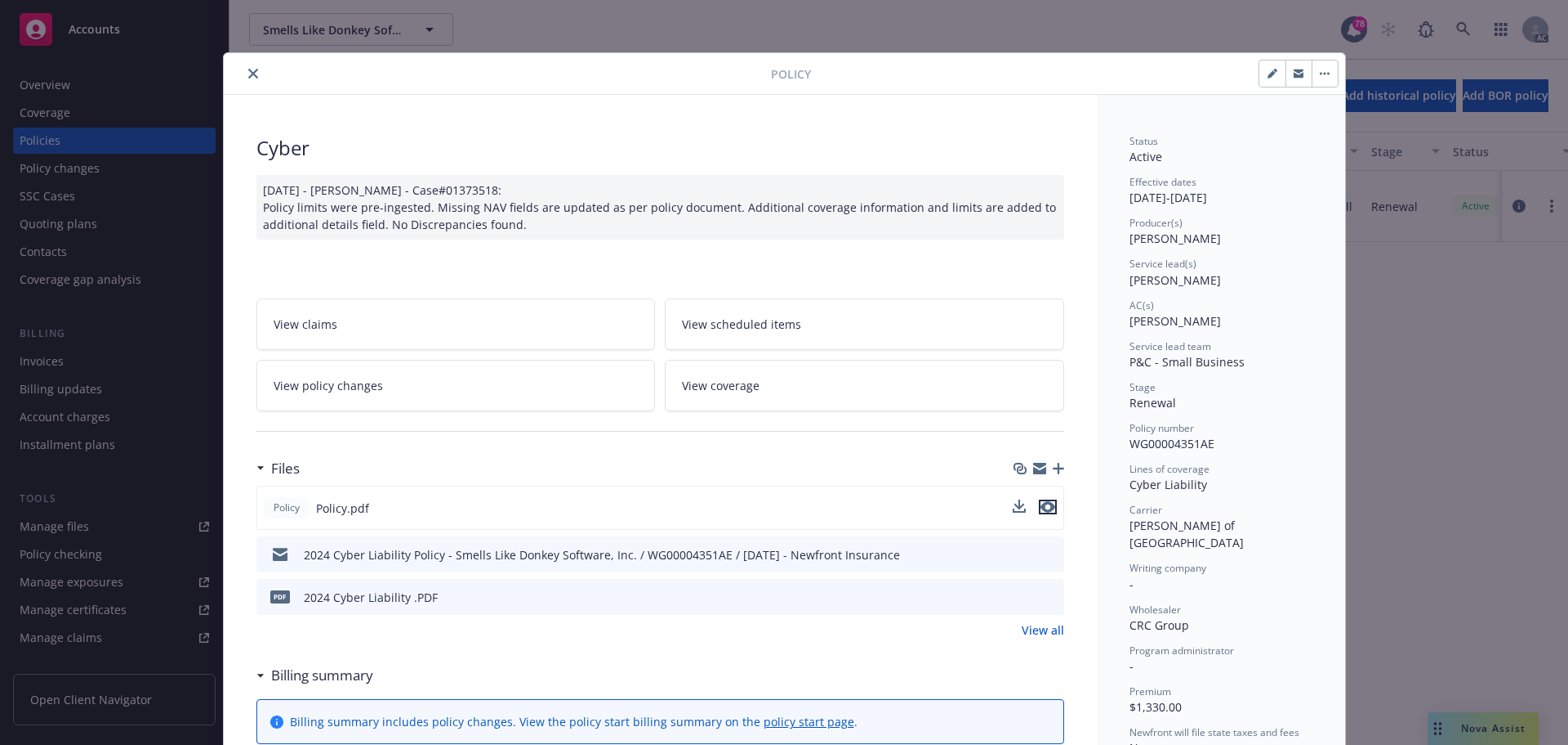
click at [1040, 508] on icon "preview file" at bounding box center [1047, 506] width 15 height 11
